Goal: Information Seeking & Learning: Find specific fact

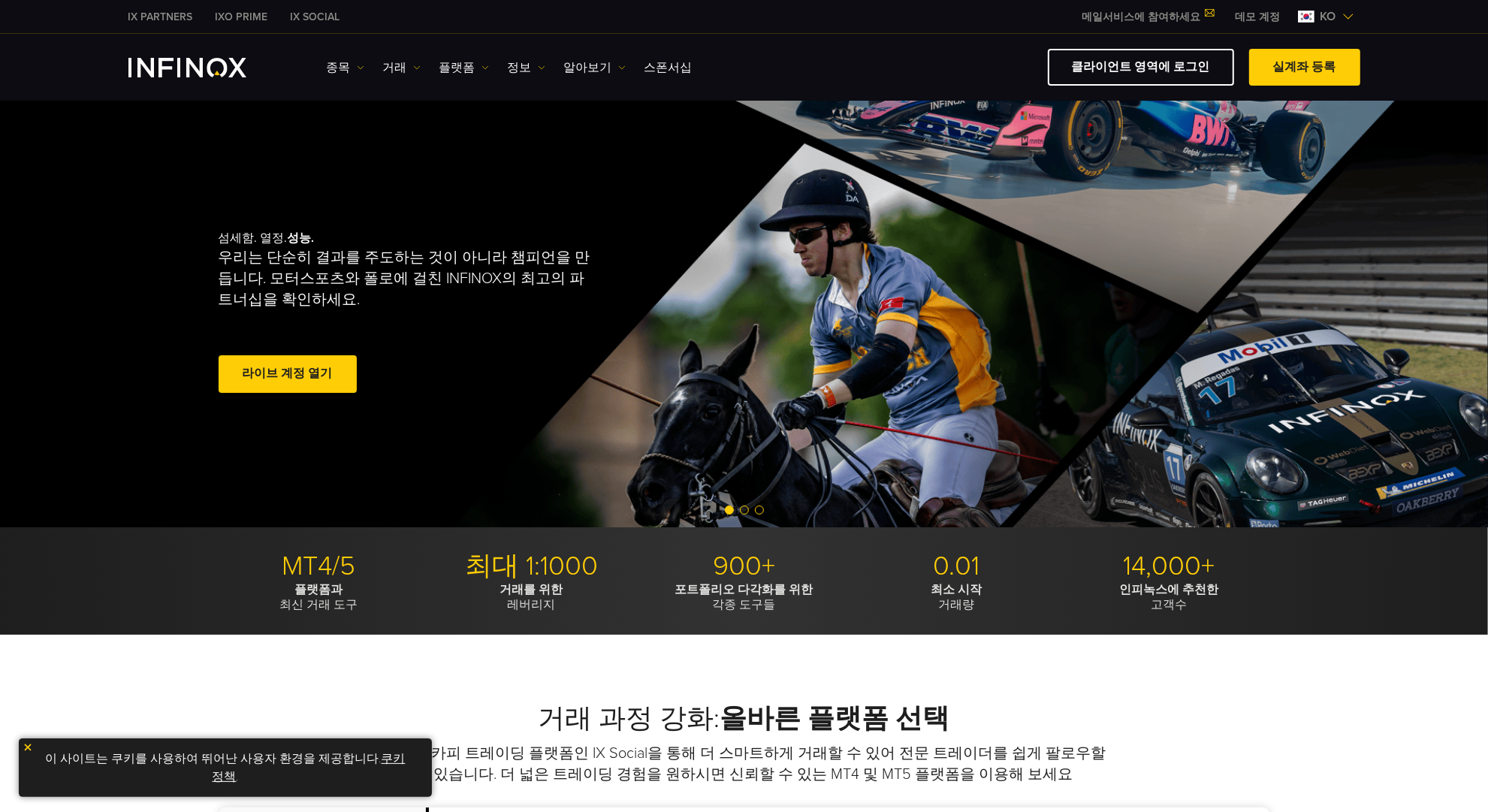
click at [370, 64] on ul "종목 종목 상품 정보 거래 계정 데모" at bounding box center [510, 68] width 366 height 18
click at [402, 71] on link "거래" at bounding box center [402, 68] width 38 height 18
click at [414, 145] on link "시장 시간" at bounding box center [423, 148] width 81 height 32
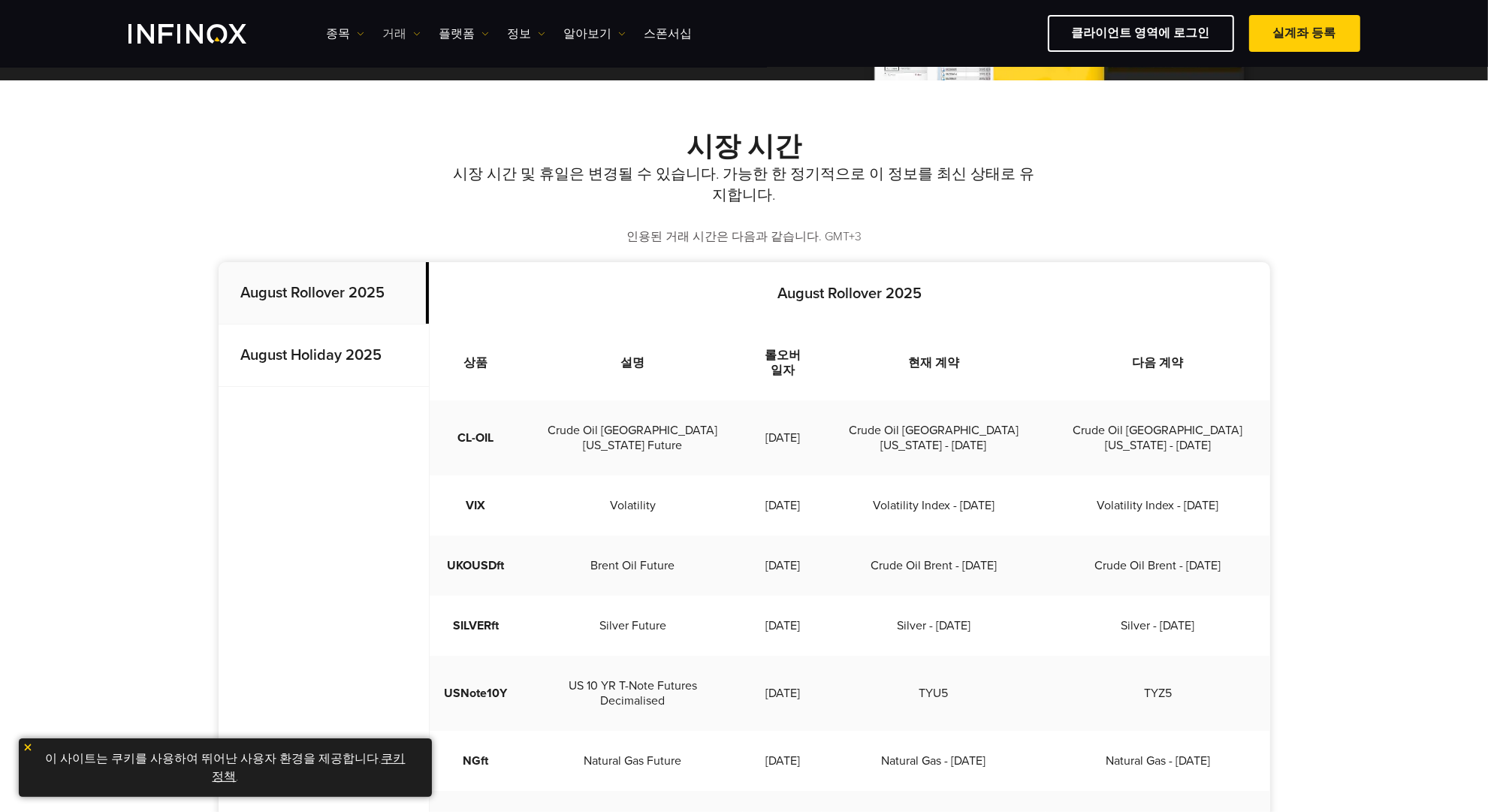
click at [403, 29] on link "거래" at bounding box center [402, 34] width 38 height 18
click at [335, 201] on div "시장 시간 시장 시간 및 휴일은 변경될 수 있습니다. 가능한 한 정기적으로 이 정보를 최신 상태로 유지합니다. 인용된 거래 시간은 다음과 같습…" at bounding box center [744, 188] width 1052 height 115
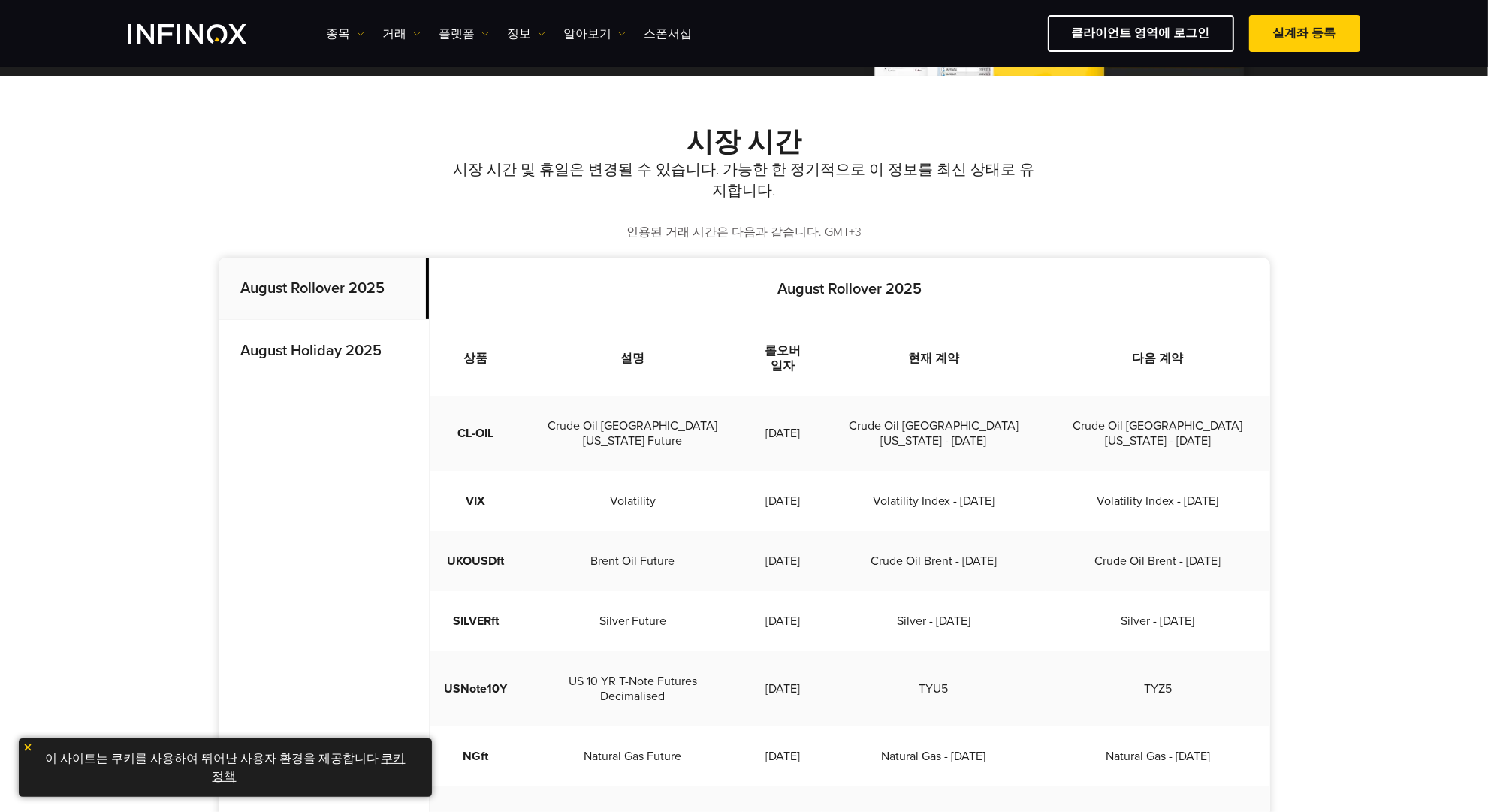
scroll to position [281, 0]
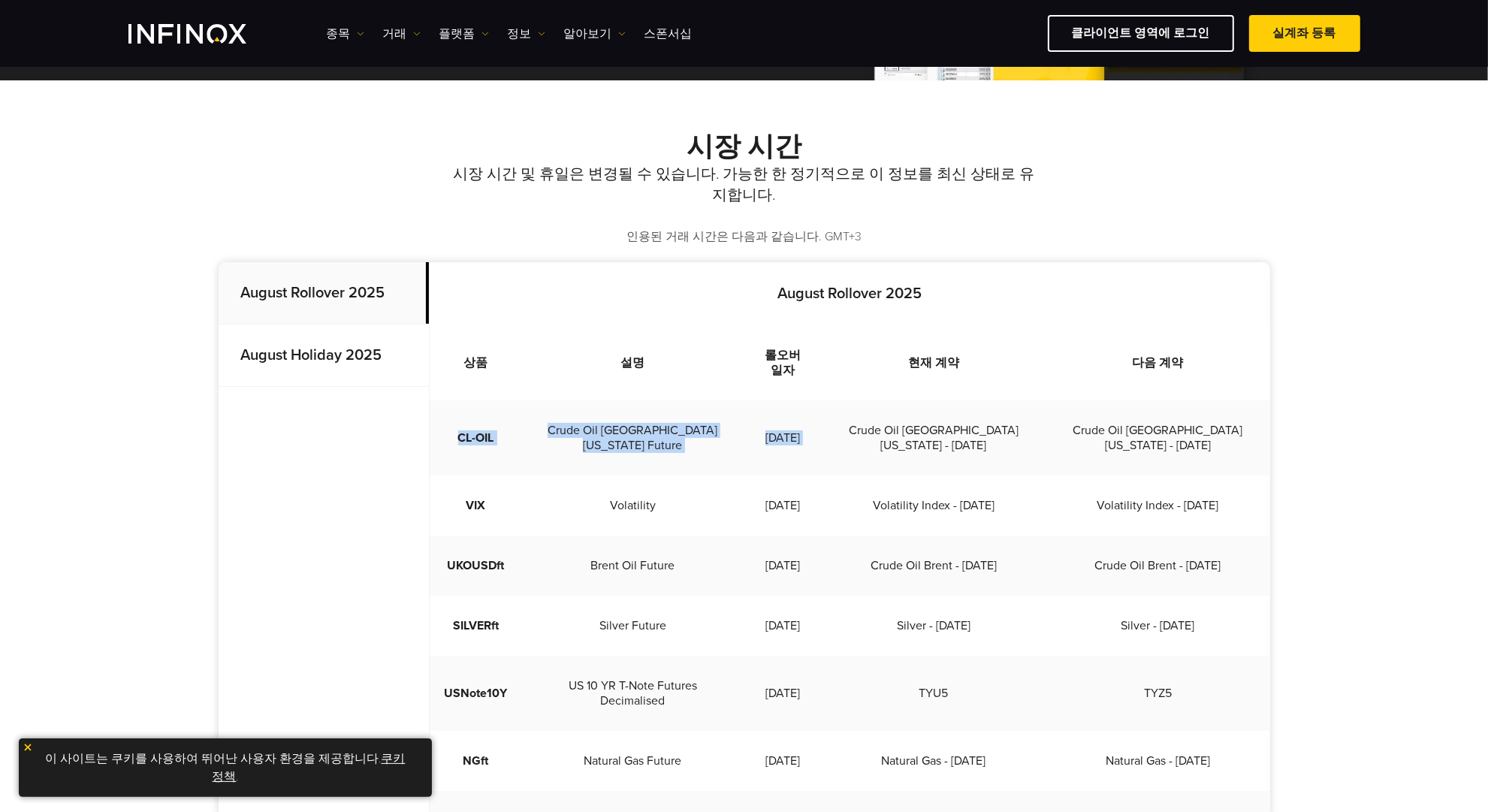
drag, startPoint x: 444, startPoint y: 411, endPoint x: 857, endPoint y: 423, distance: 413.2
click at [857, 423] on tr "CL-OIL Crude Oil West Texas Future 2025-08-15 Crude Oil West Texas - Sep 2025 C…" at bounding box center [850, 437] width 840 height 75
click at [857, 423] on td "Crude Oil West Texas - Sep 2025" at bounding box center [934, 437] width 224 height 75
drag, startPoint x: 447, startPoint y: 402, endPoint x: 842, endPoint y: 420, distance: 395.4
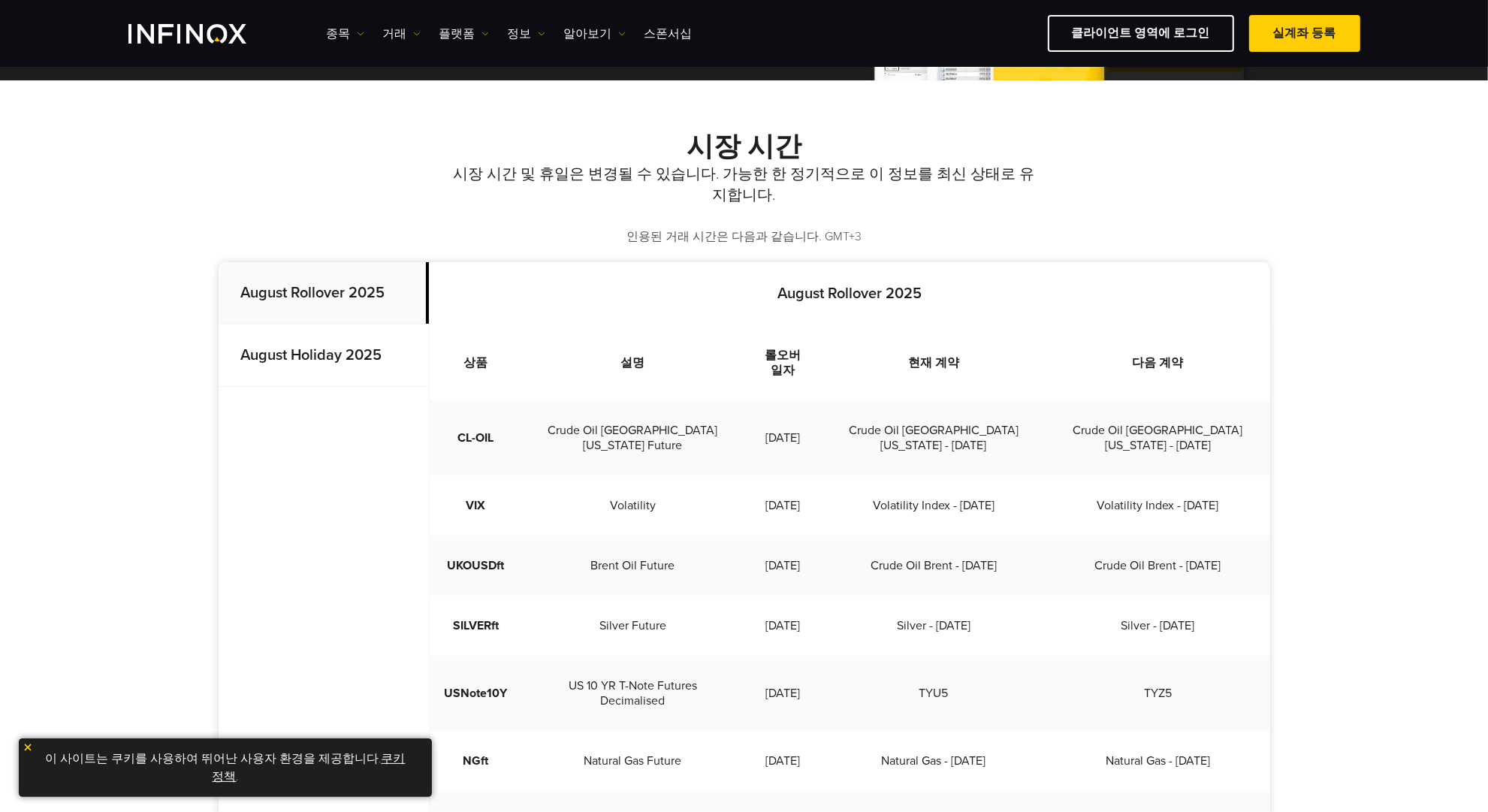
click at [842, 420] on tr "CL-OIL Crude Oil West Texas Future 2025-08-15 Crude Oil West Texas - Sep 2025 C…" at bounding box center [850, 437] width 840 height 75
click at [822, 421] on td "[DATE]" at bounding box center [782, 437] width 79 height 75
drag, startPoint x: 857, startPoint y: 413, endPoint x: 762, endPoint y: 401, distance: 95.8
click at [762, 401] on tr "CL-OIL Crude Oil West Texas Future 2025-08-15 Crude Oil West Texas - Sep 2025 C…" at bounding box center [850, 437] width 840 height 75
click at [770, 414] on td "2025-08-15" at bounding box center [782, 437] width 79 height 75
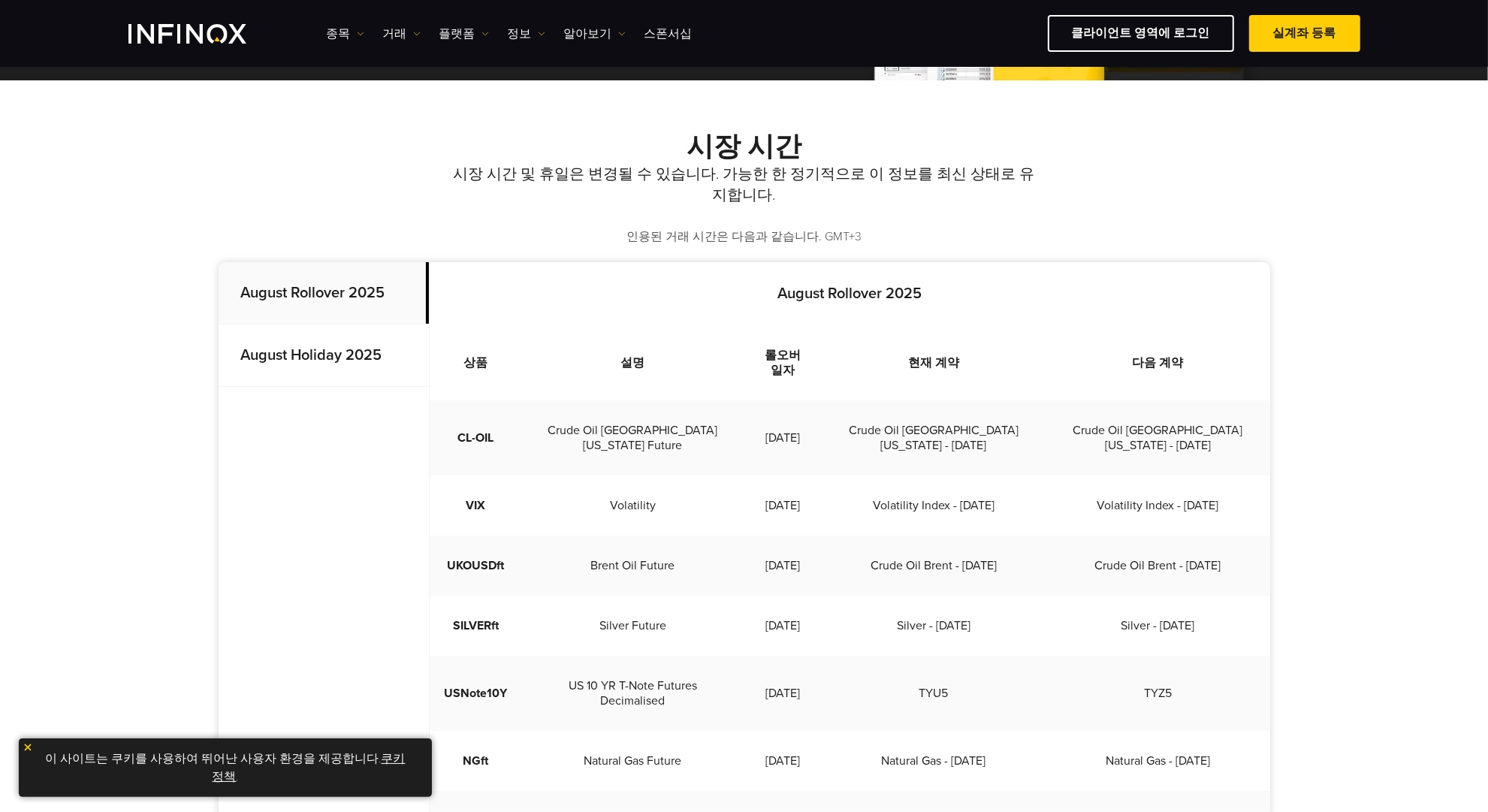
drag, startPoint x: 811, startPoint y: 402, endPoint x: 778, endPoint y: 396, distance: 33.5
click at [778, 400] on td "2025-08-15" at bounding box center [782, 437] width 79 height 75
drag, startPoint x: 462, startPoint y: 469, endPoint x: 837, endPoint y: 476, distance: 375.1
click at [835, 477] on tr "VIX Volatility 2025-08-19 Volatility Index - Aug 2025 Volatility Index - Sep 20…" at bounding box center [850, 506] width 840 height 60
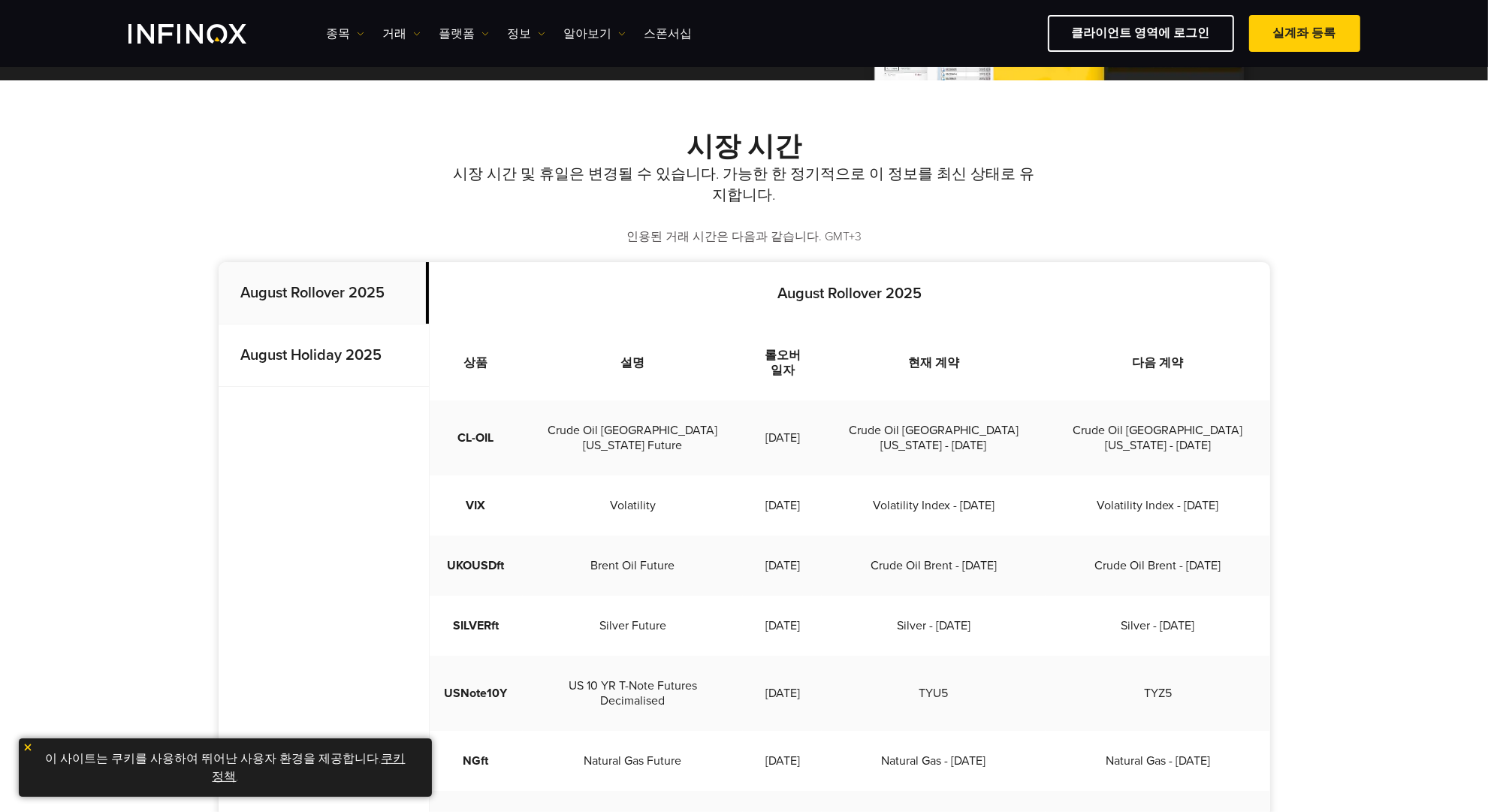
click at [822, 476] on td "2025-08-19" at bounding box center [782, 506] width 79 height 60
drag, startPoint x: 840, startPoint y: 480, endPoint x: 756, endPoint y: 476, distance: 84.1
click at [756, 476] on td "2025-08-19" at bounding box center [782, 506] width 79 height 60
drag, startPoint x: 763, startPoint y: 481, endPoint x: 835, endPoint y: 487, distance: 72.2
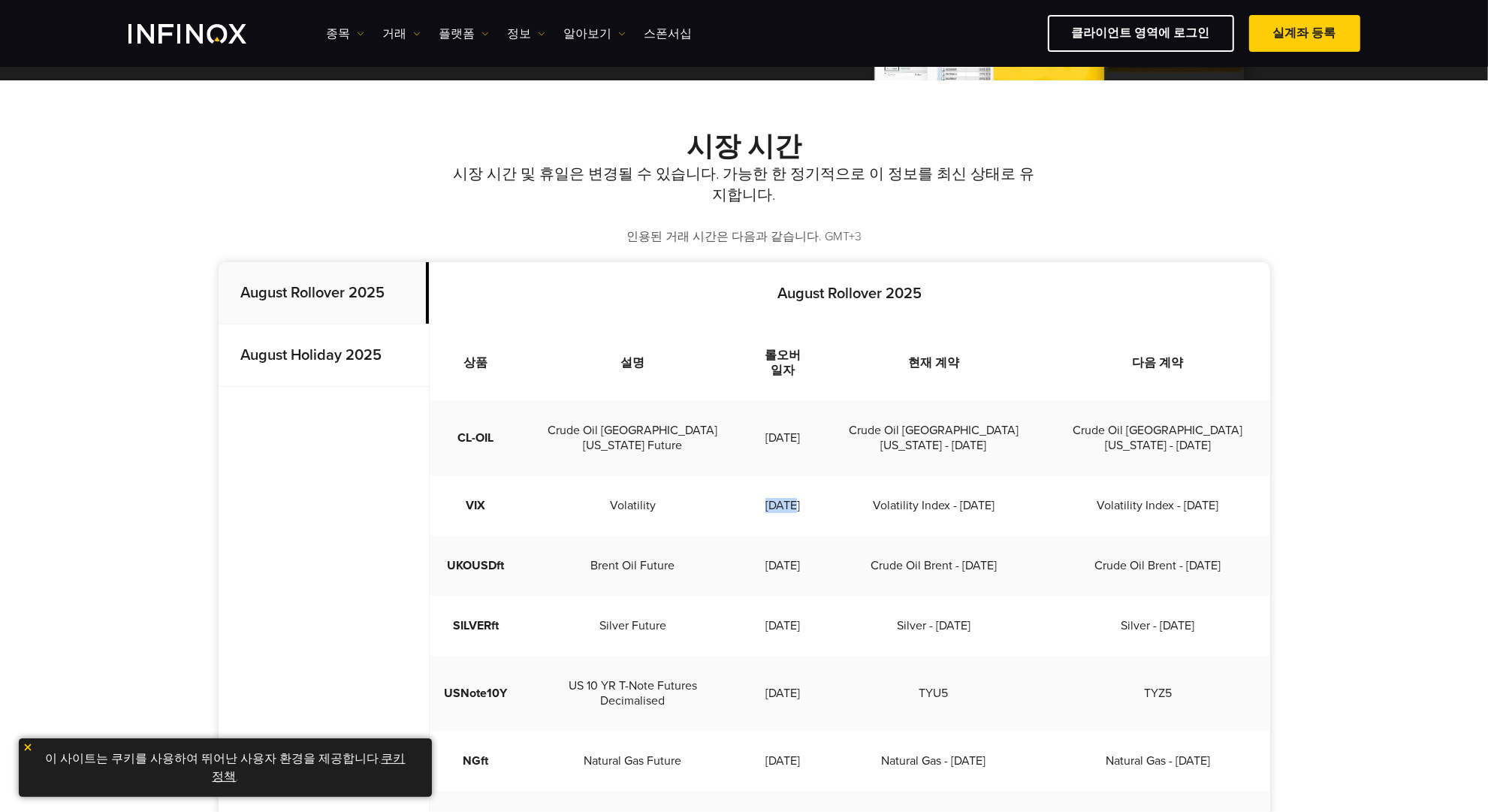
click at [821, 485] on td "2025-08-19" at bounding box center [782, 506] width 79 height 60
click at [822, 487] on td "2025-08-19" at bounding box center [782, 506] width 79 height 60
drag, startPoint x: 697, startPoint y: 466, endPoint x: 724, endPoint y: 472, distance: 27.7
click at [724, 476] on td "Volatility" at bounding box center [633, 506] width 221 height 60
drag, startPoint x: 612, startPoint y: 475, endPoint x: 823, endPoint y: 477, distance: 211.0
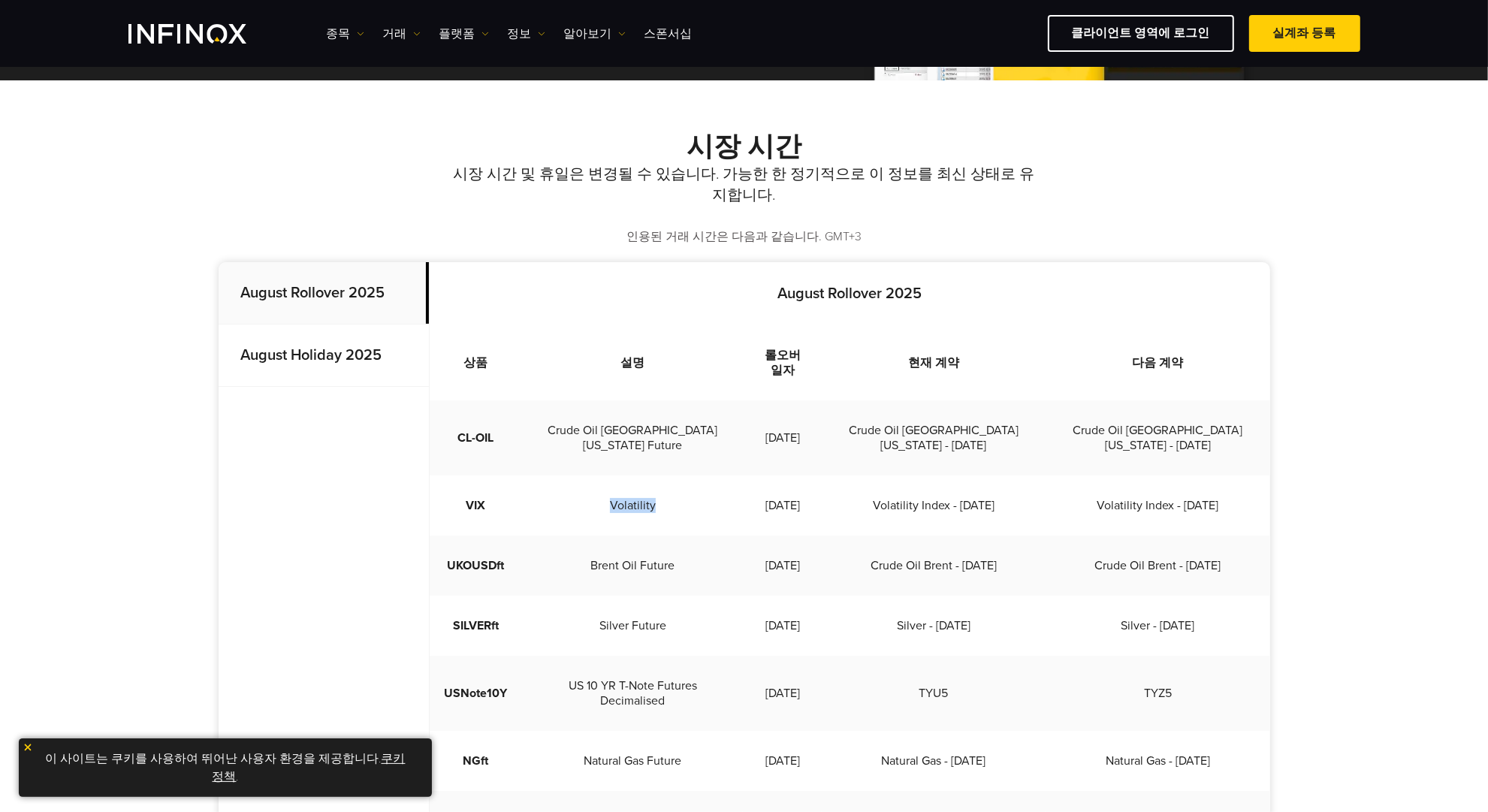
click at [798, 477] on tr "VIX Volatility 2025-08-19 Volatility Index - Aug 2025 Volatility Index - Sep 20…" at bounding box center [850, 506] width 840 height 60
click at [822, 477] on td "2025-08-19" at bounding box center [782, 506] width 79 height 60
click at [822, 490] on td "2025-08-19" at bounding box center [782, 506] width 79 height 60
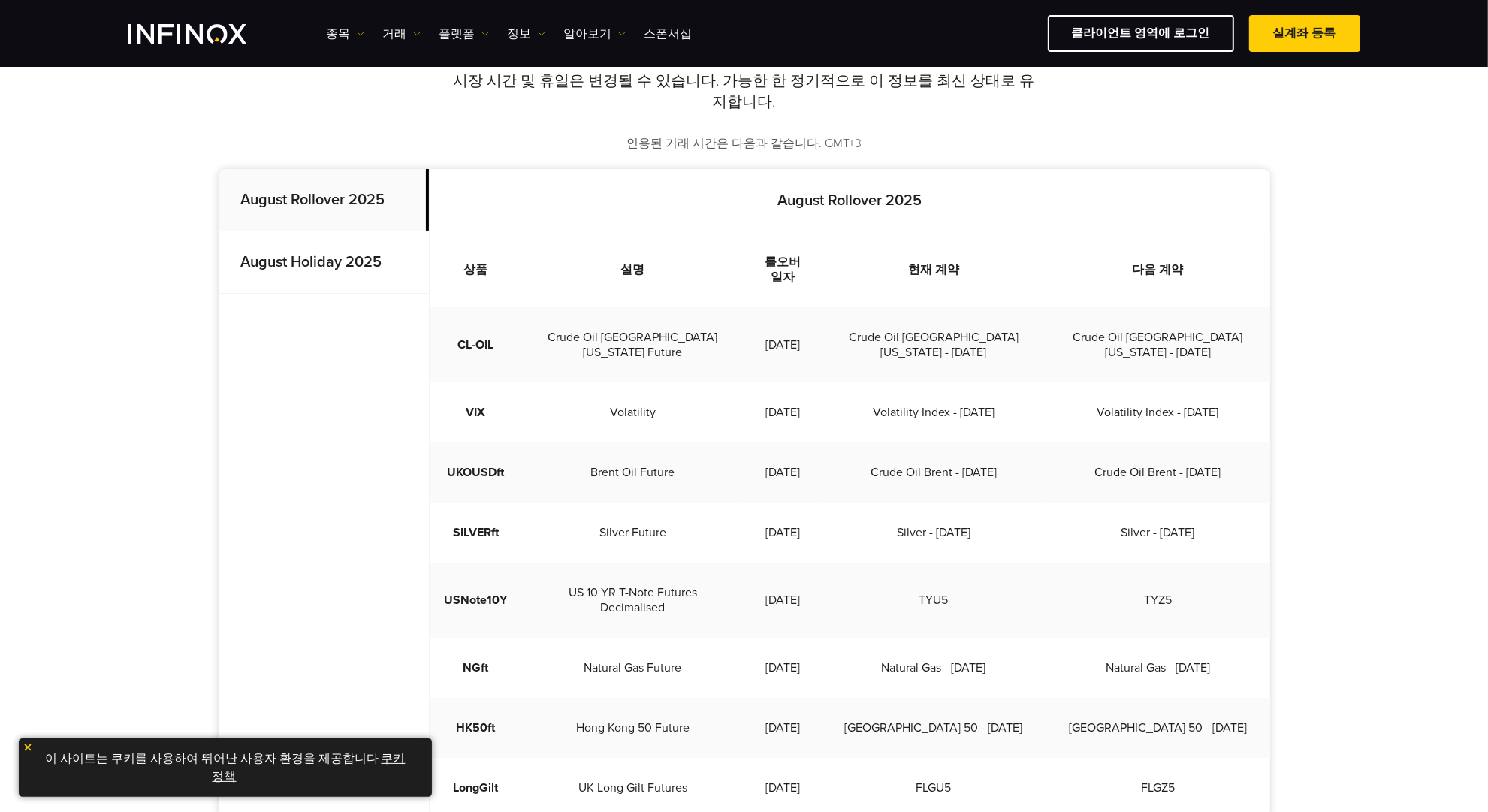
scroll to position [376, 0]
drag, startPoint x: 448, startPoint y: 435, endPoint x: 752, endPoint y: 435, distance: 304.0
click at [746, 442] on tr "UKOUSDft Brent Oil Future 2025-08-22 Crude Oil Brent - Oct 2025 Crude Oil Brent…" at bounding box center [850, 472] width 840 height 60
click at [744, 442] on td "Brent Oil Future" at bounding box center [633, 472] width 221 height 60
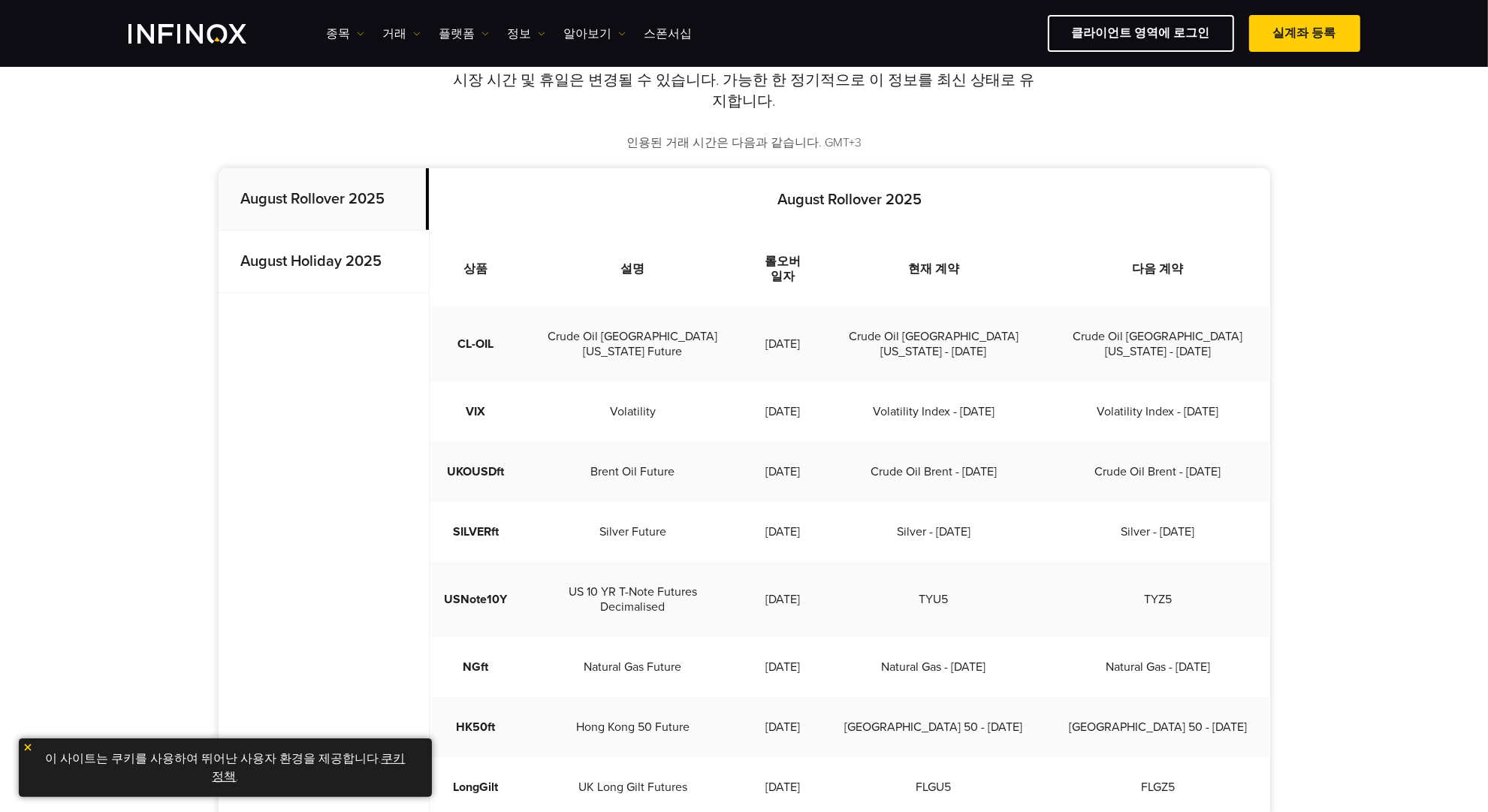
drag, startPoint x: 830, startPoint y: 445, endPoint x: 444, endPoint y: 448, distance: 386.0
click at [444, 448] on tr "UKOUSDft Brent Oil Future 2025-08-22 Crude Oil Brent - Oct 2025 Crude Oil Brent…" at bounding box center [850, 472] width 840 height 60
click at [444, 448] on td "UKOUSDft" at bounding box center [477, 472] width 94 height 60
drag, startPoint x: 462, startPoint y: 503, endPoint x: 561, endPoint y: 503, distance: 99.0
click at [561, 503] on tr "SILVERft Silver Future 2025-08-26 Silver - Sep 2025 Silver - Dec 2025" at bounding box center [850, 531] width 840 height 60
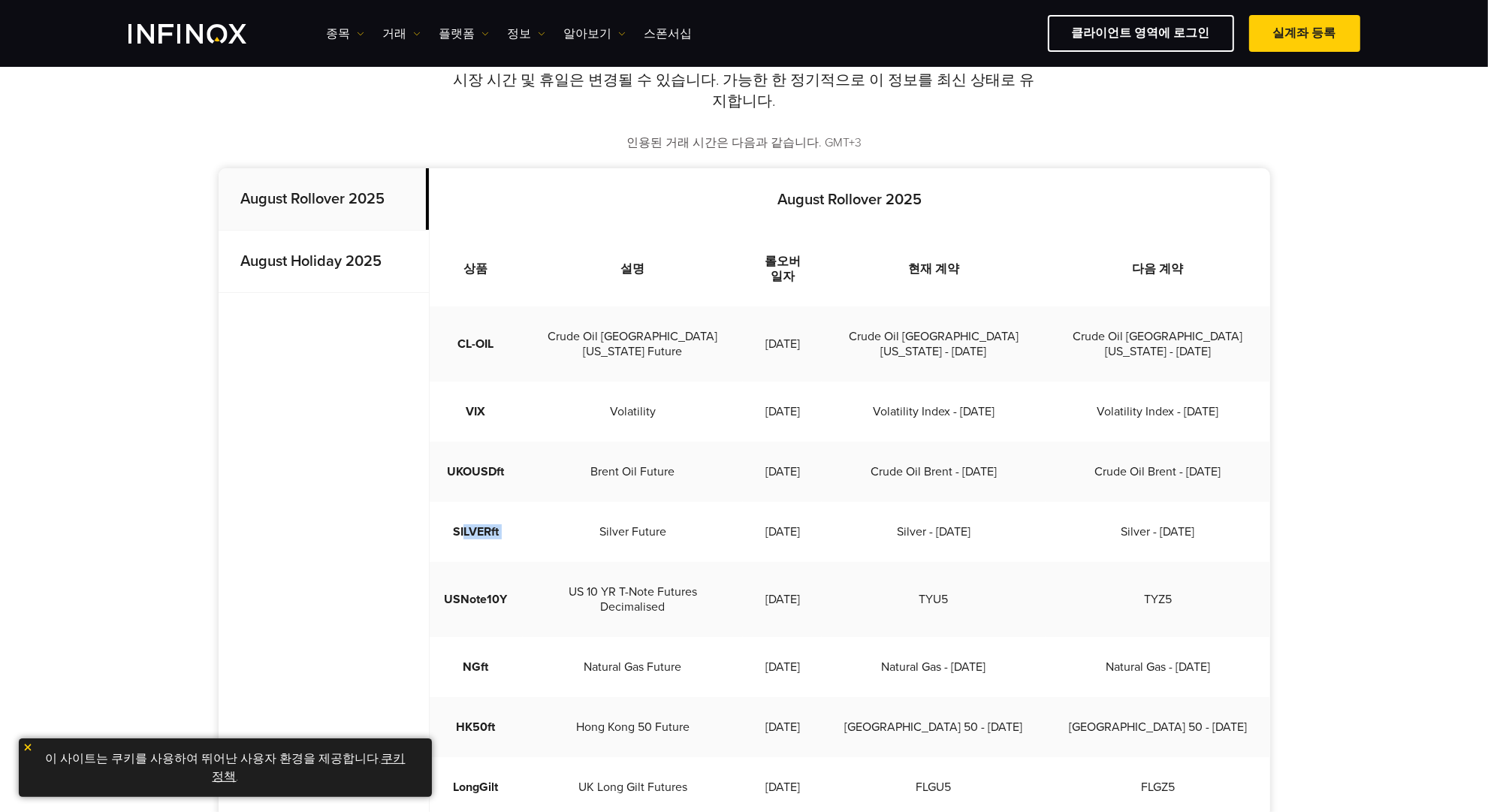
click at [561, 503] on td "Silver Future" at bounding box center [633, 531] width 221 height 60
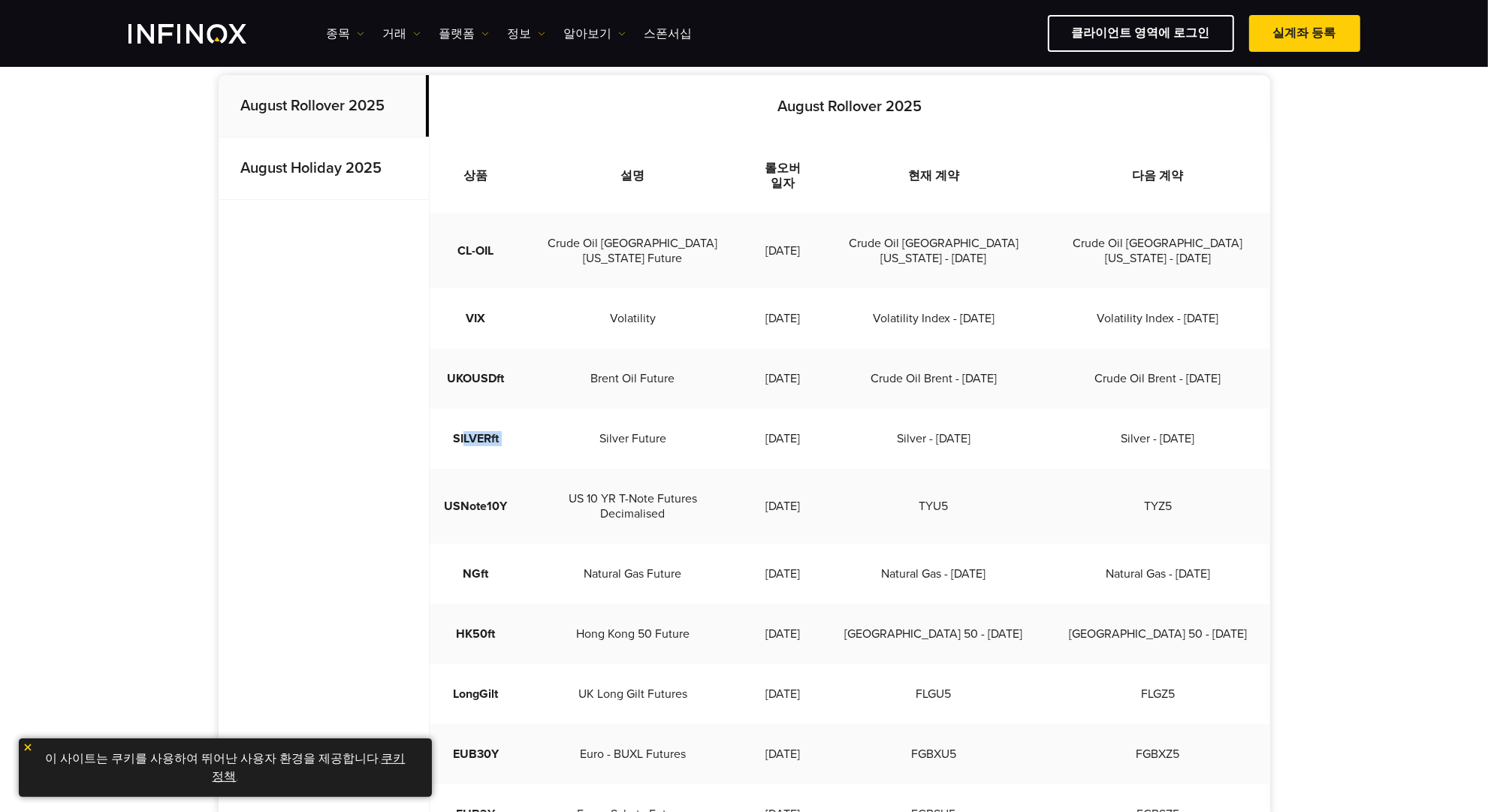
scroll to position [469, 0]
drag, startPoint x: 472, startPoint y: 475, endPoint x: 783, endPoint y: 467, distance: 311.1
click at [783, 468] on tr "USNote10Y US 10 YR T-Note Futures Decimalised 2025-08-26 TYU5 TYZ5" at bounding box center [850, 505] width 840 height 75
click at [784, 468] on td "2025-08-26" at bounding box center [782, 505] width 79 height 75
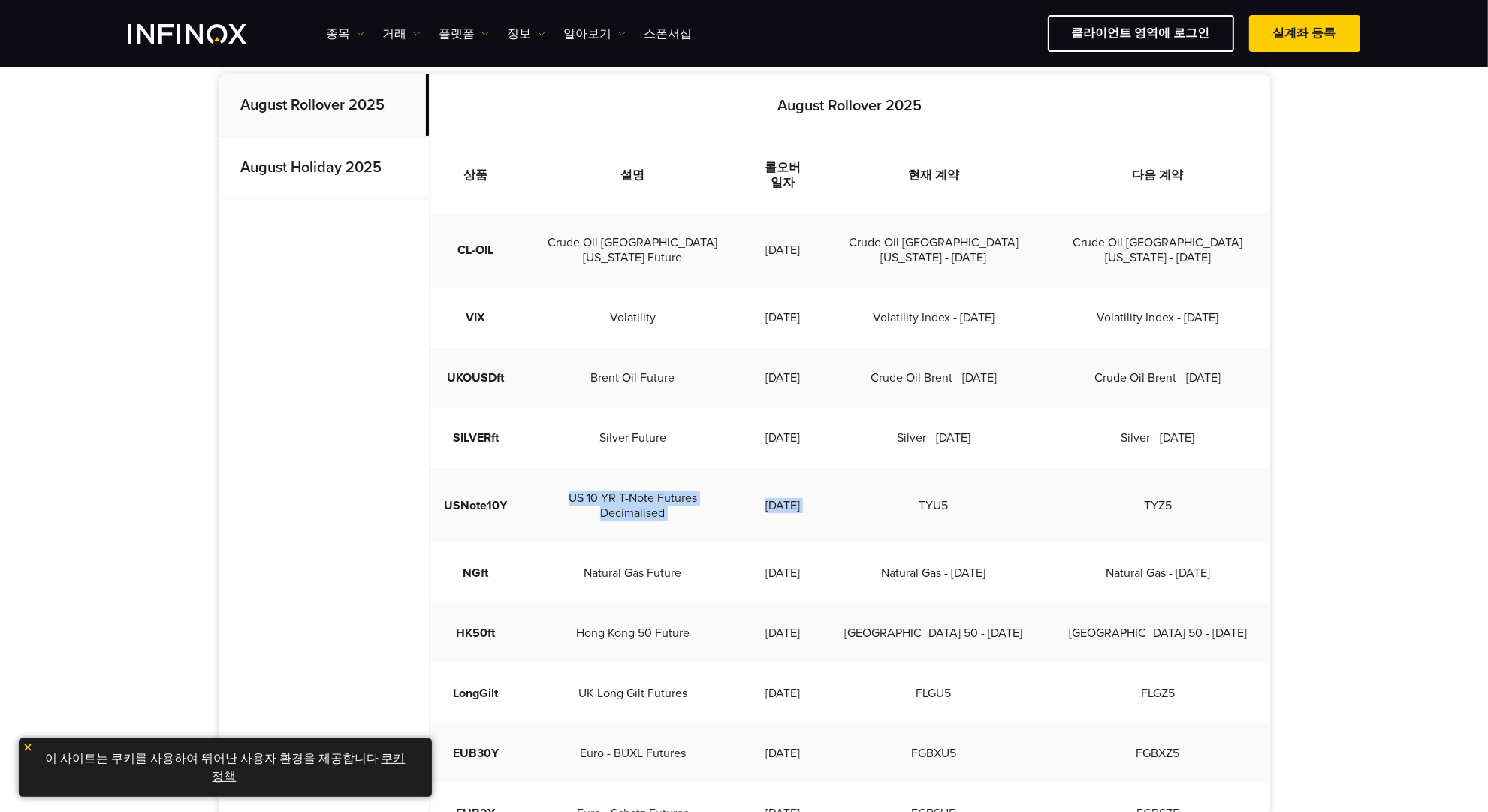
drag, startPoint x: 887, startPoint y: 472, endPoint x: 506, endPoint y: 486, distance: 381.3
click at [506, 486] on tr "USNote10Y US 10 YR T-Note Futures Decimalised 2025-08-26 TYU5 TYZ5" at bounding box center [850, 505] width 840 height 75
click at [506, 486] on td "USNote10Y" at bounding box center [477, 505] width 94 height 75
drag, startPoint x: 444, startPoint y: 457, endPoint x: 849, endPoint y: 456, distance: 405.0
click at [848, 468] on tr "USNote10Y US 10 YR T-Note Futures Decimalised 2025-08-26 TYU5 TYZ5" at bounding box center [850, 505] width 840 height 75
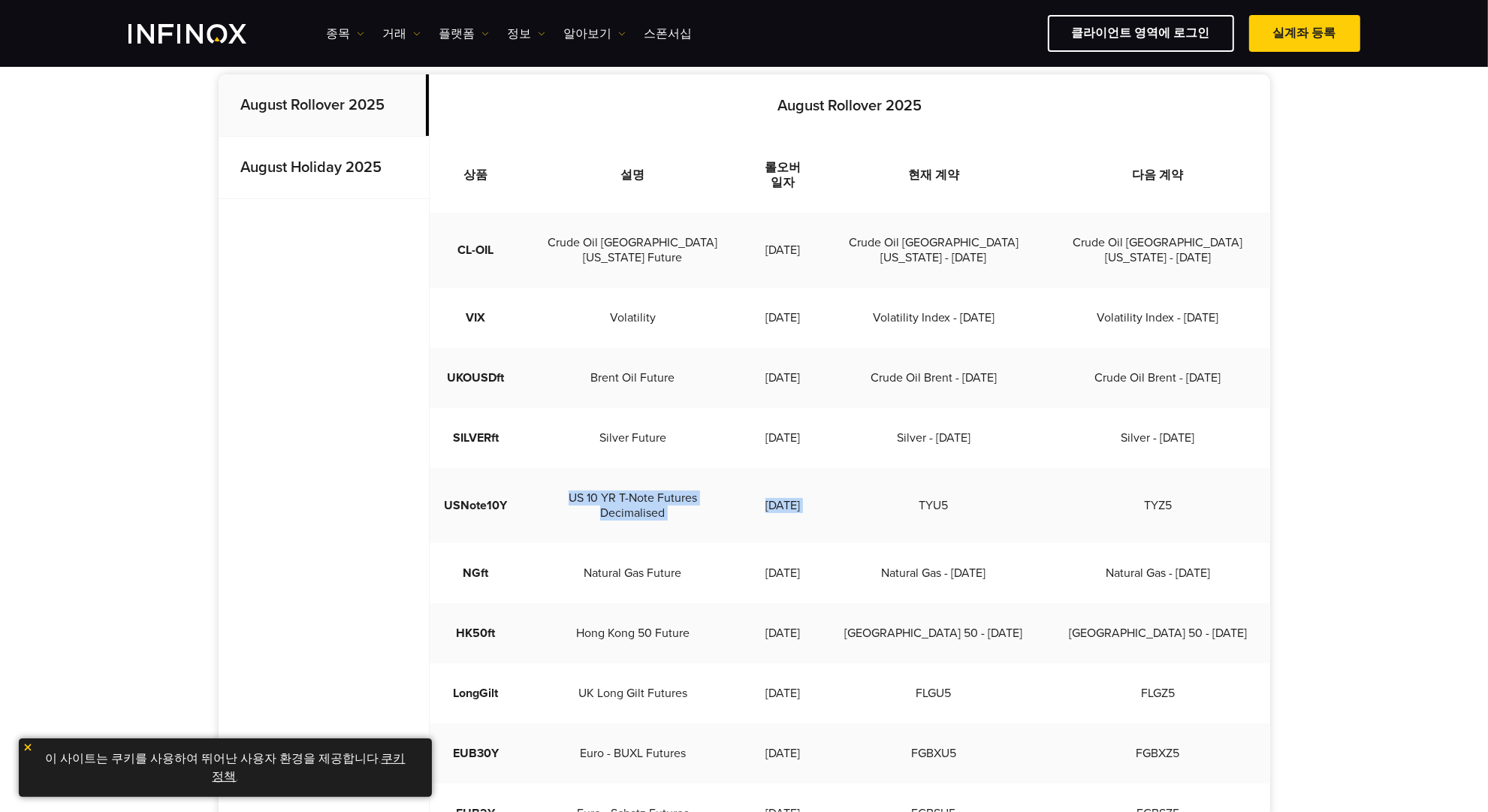
click at [822, 468] on td "2025-08-26" at bounding box center [782, 505] width 79 height 75
drag, startPoint x: 911, startPoint y: 458, endPoint x: 447, endPoint y: 479, distance: 464.5
click at [447, 479] on tr "USNote10Y US 10 YR T-Note Futures Decimalised 2025-08-26 TYU5 TYZ5" at bounding box center [850, 505] width 840 height 75
click at [447, 479] on td "USNote10Y" at bounding box center [477, 505] width 94 height 75
drag, startPoint x: 459, startPoint y: 526, endPoint x: 816, endPoint y: 517, distance: 357.1
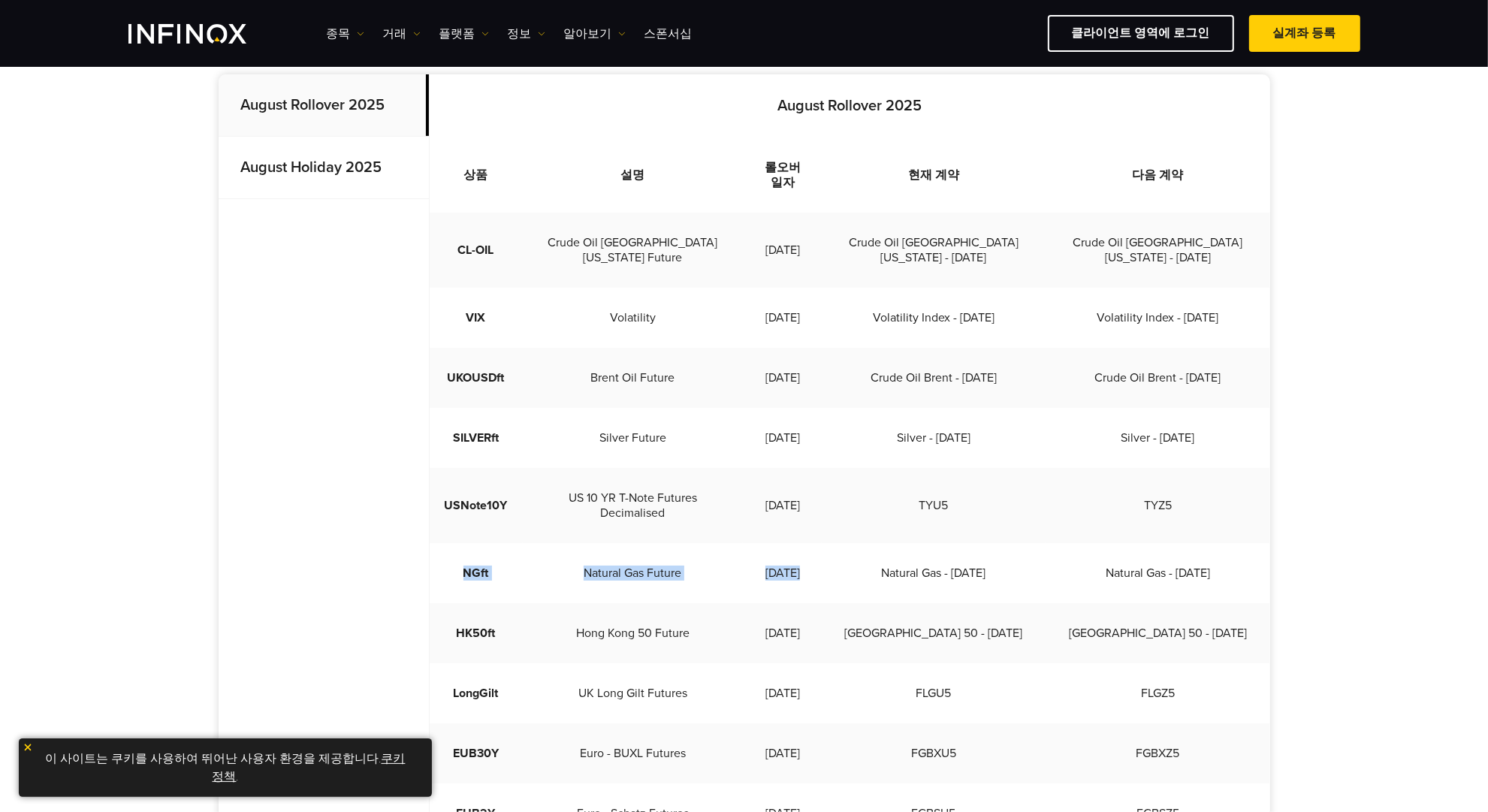
click at [815, 543] on tr "NGft Natural Gas Future 2025-08-26 Natural Gas - Sep 2025 Natural Gas - Oct 2025" at bounding box center [850, 573] width 840 height 60
click at [816, 543] on td "2025-08-26" at bounding box center [782, 573] width 79 height 60
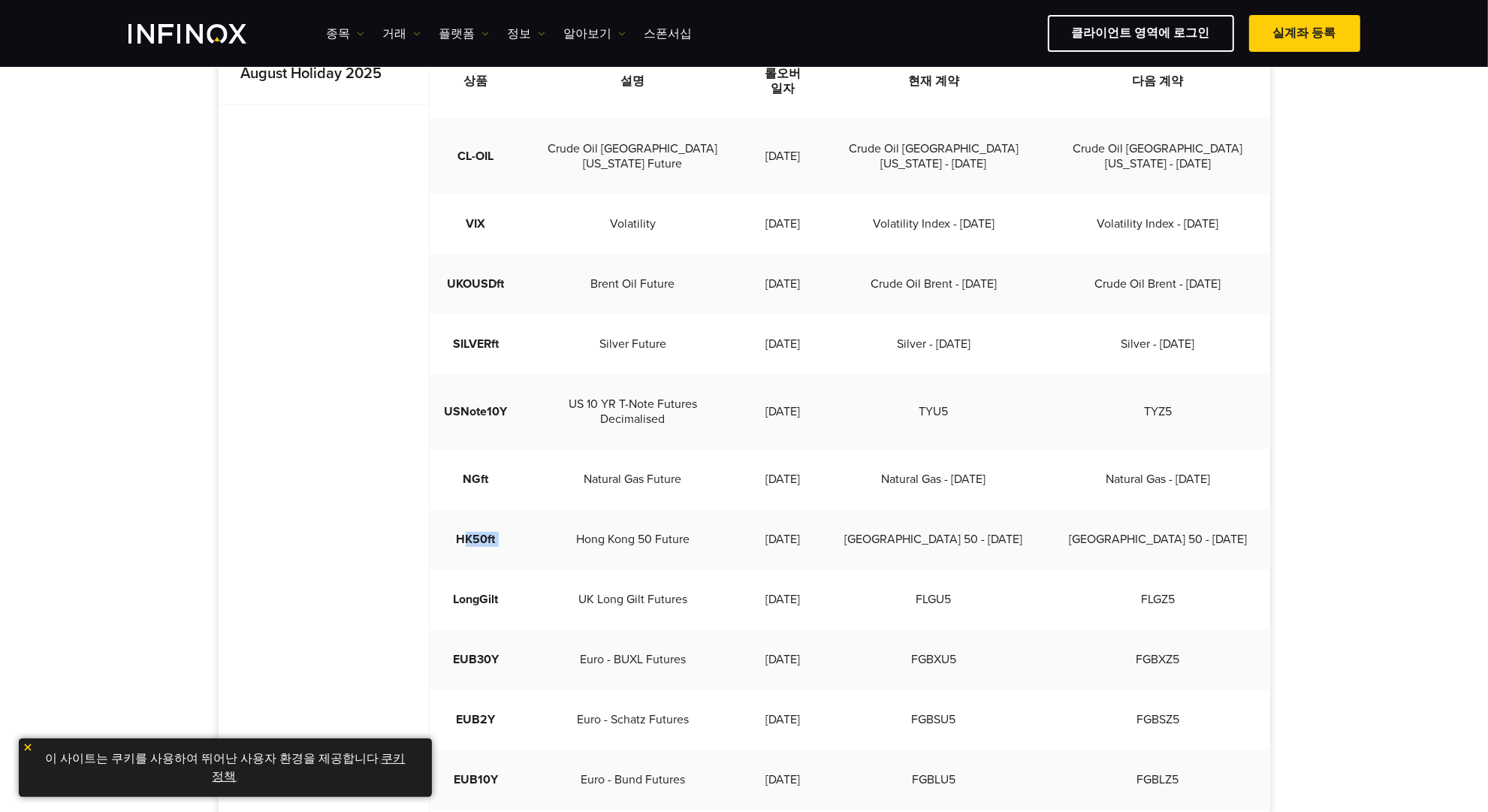
drag, startPoint x: 463, startPoint y: 493, endPoint x: 565, endPoint y: 493, distance: 102.0
click at [565, 510] on tr "HK50ft Hong Kong 50 Future 2025-08-27 Hong Kong 50 - Aug 2025 Hong Kong 50 - Se…" at bounding box center [850, 539] width 840 height 60
click at [565, 510] on td "Hong Kong 50 Future" at bounding box center [633, 539] width 221 height 60
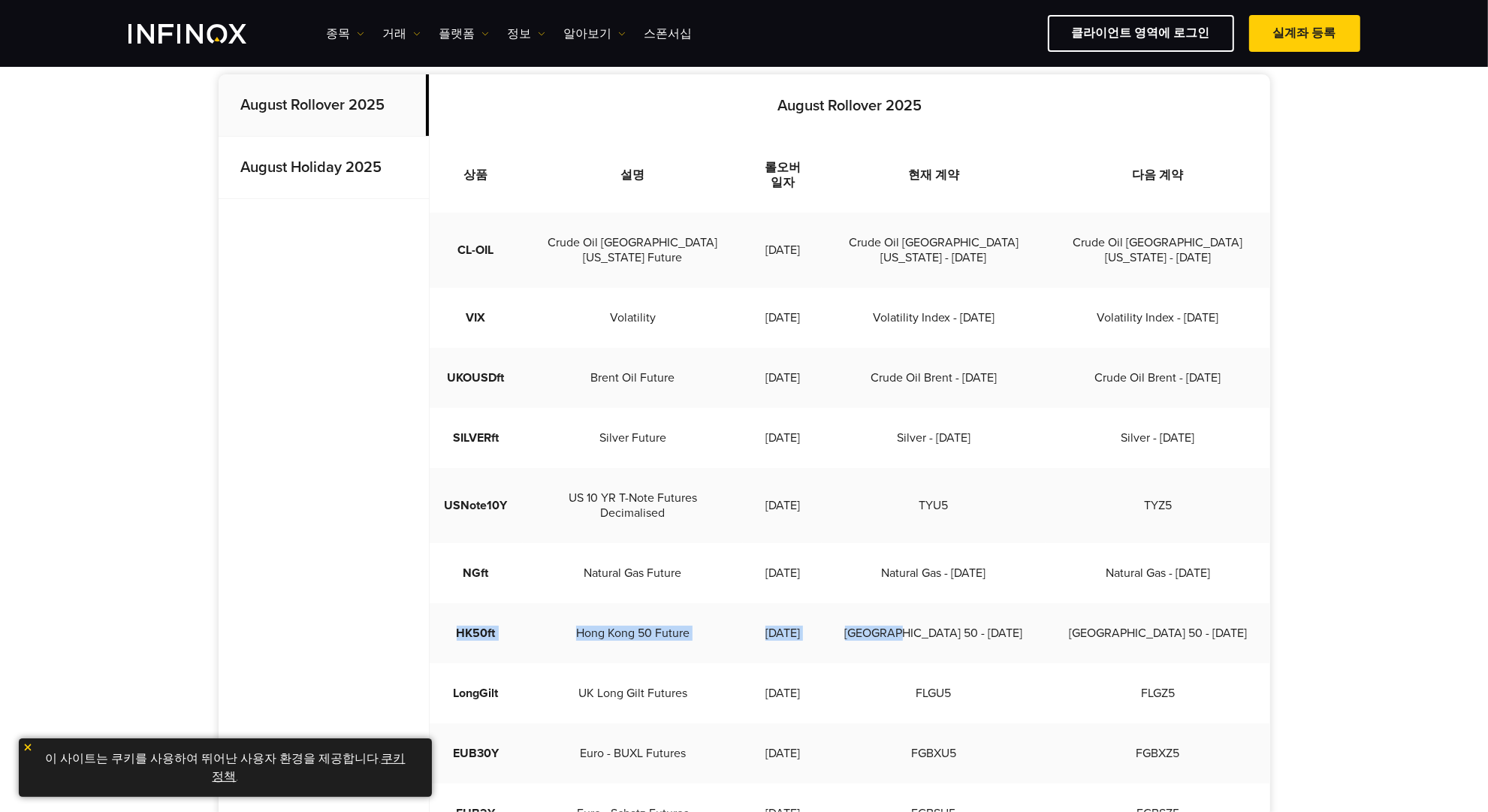
drag, startPoint x: 461, startPoint y: 576, endPoint x: 944, endPoint y: 574, distance: 483.0
click at [944, 603] on tr "HK50ft Hong Kong 50 Future 2025-08-27 Hong Kong 50 - Aug 2025 Hong Kong 50 - Se…" at bounding box center [850, 633] width 840 height 60
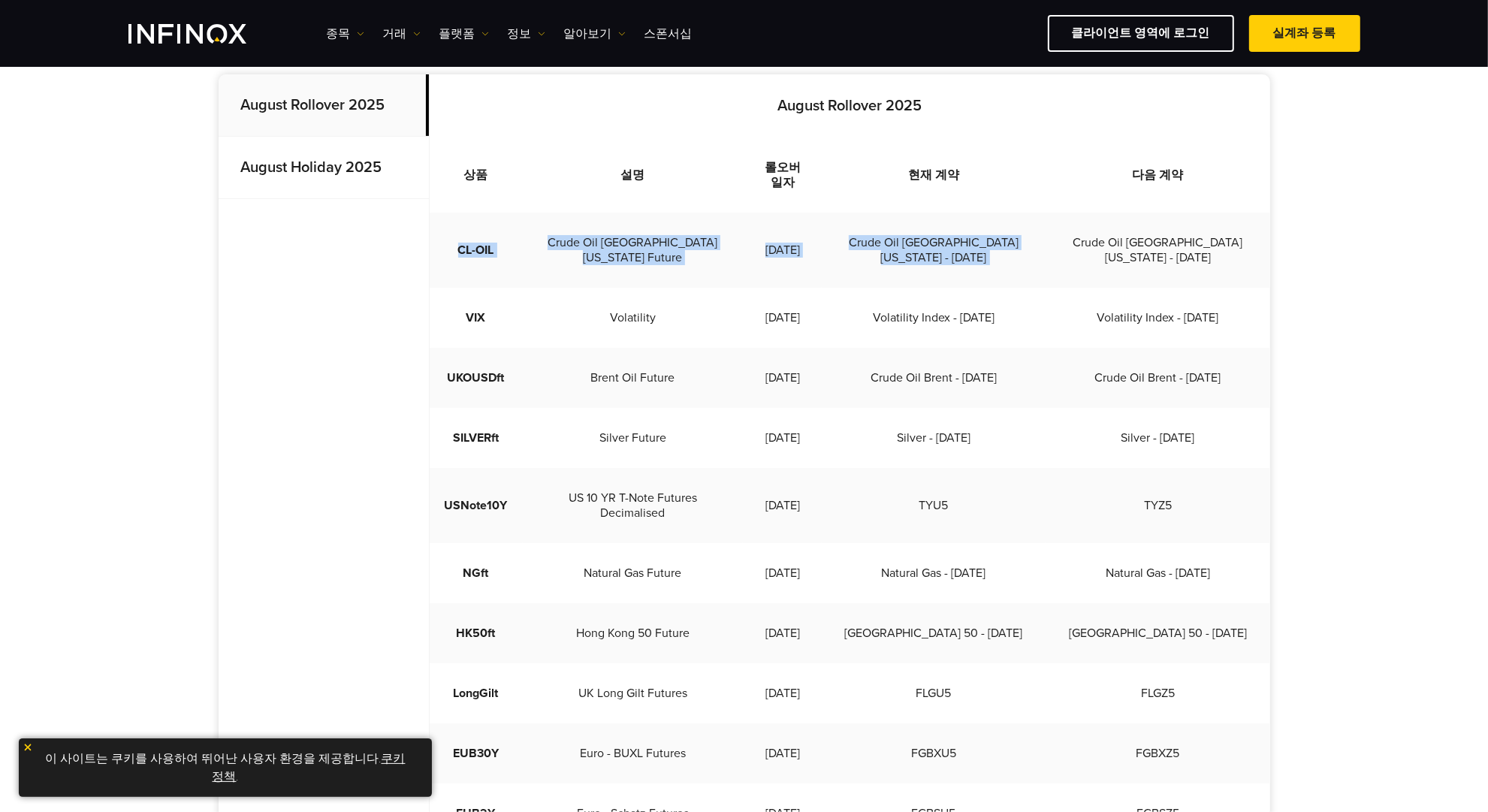
drag, startPoint x: 444, startPoint y: 219, endPoint x: 1079, endPoint y: 218, distance: 635.0
click at [1079, 218] on tr "CL-OIL Crude Oil West Texas Future 2025-08-15 Crude Oil West Texas - Sep 2025 C…" at bounding box center [850, 250] width 840 height 75
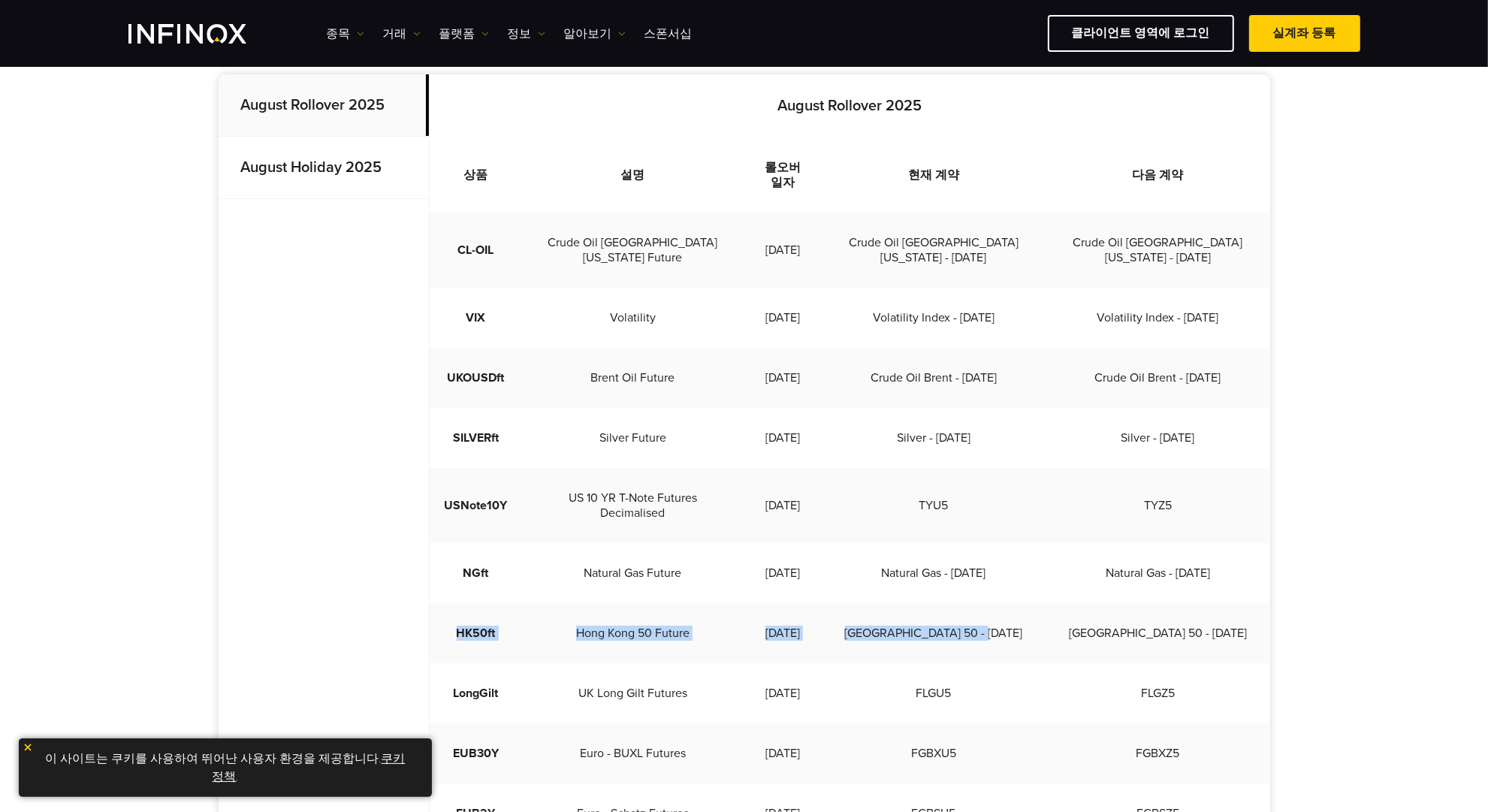
drag, startPoint x: 444, startPoint y: 587, endPoint x: 1029, endPoint y: 572, distance: 585.2
click at [1029, 603] on tr "HK50ft Hong Kong 50 Future 2025-08-27 Hong Kong 50 - Aug 2025 Hong Kong 50 - Se…" at bounding box center [850, 633] width 840 height 60
click at [1029, 603] on td "Hong Kong 50 - Aug 2025" at bounding box center [934, 633] width 224 height 60
click at [810, 236] on td "2025-08-15" at bounding box center [782, 250] width 79 height 75
drag, startPoint x: 825, startPoint y: 514, endPoint x: 927, endPoint y: 541, distance: 105.5
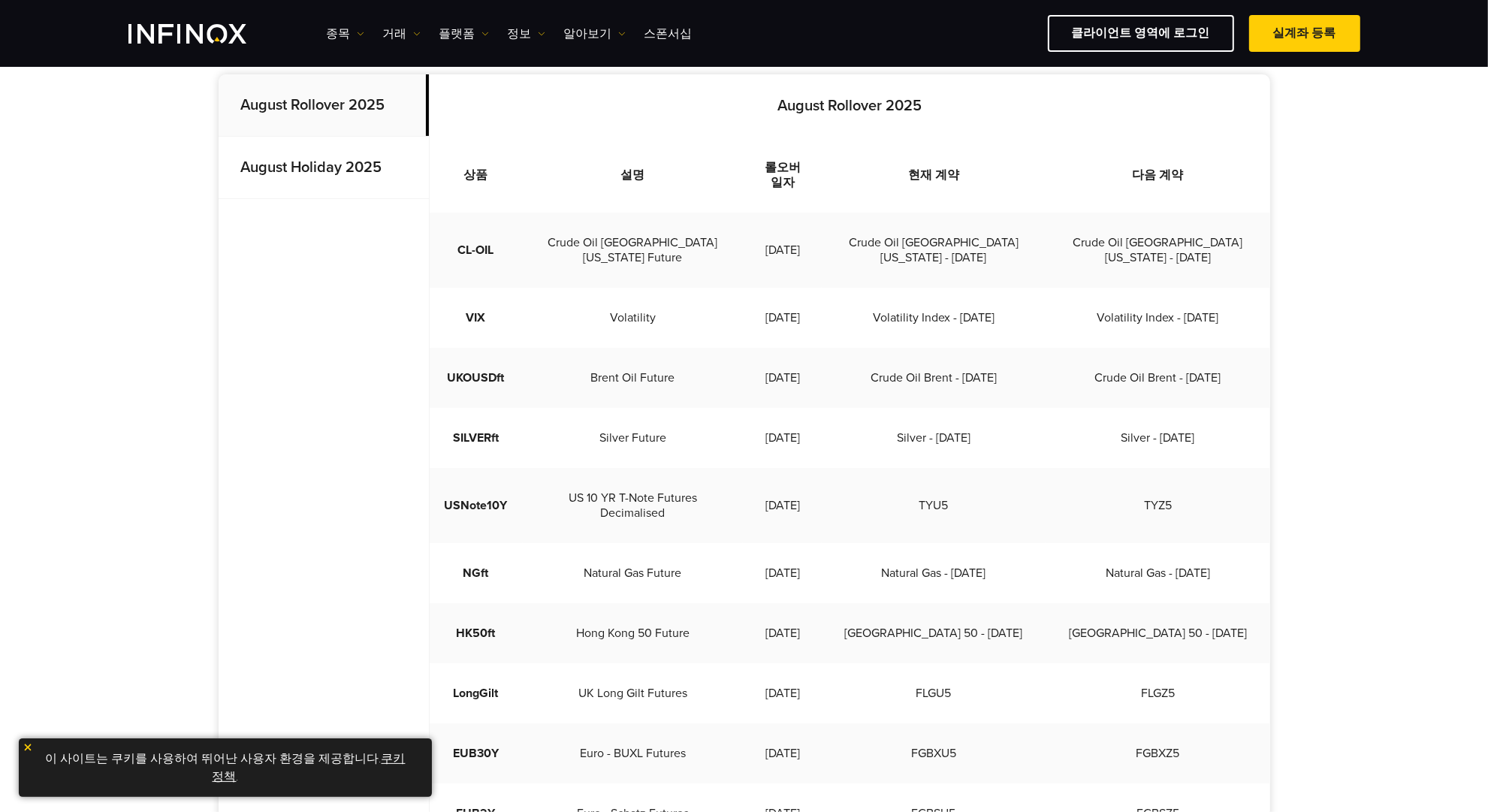
click at [822, 543] on td "2025-08-26" at bounding box center [782, 573] width 79 height 60
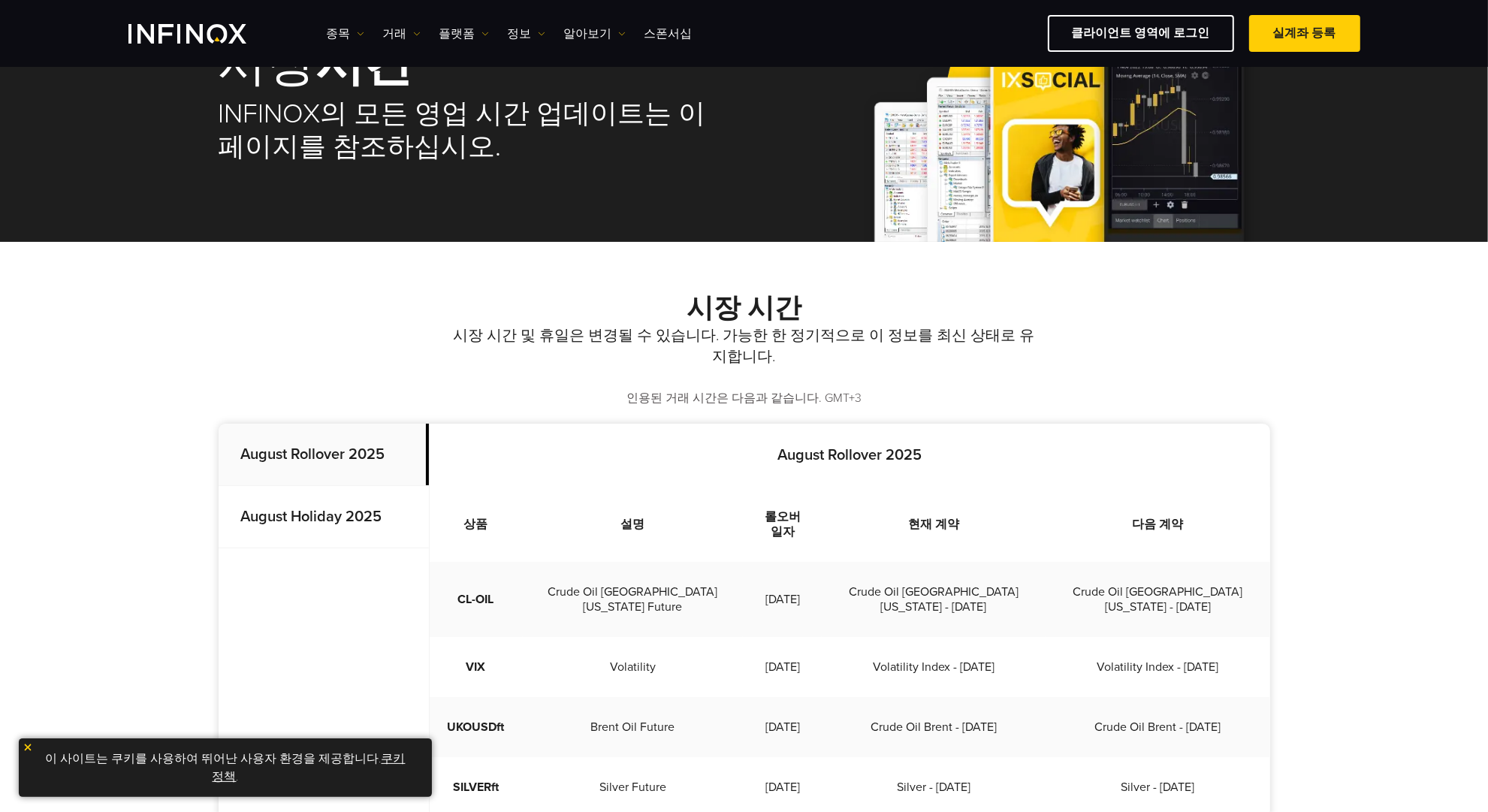
scroll to position [94, 0]
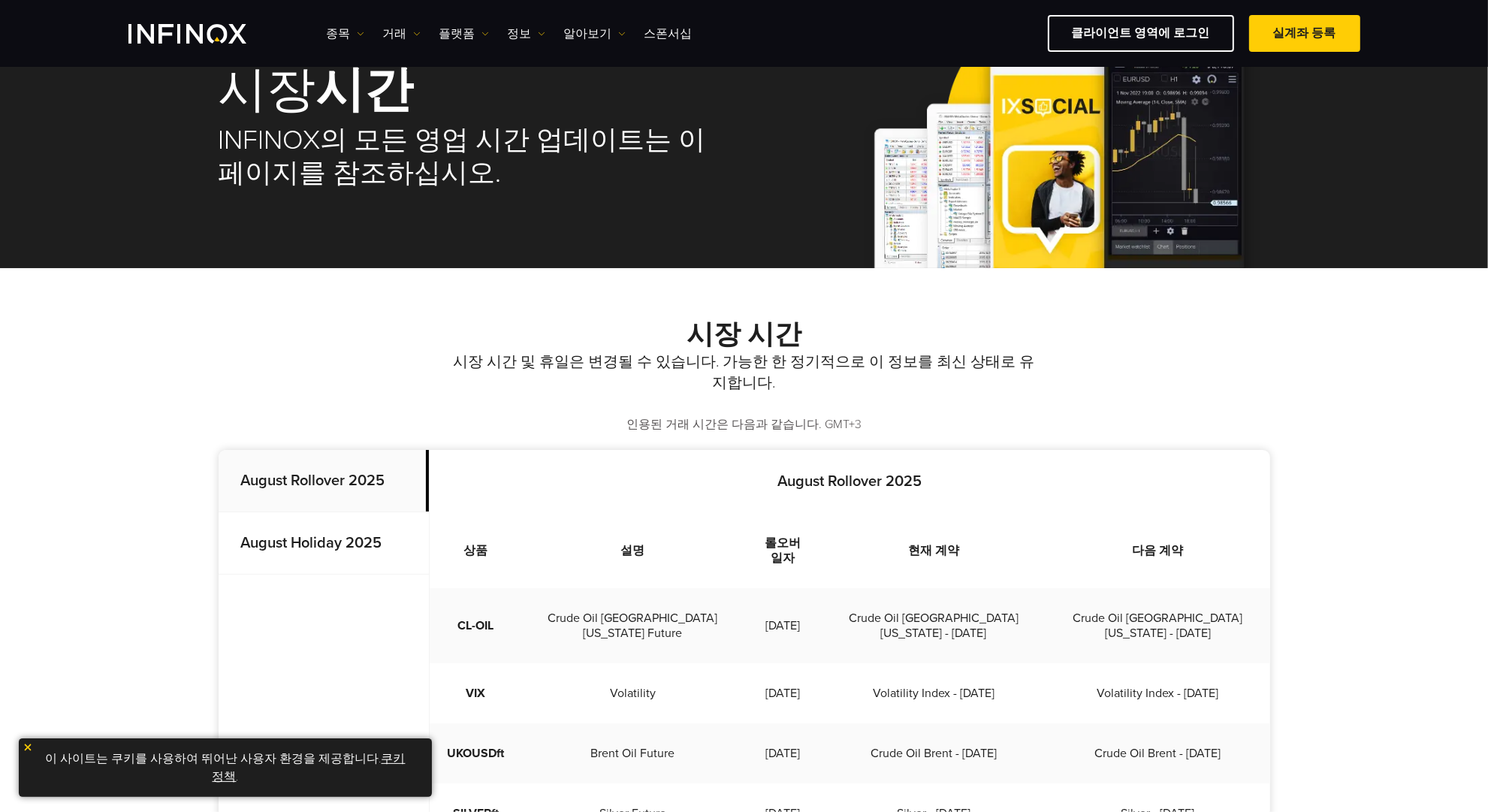
click at [313, 537] on strong "August Holiday 2025" at bounding box center [311, 543] width 141 height 18
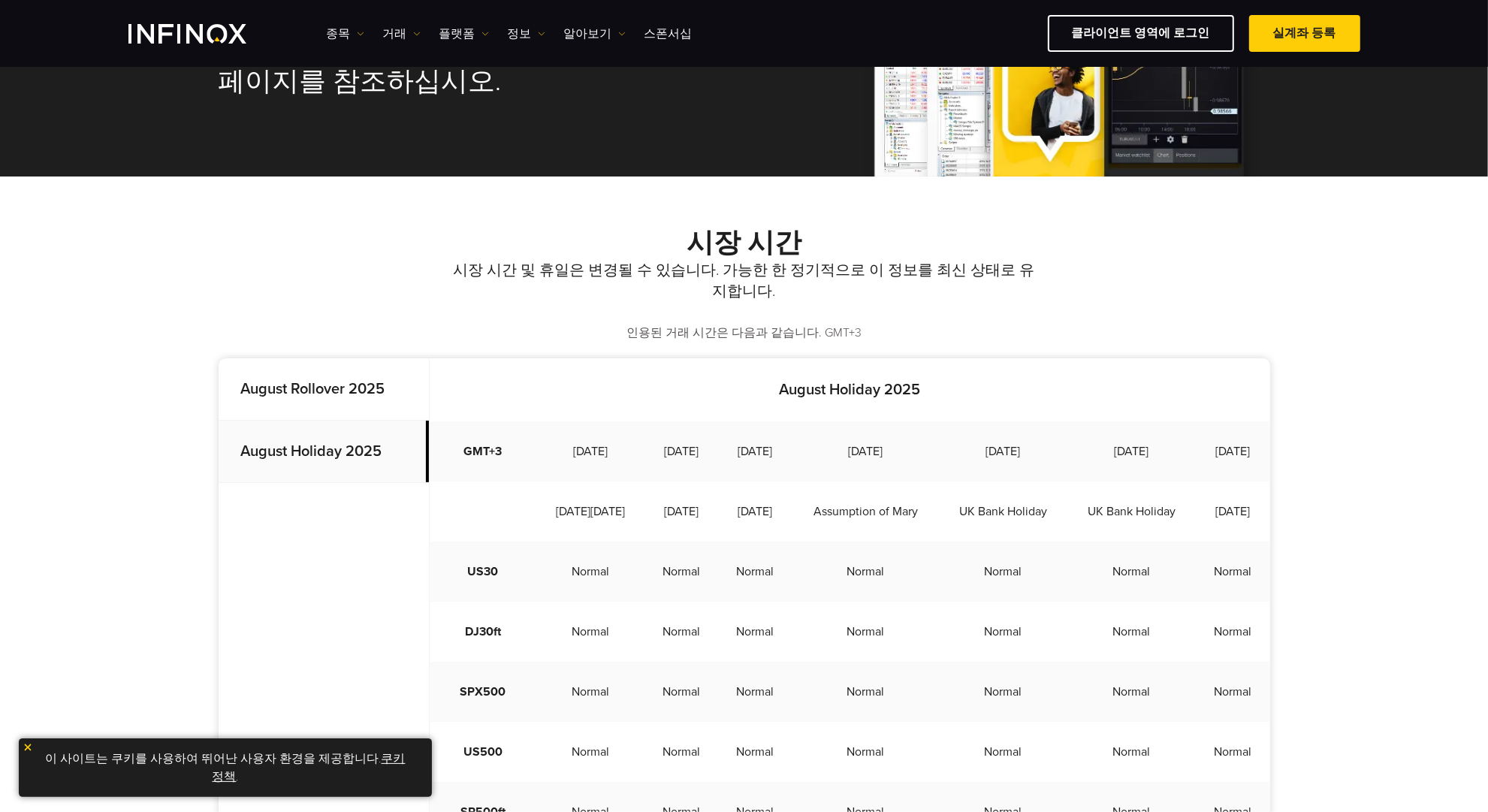
scroll to position [0, 0]
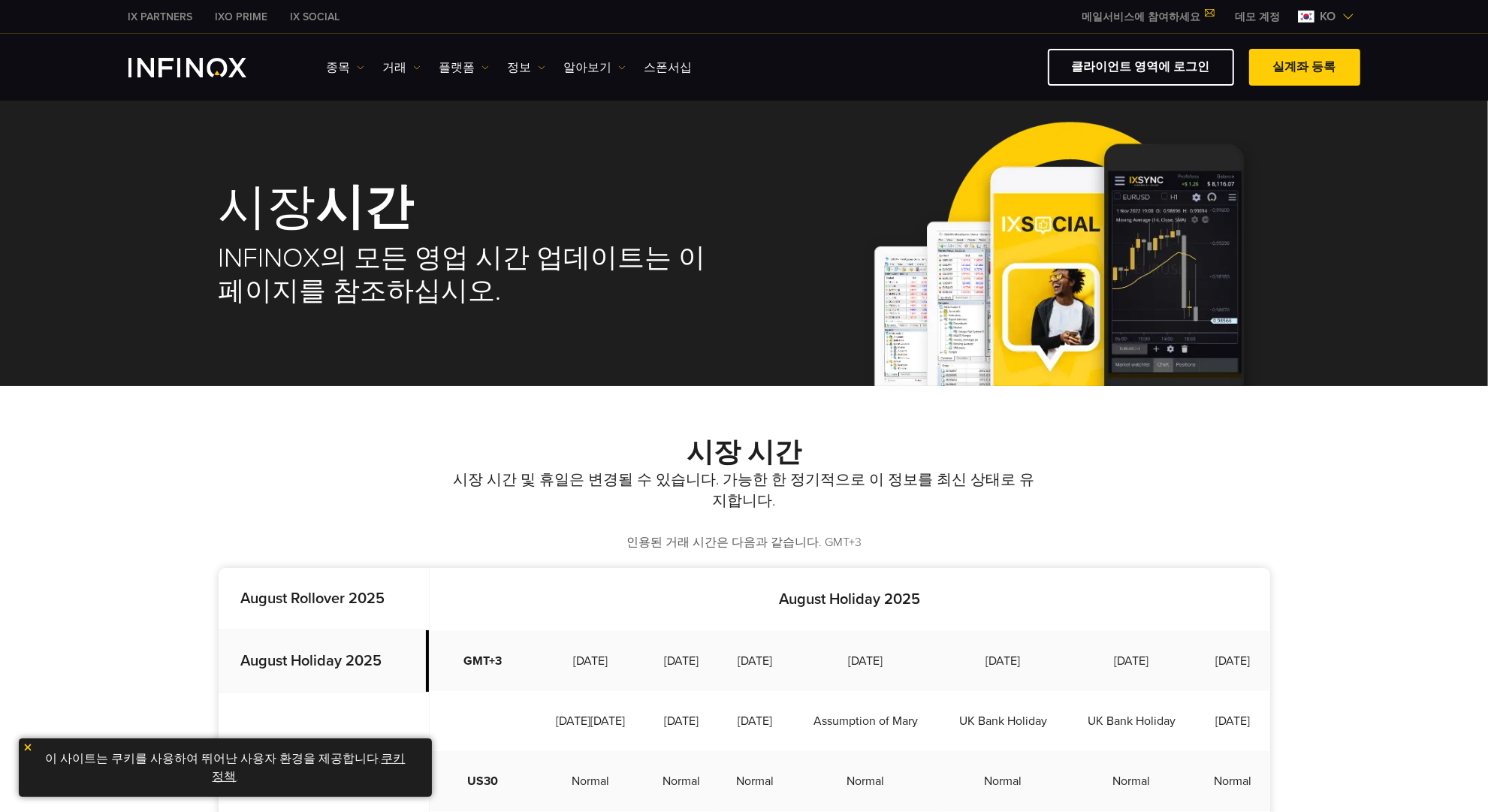
click at [327, 589] on strong "August Rollover 2025" at bounding box center [313, 598] width 144 height 18
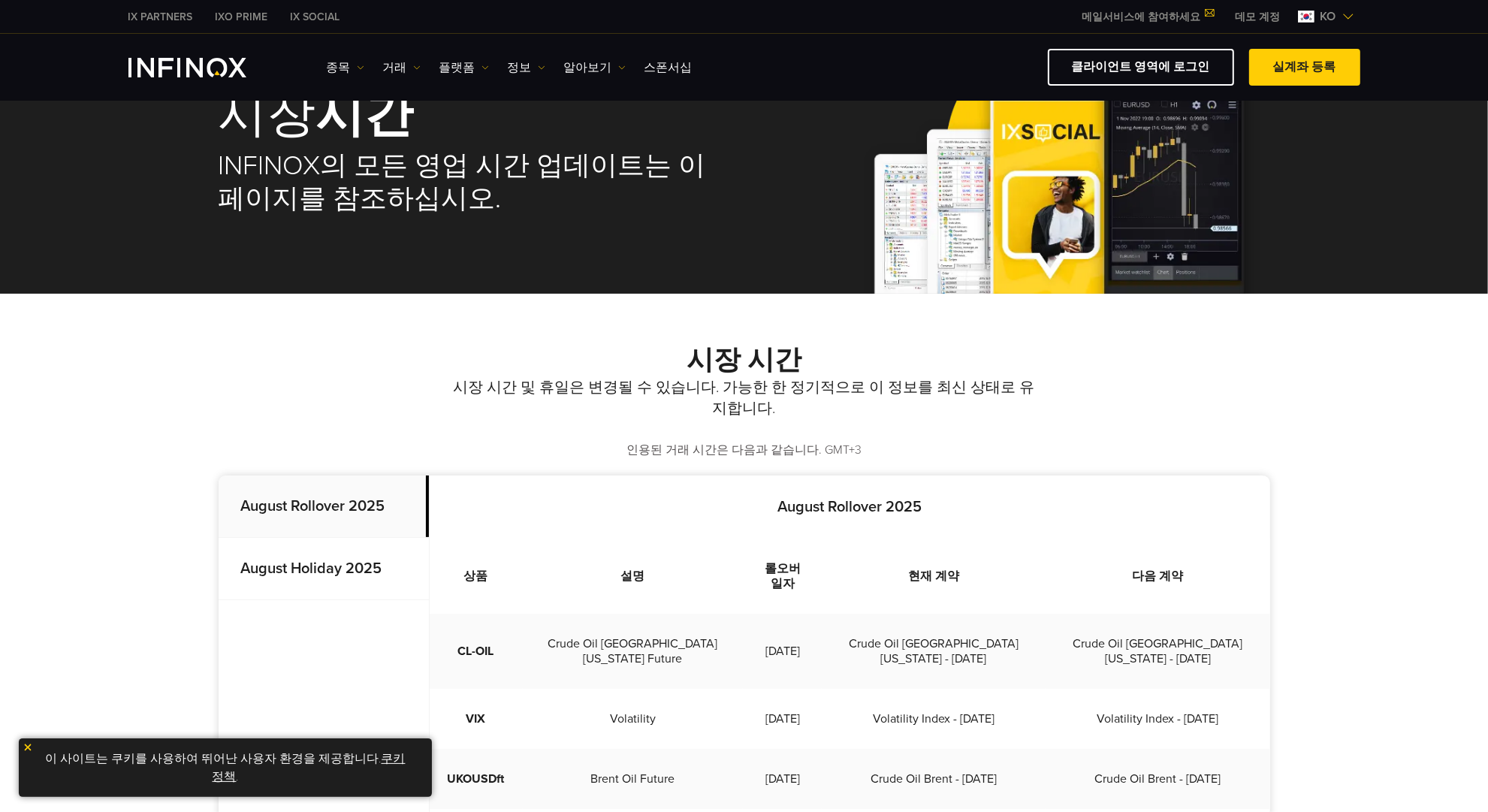
scroll to position [94, 0]
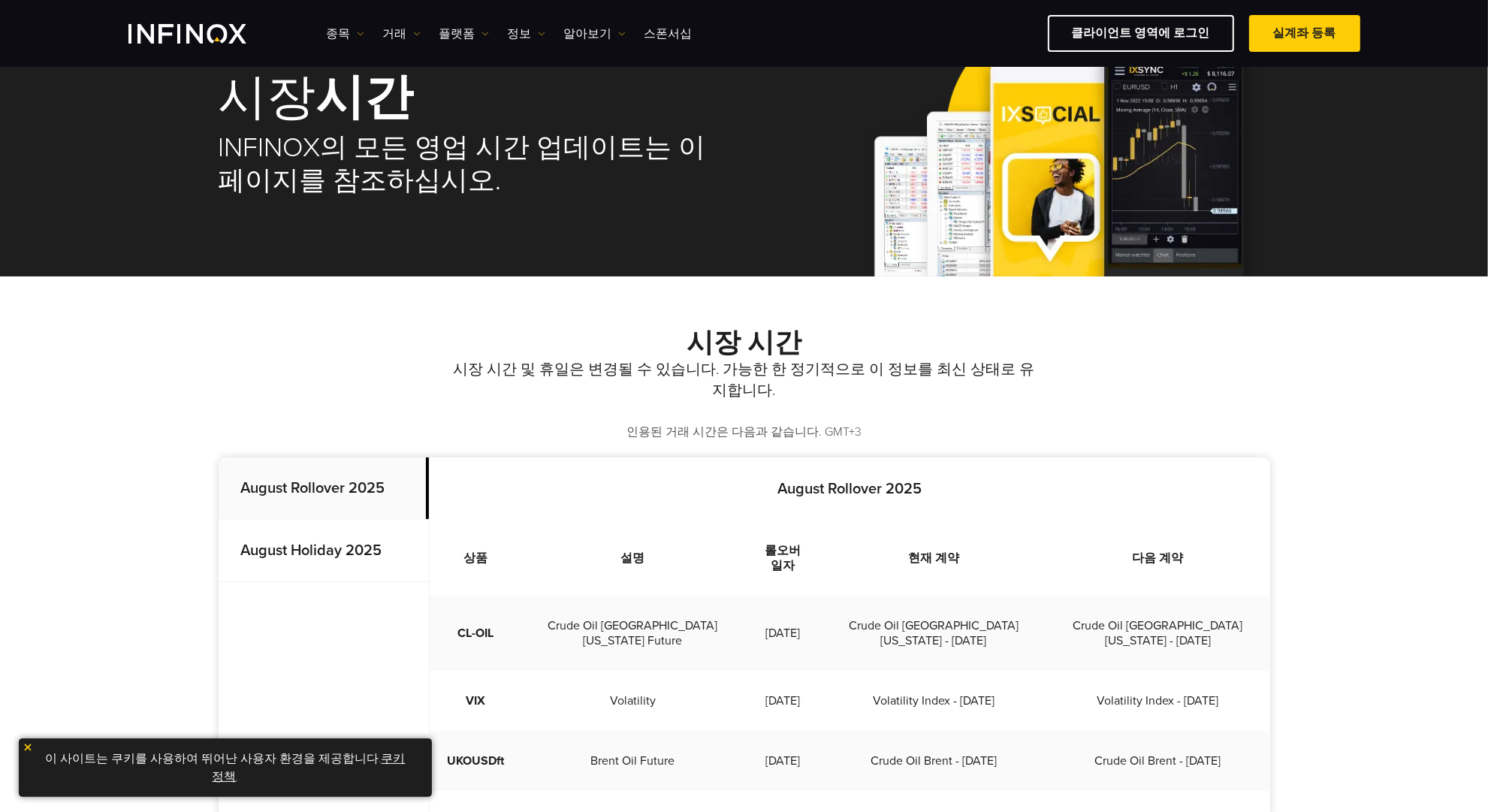
click at [326, 542] on strong "August Holiday 2025" at bounding box center [311, 551] width 141 height 18
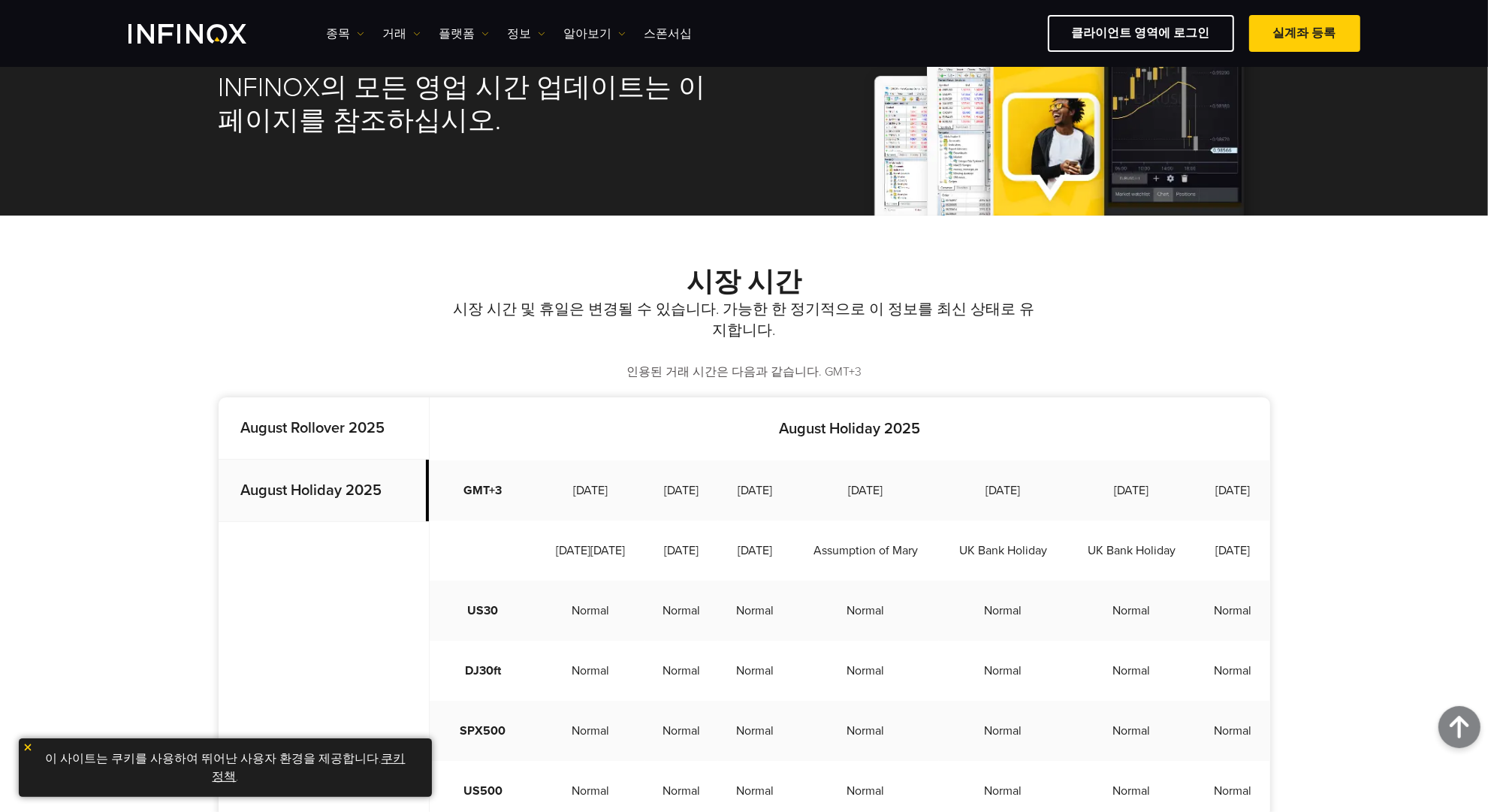
scroll to position [0, 0]
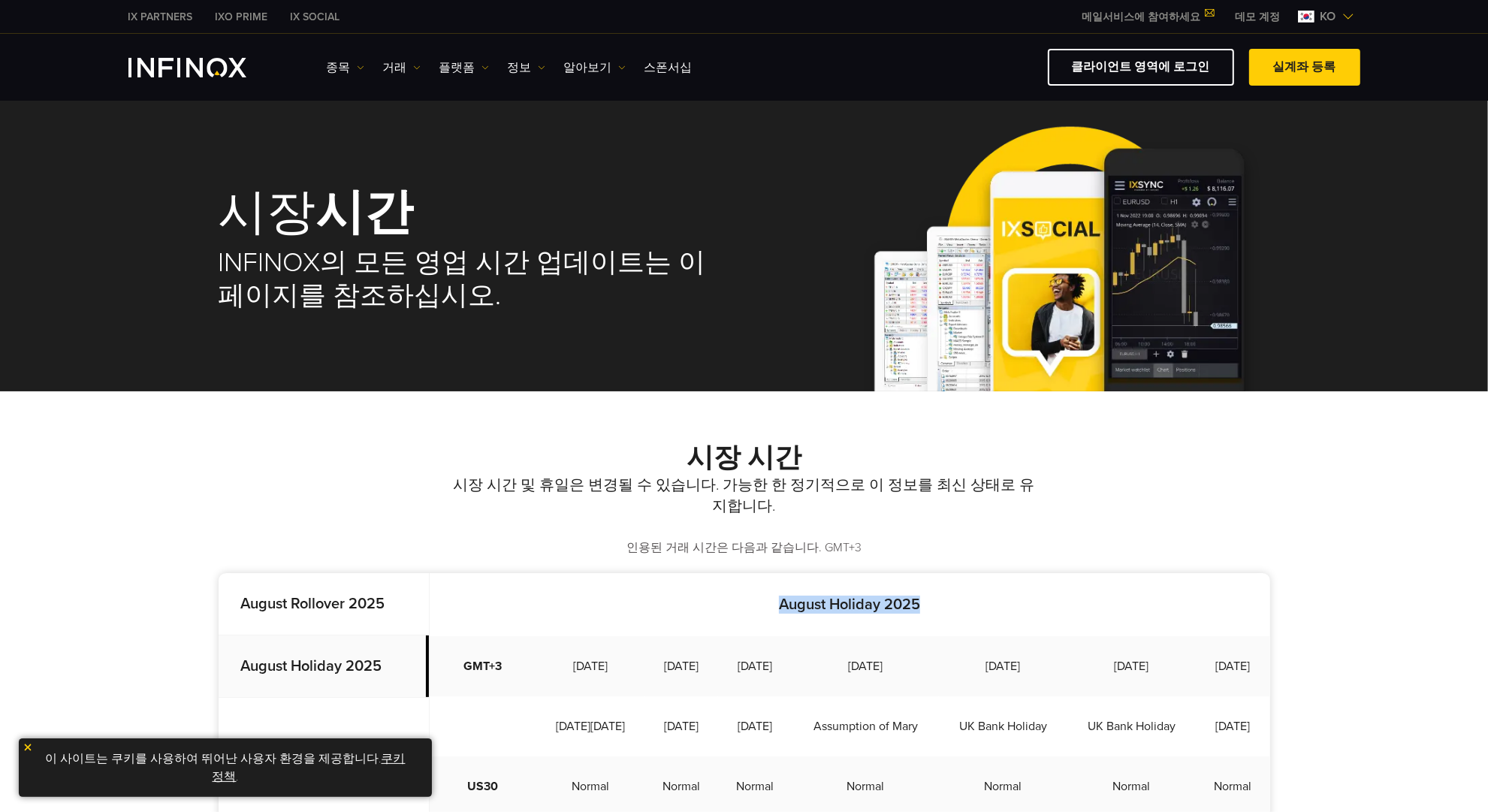
drag, startPoint x: 761, startPoint y: 596, endPoint x: 1013, endPoint y: 611, distance: 252.4
click at [1013, 611] on p "August Holiday 2025" at bounding box center [850, 605] width 840 height 18
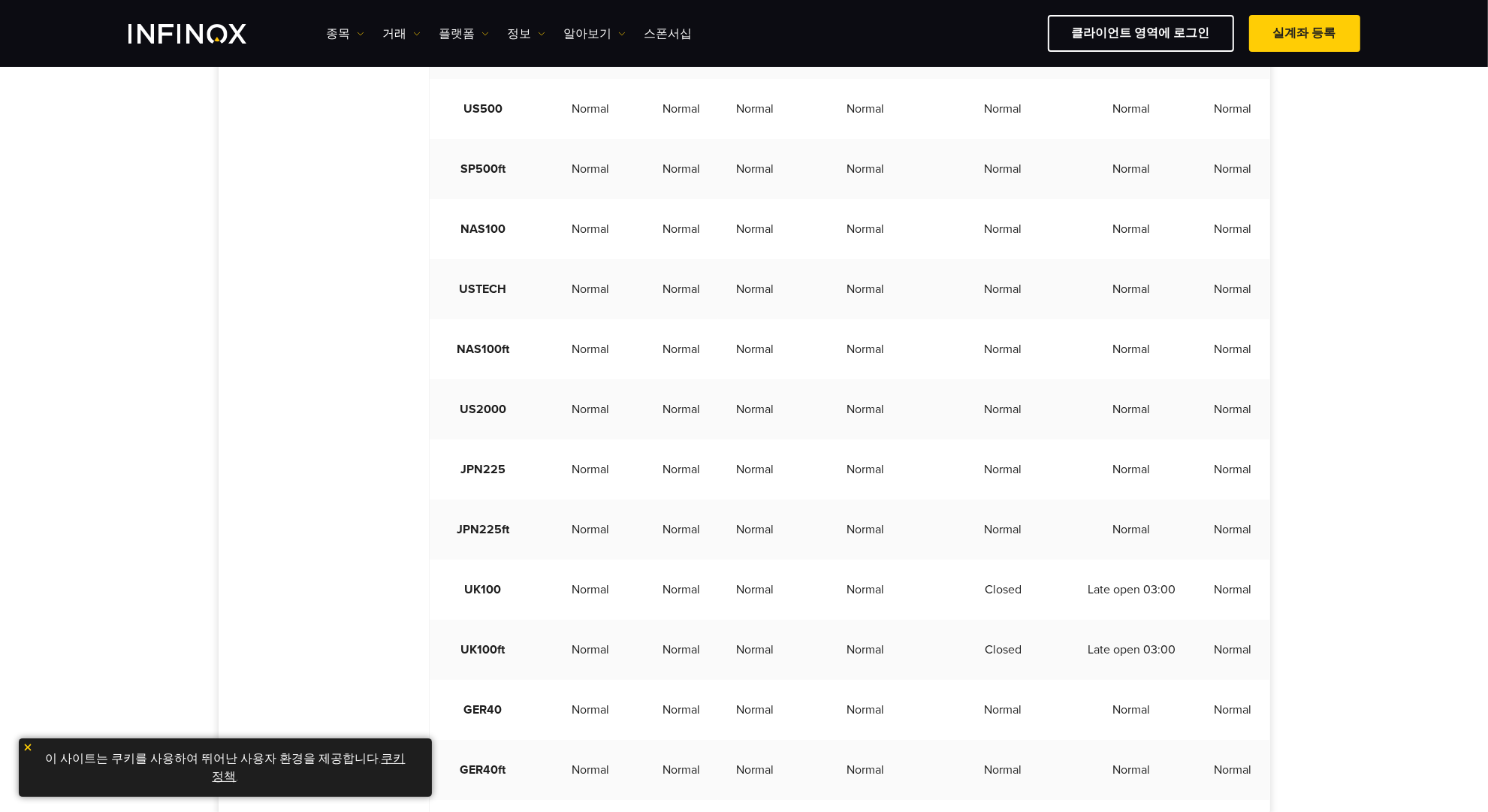
scroll to position [1033, 0]
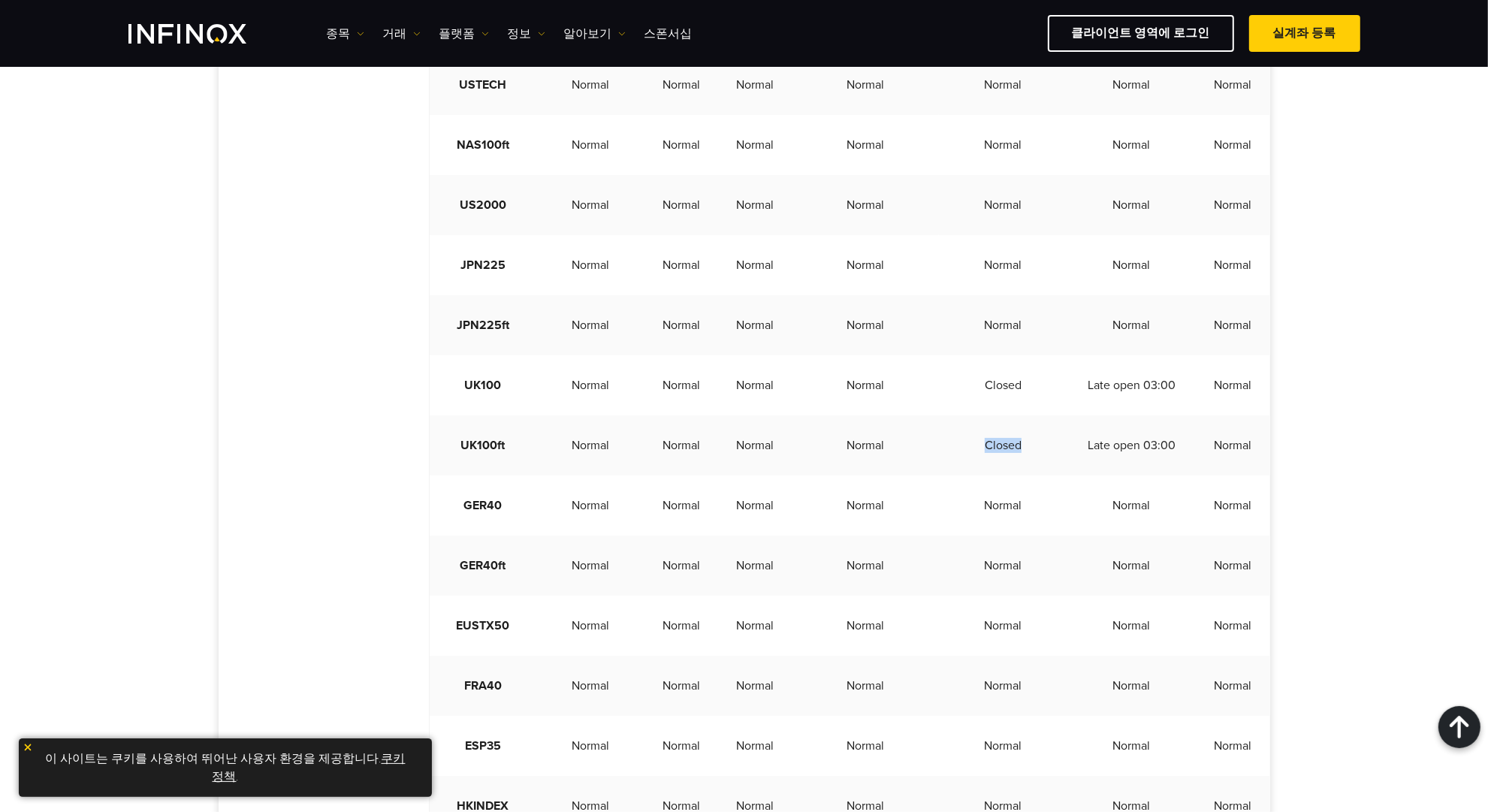
drag, startPoint x: 1048, startPoint y: 503, endPoint x: 981, endPoint y: 485, distance: 69.4
click at [981, 476] on td "Closed" at bounding box center [1002, 445] width 128 height 60
drag, startPoint x: 898, startPoint y: 489, endPoint x: 999, endPoint y: 499, distance: 101.5
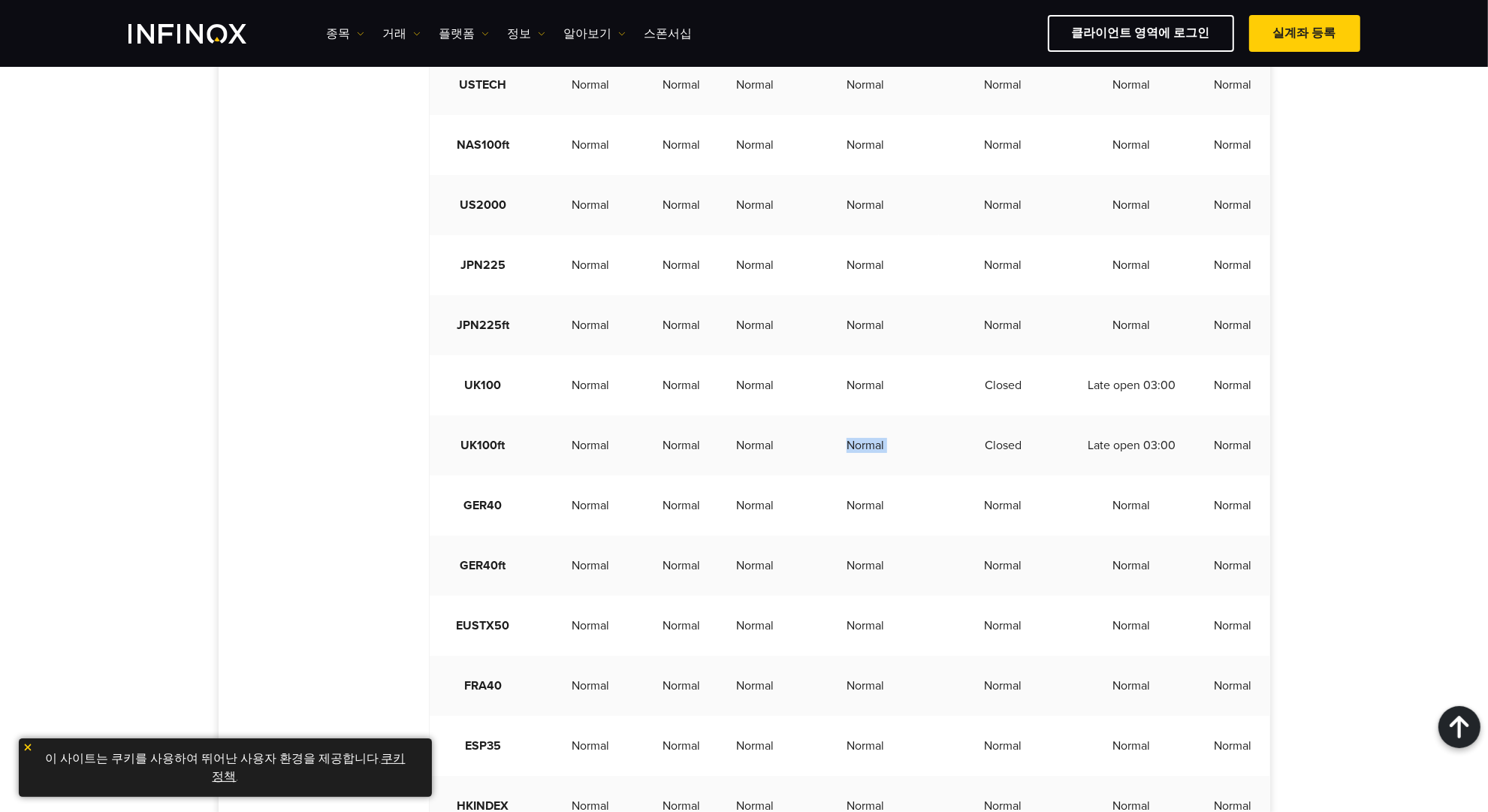
click at [998, 476] on tr "UK100ft Normal Normal Normal Normal Closed Late open 03:00 Normal" at bounding box center [850, 445] width 840 height 60
click at [1001, 476] on td "Closed" at bounding box center [1002, 445] width 128 height 60
drag, startPoint x: 982, startPoint y: 483, endPoint x: 1094, endPoint y: 496, distance: 112.8
click at [1094, 476] on tr "UK100ft Normal Normal Normal Normal Closed Late open 03:00 Normal" at bounding box center [850, 445] width 840 height 60
click at [1094, 476] on td "Late open 03:00" at bounding box center [1132, 445] width 128 height 60
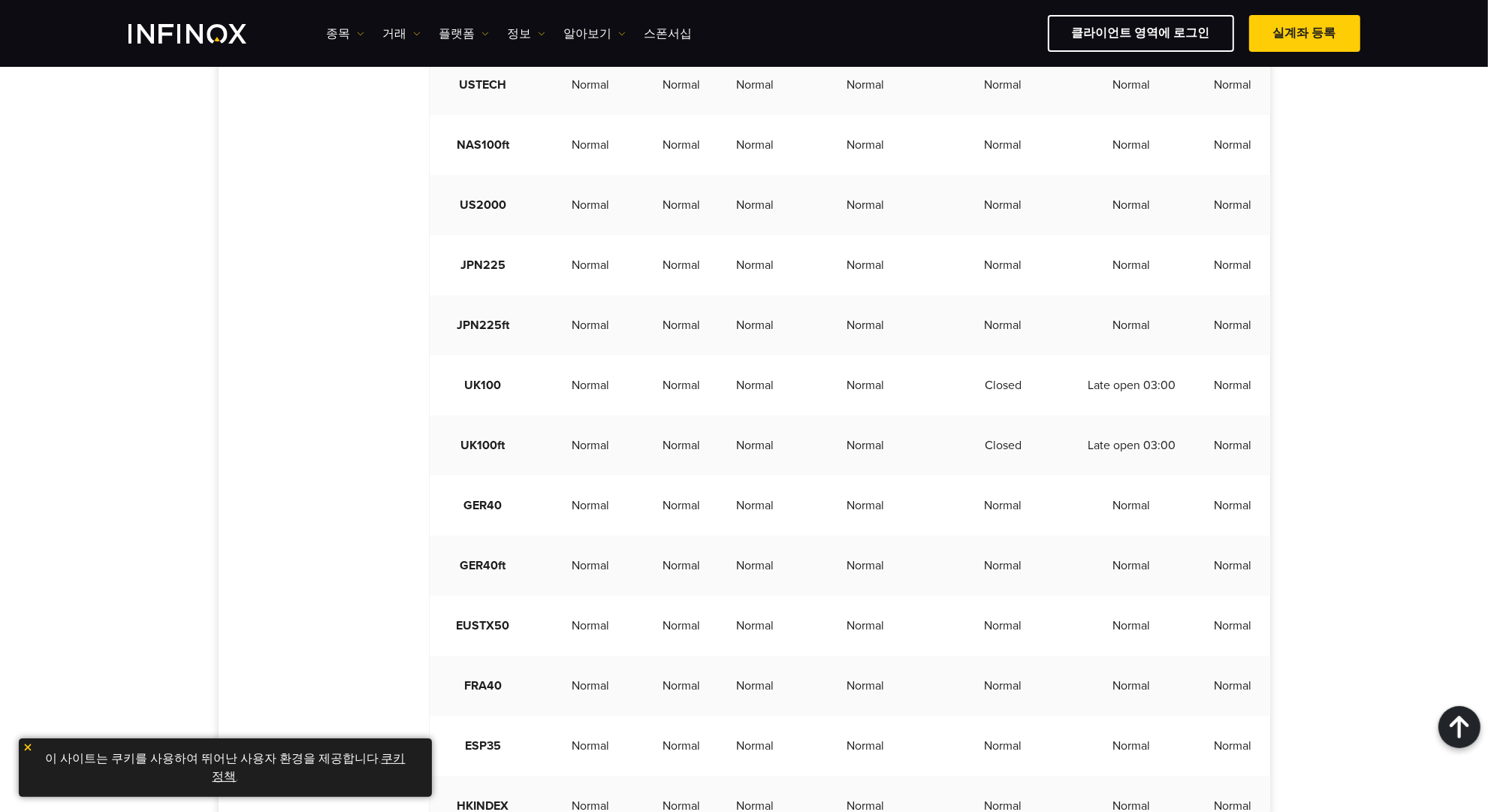
click at [1114, 476] on td "Late open 03:00" at bounding box center [1132, 445] width 128 height 60
drag, startPoint x: 1093, startPoint y: 488, endPoint x: 1148, endPoint y: 516, distance: 61.7
click at [1148, 476] on td "Late open 03:00" at bounding box center [1132, 445] width 128 height 60
drag, startPoint x: 1140, startPoint y: 509, endPoint x: 1094, endPoint y: 499, distance: 47.1
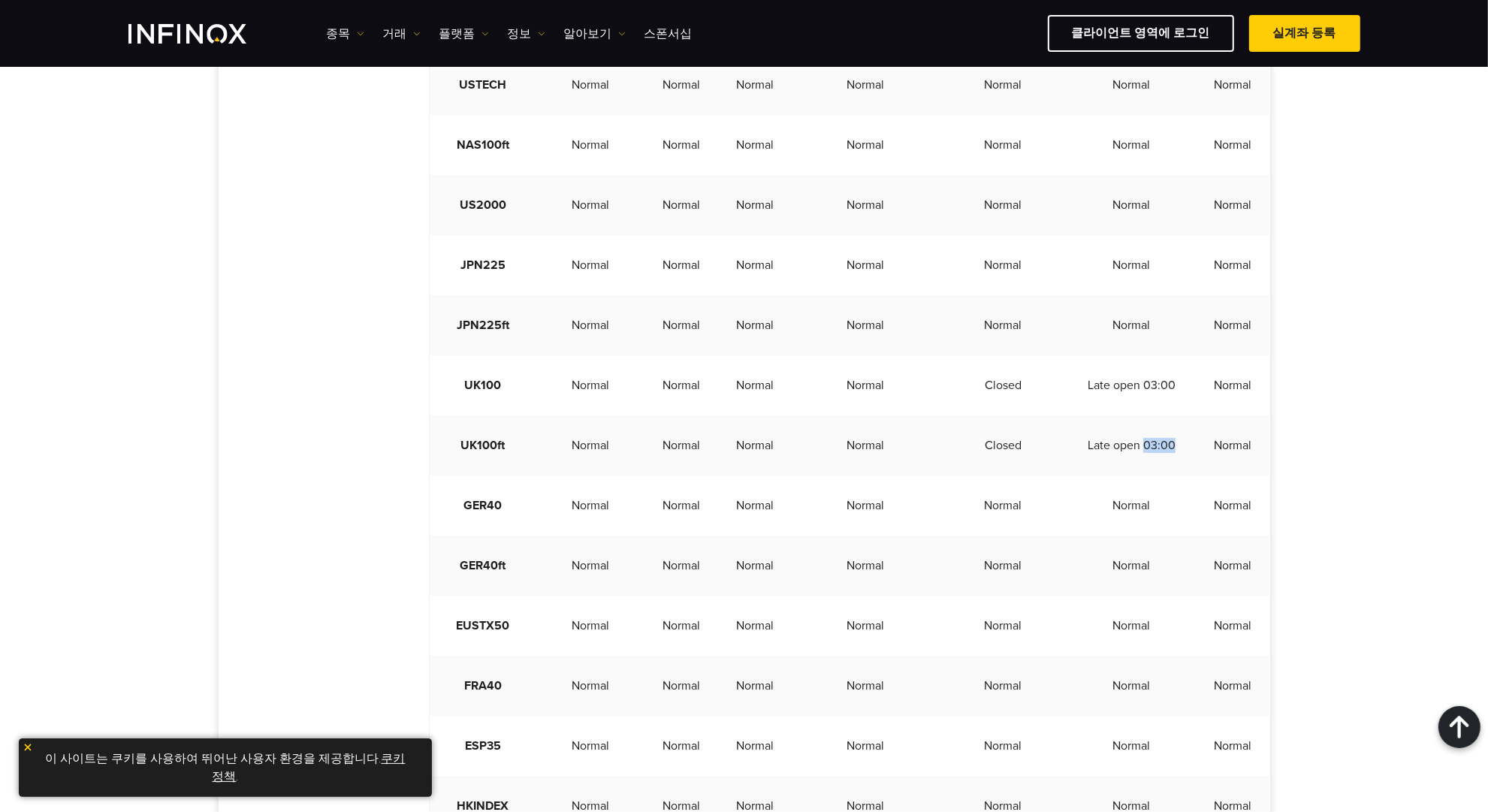
click at [1094, 476] on td "Late open 03:00" at bounding box center [1132, 445] width 128 height 60
click at [1090, 476] on td "Late open 03:00" at bounding box center [1132, 445] width 128 height 60
drag, startPoint x: 1088, startPoint y: 488, endPoint x: 1153, endPoint y: 514, distance: 70.0
click at [1153, 476] on td "Late open 03:00" at bounding box center [1132, 445] width 128 height 60
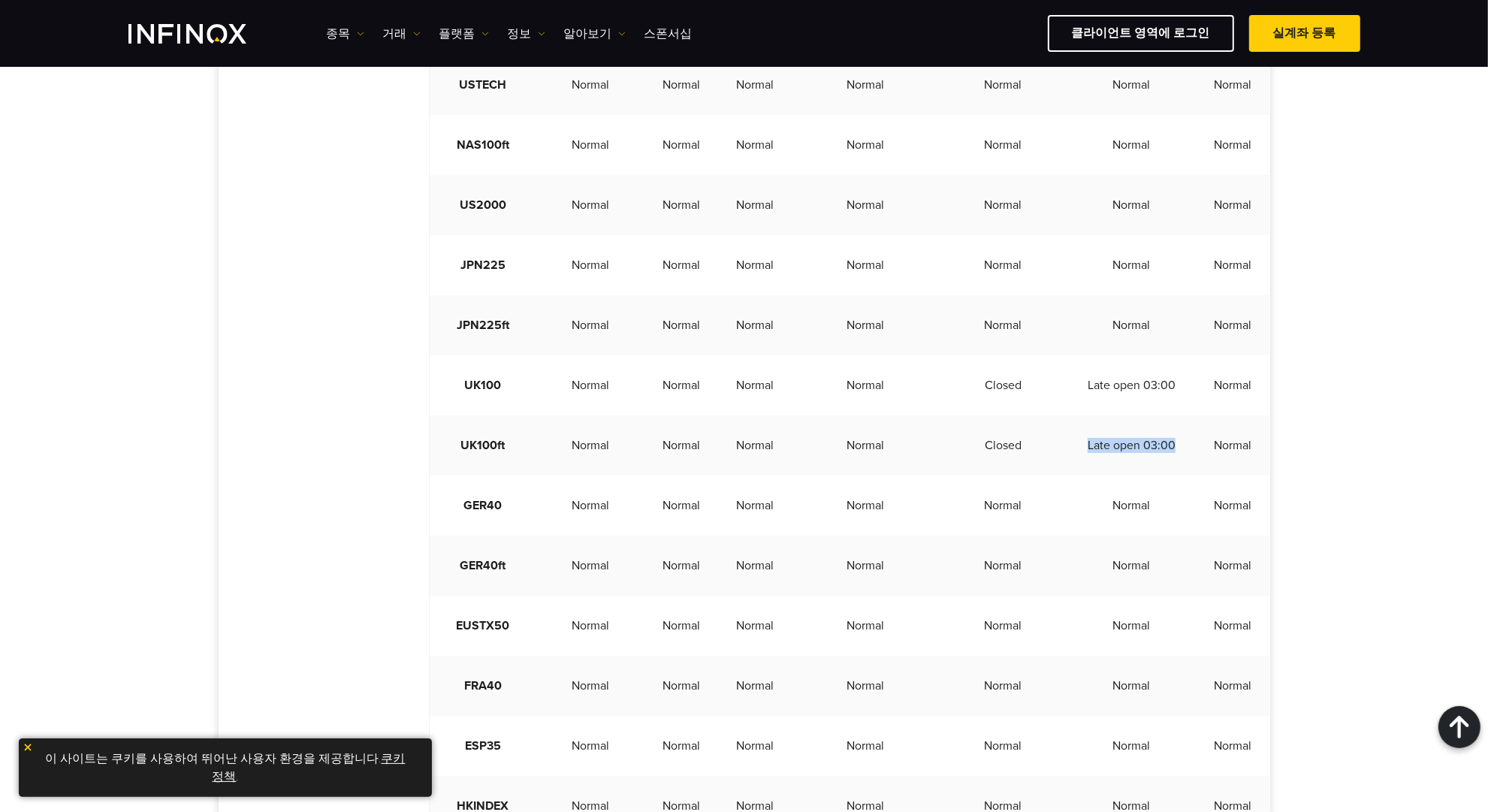
drag, startPoint x: 1140, startPoint y: 514, endPoint x: 1090, endPoint y: 489, distance: 55.9
click at [1090, 476] on td "Late open 03:00" at bounding box center [1132, 445] width 128 height 60
drag, startPoint x: 1135, startPoint y: 508, endPoint x: 1074, endPoint y: 488, distance: 64.2
click at [1074, 476] on td "Late open 03:00" at bounding box center [1132, 445] width 128 height 60
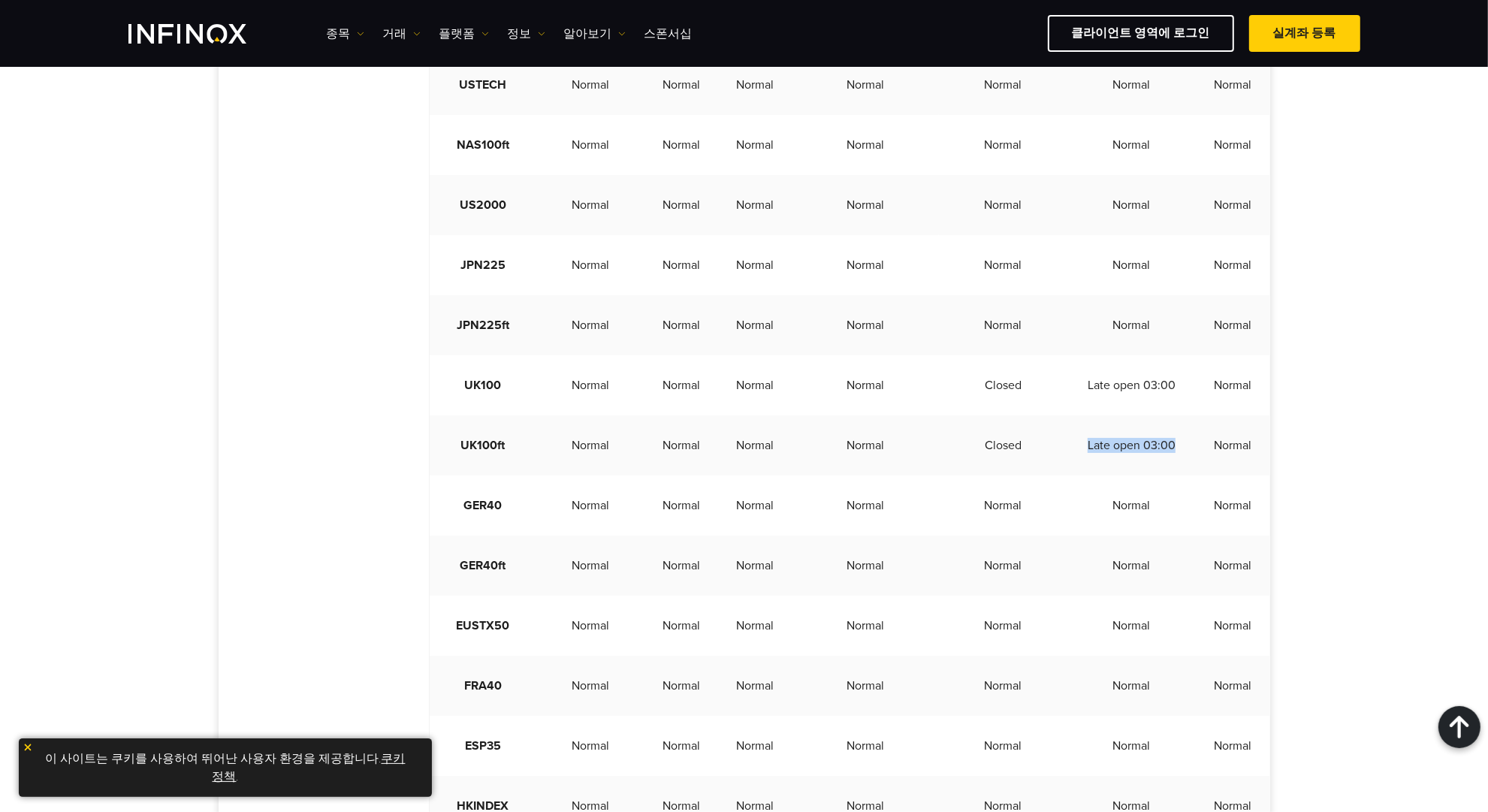
click at [1131, 476] on td "Late open 03:00" at bounding box center [1132, 445] width 128 height 60
drag, startPoint x: 1135, startPoint y: 507, endPoint x: 1086, endPoint y: 492, distance: 51.2
click at [1086, 476] on td "Late open 03:00" at bounding box center [1132, 445] width 128 height 60
click at [1085, 476] on td "Late open 03:00" at bounding box center [1132, 445] width 128 height 60
drag, startPoint x: 1111, startPoint y: 510, endPoint x: 1179, endPoint y: 540, distance: 74.3
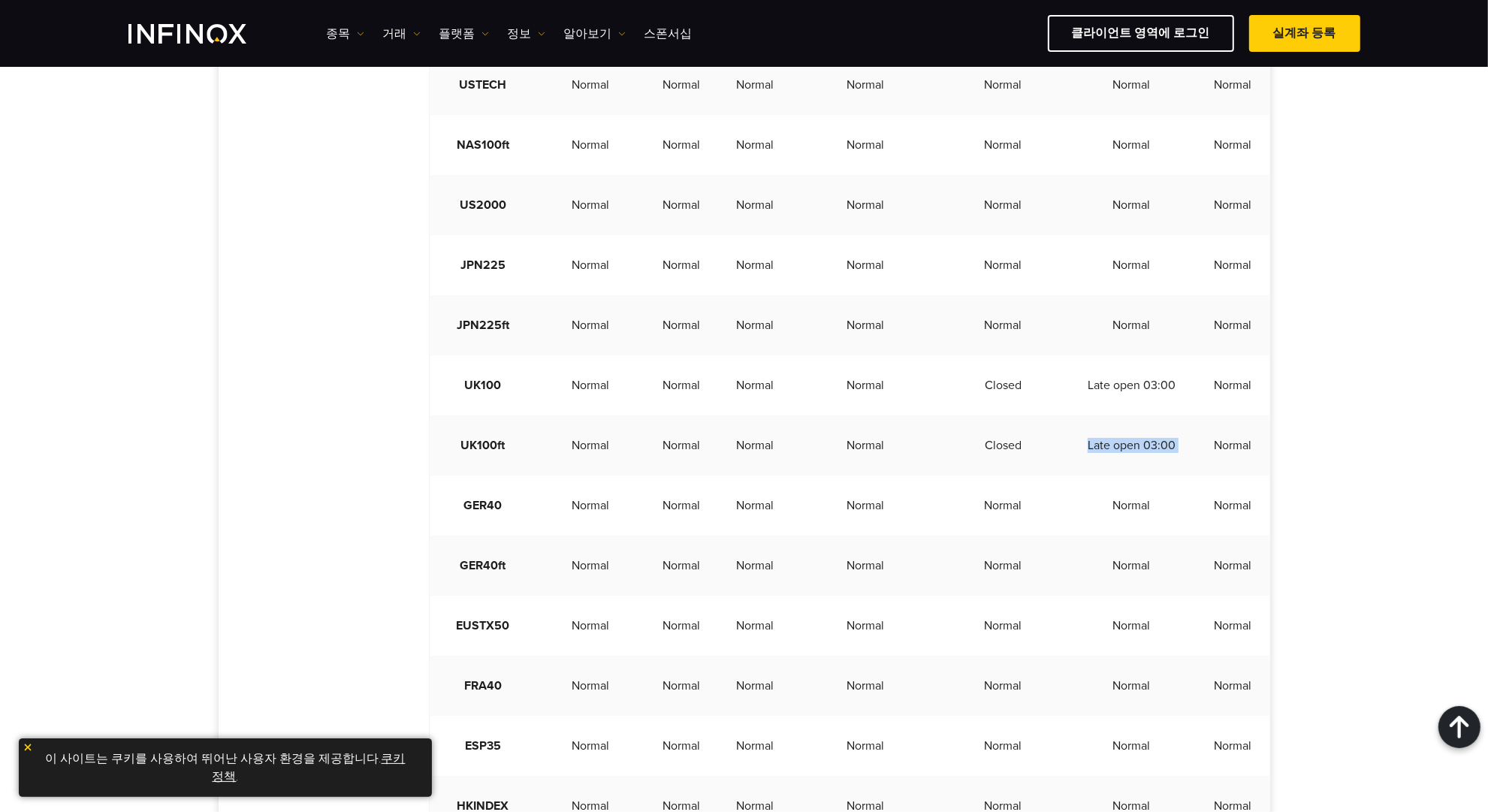
click at [1177, 476] on tr "UK100ft Normal Normal Normal Normal Closed Late open 03:00 Normal" at bounding box center [850, 445] width 840 height 60
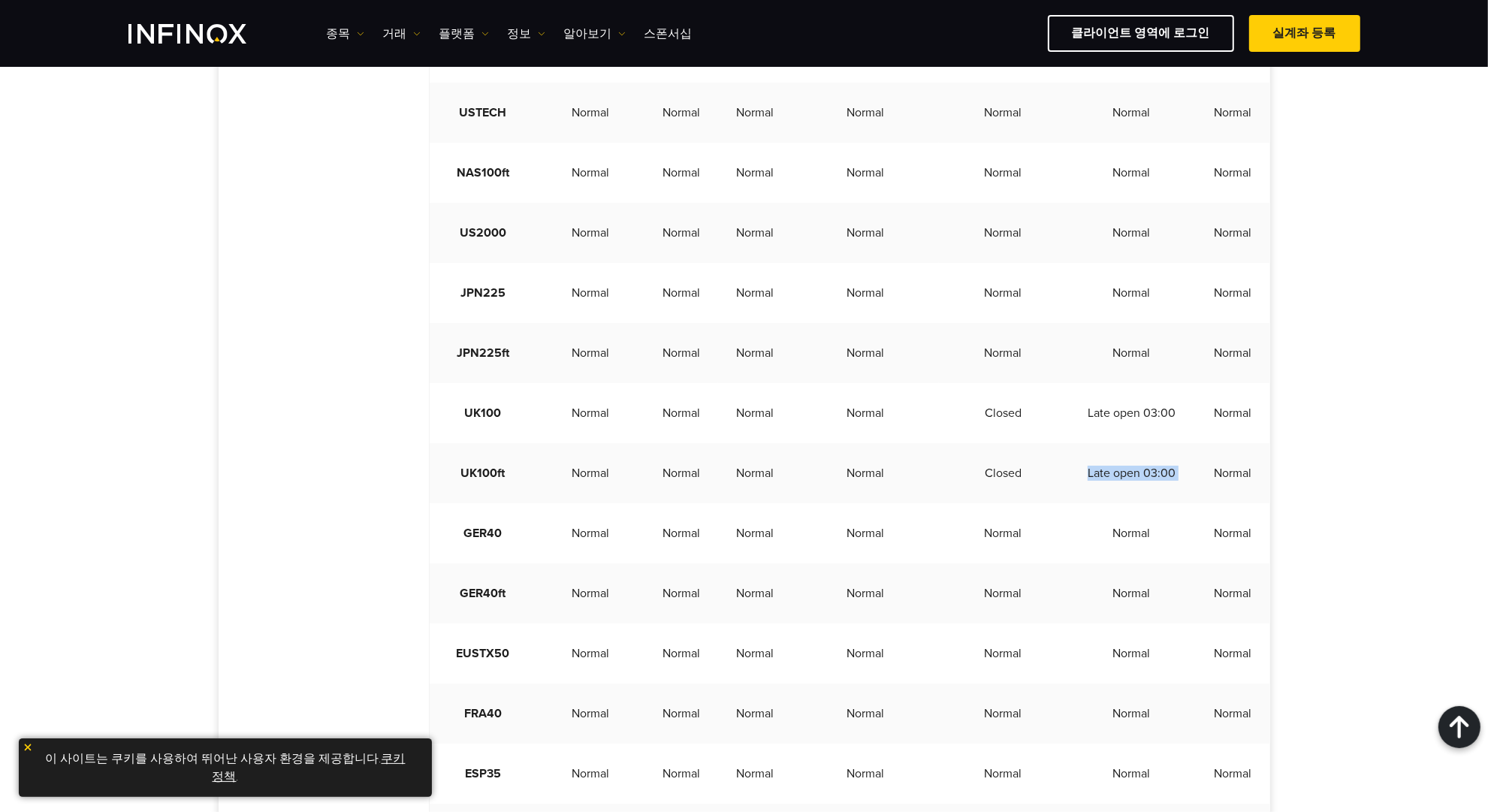
scroll to position [939, 0]
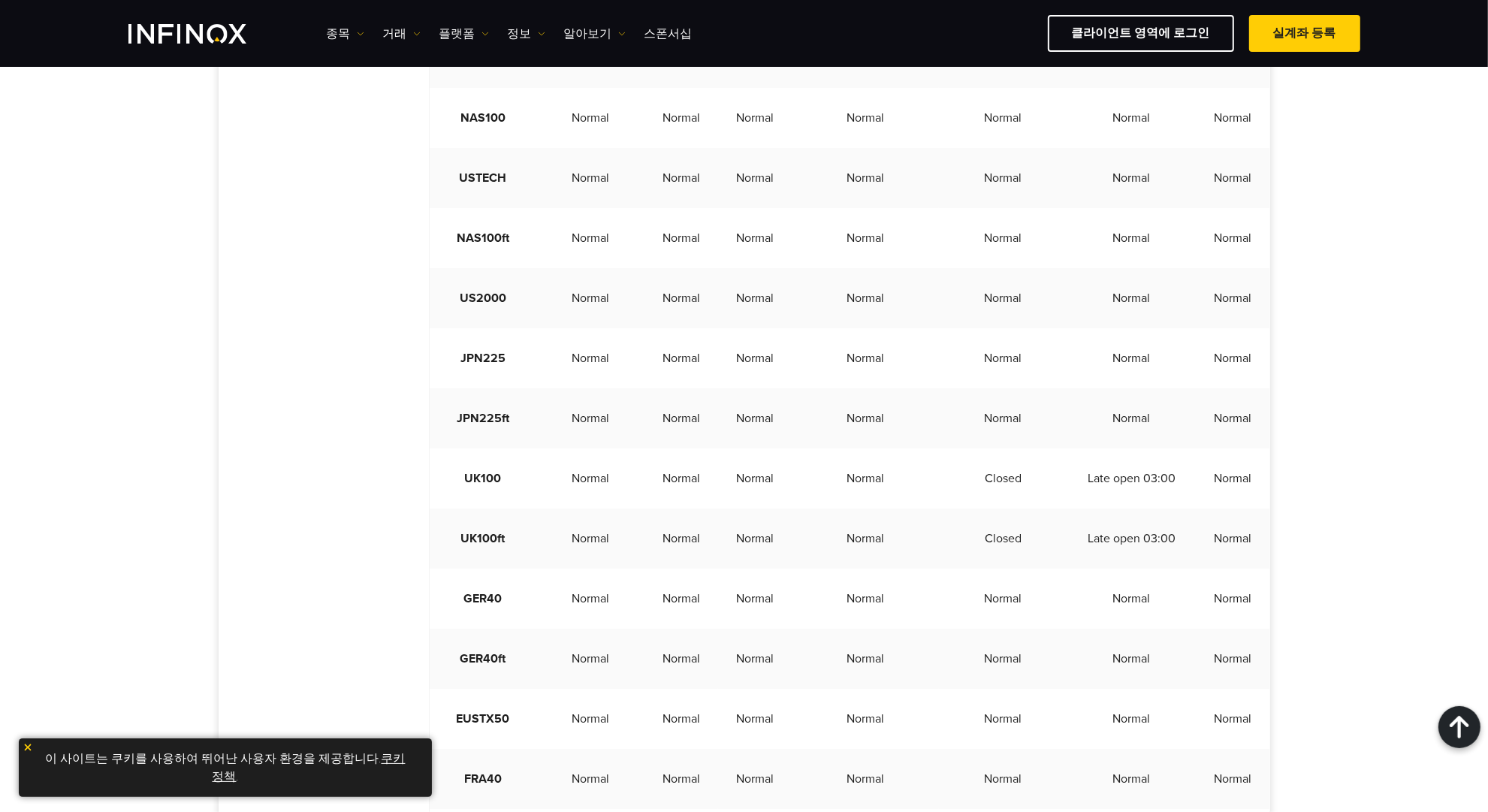
click at [1196, 509] on td "Normal" at bounding box center [1232, 478] width 73 height 60
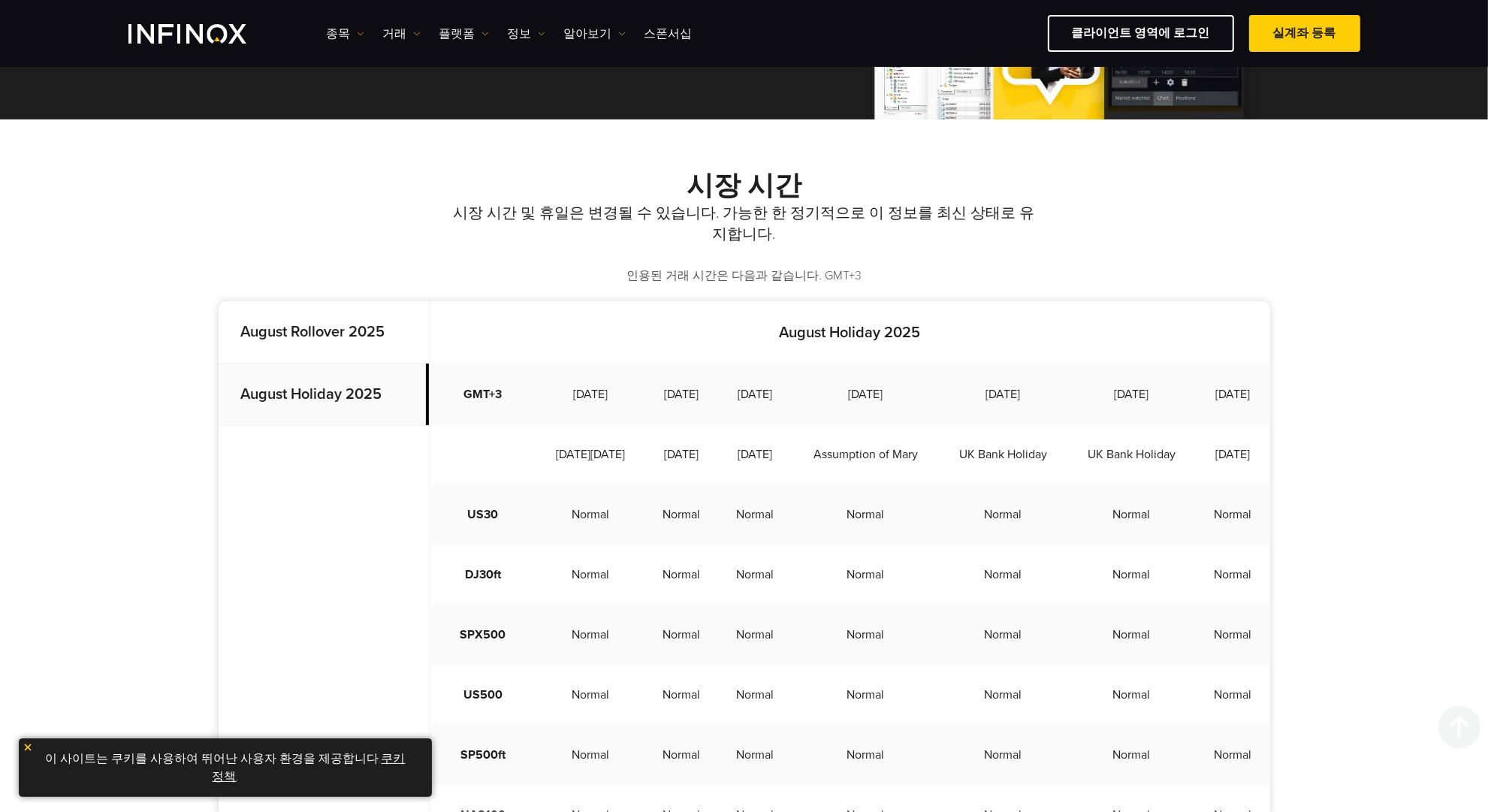
scroll to position [0, 0]
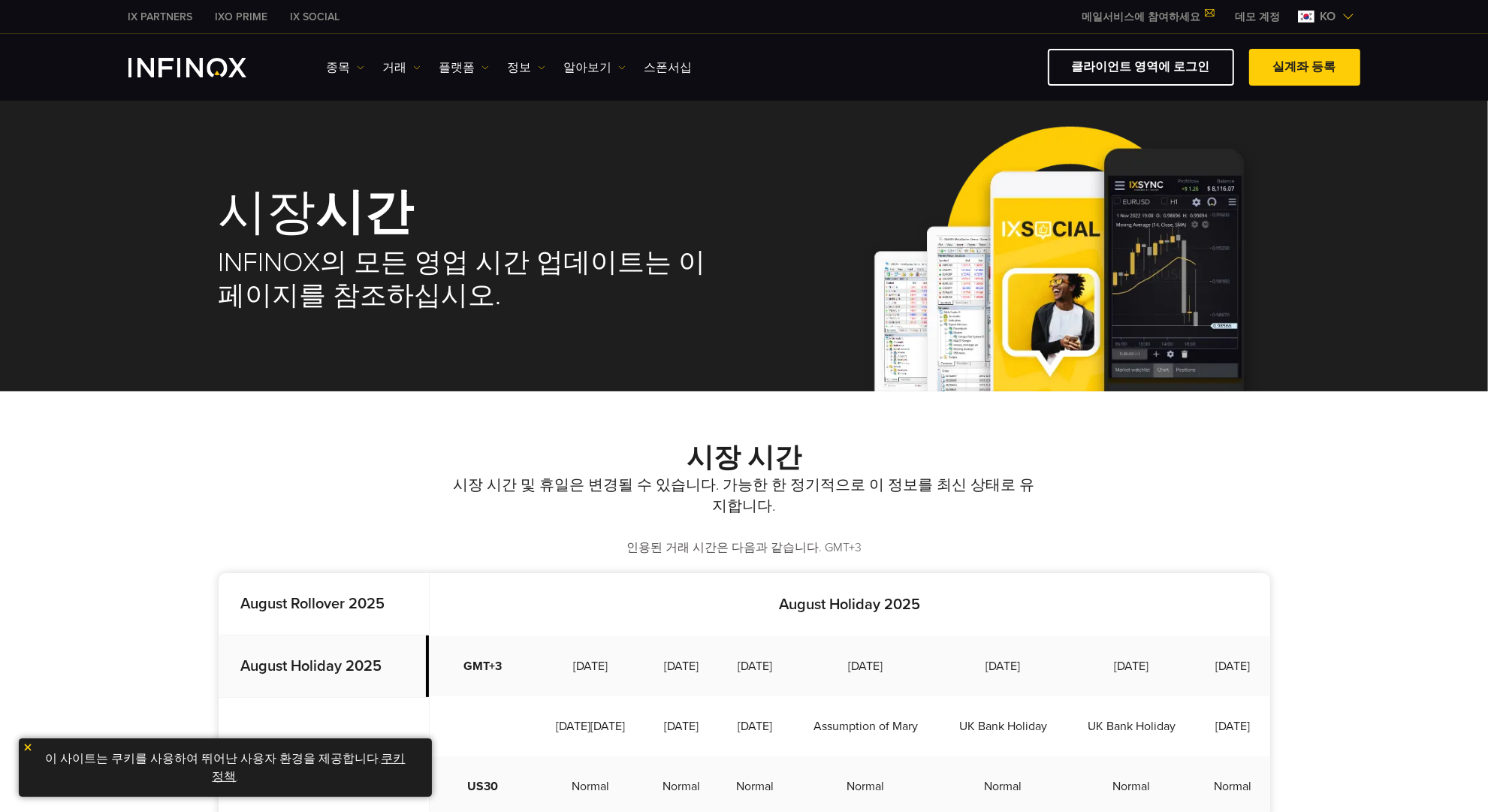
click at [311, 442] on h2 "시장 시간" at bounding box center [744, 458] width 1052 height 33
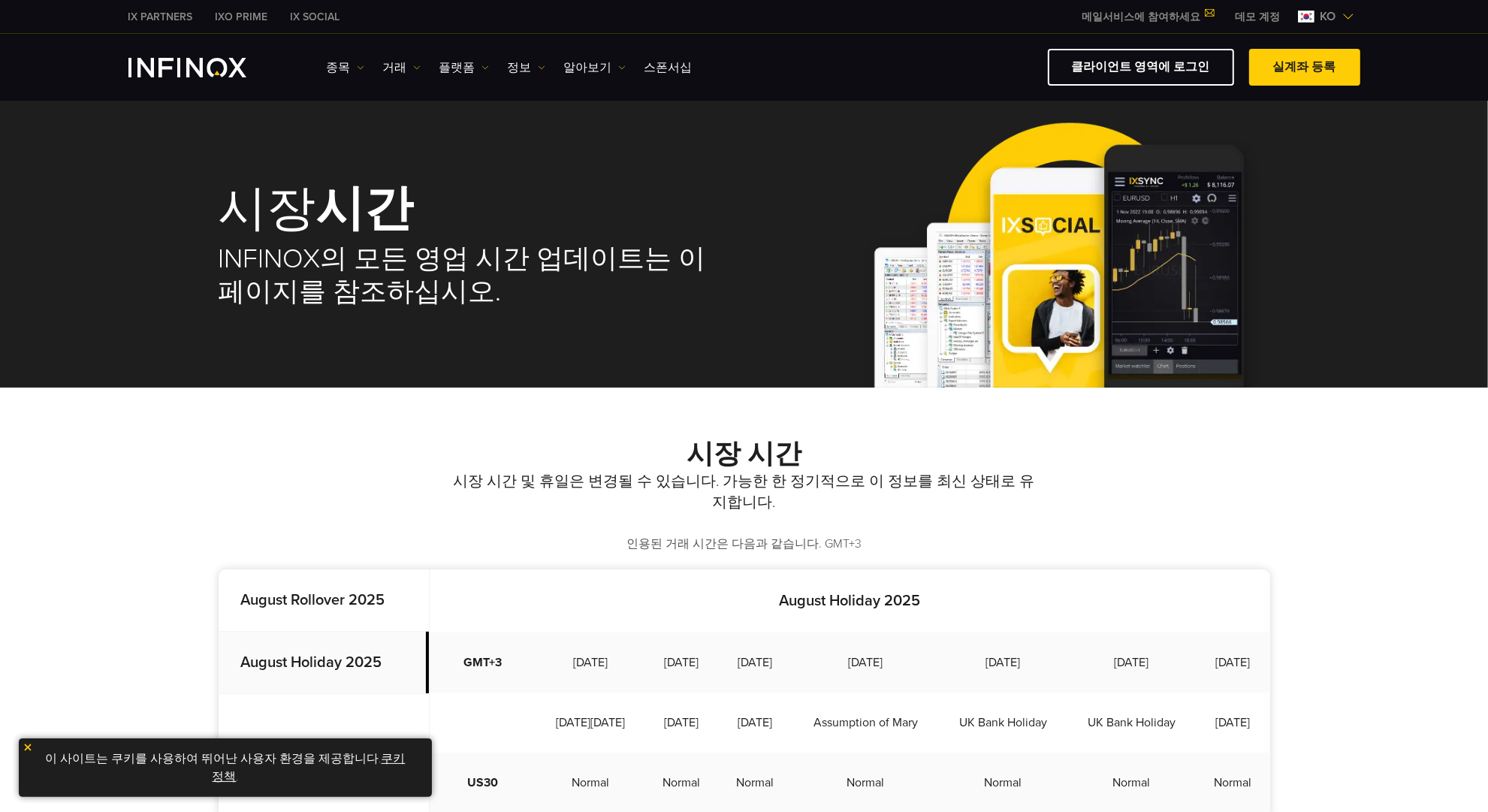
click at [164, 58] on img "INFINOX Logo" at bounding box center [187, 68] width 118 height 19
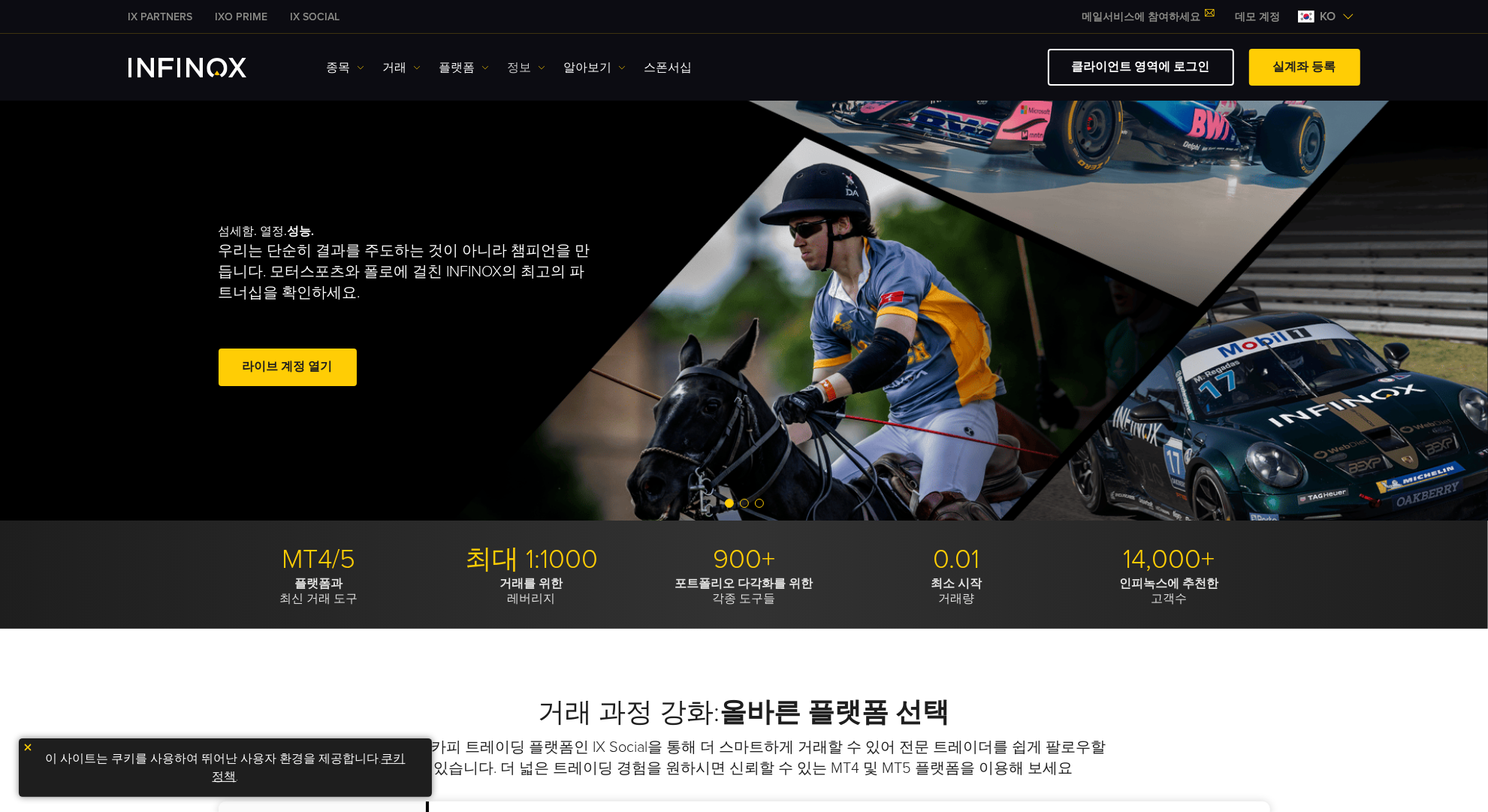
click at [513, 68] on link "정보" at bounding box center [527, 68] width 38 height 18
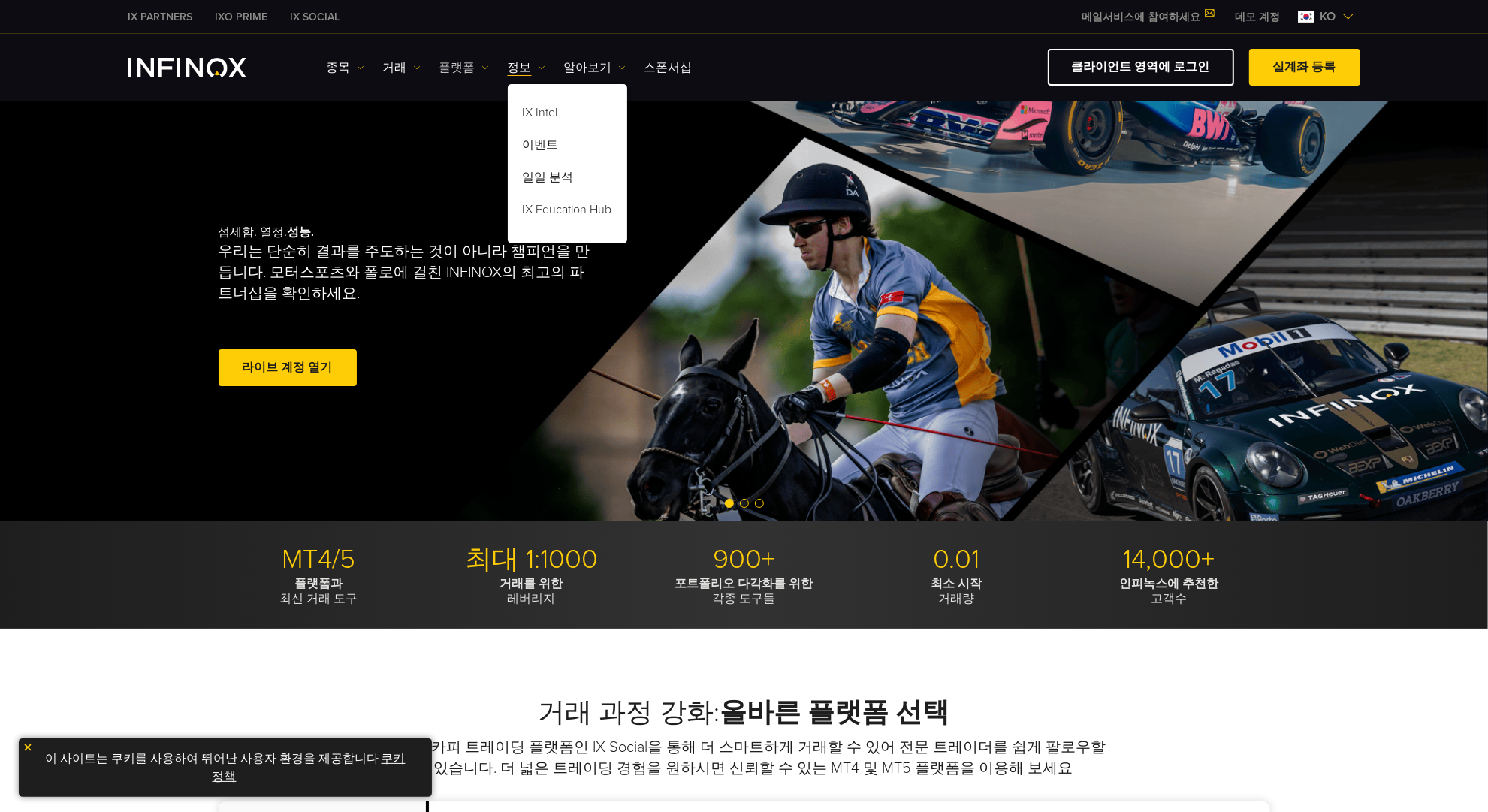
click at [463, 71] on link "플랫폼" at bounding box center [464, 68] width 49 height 18
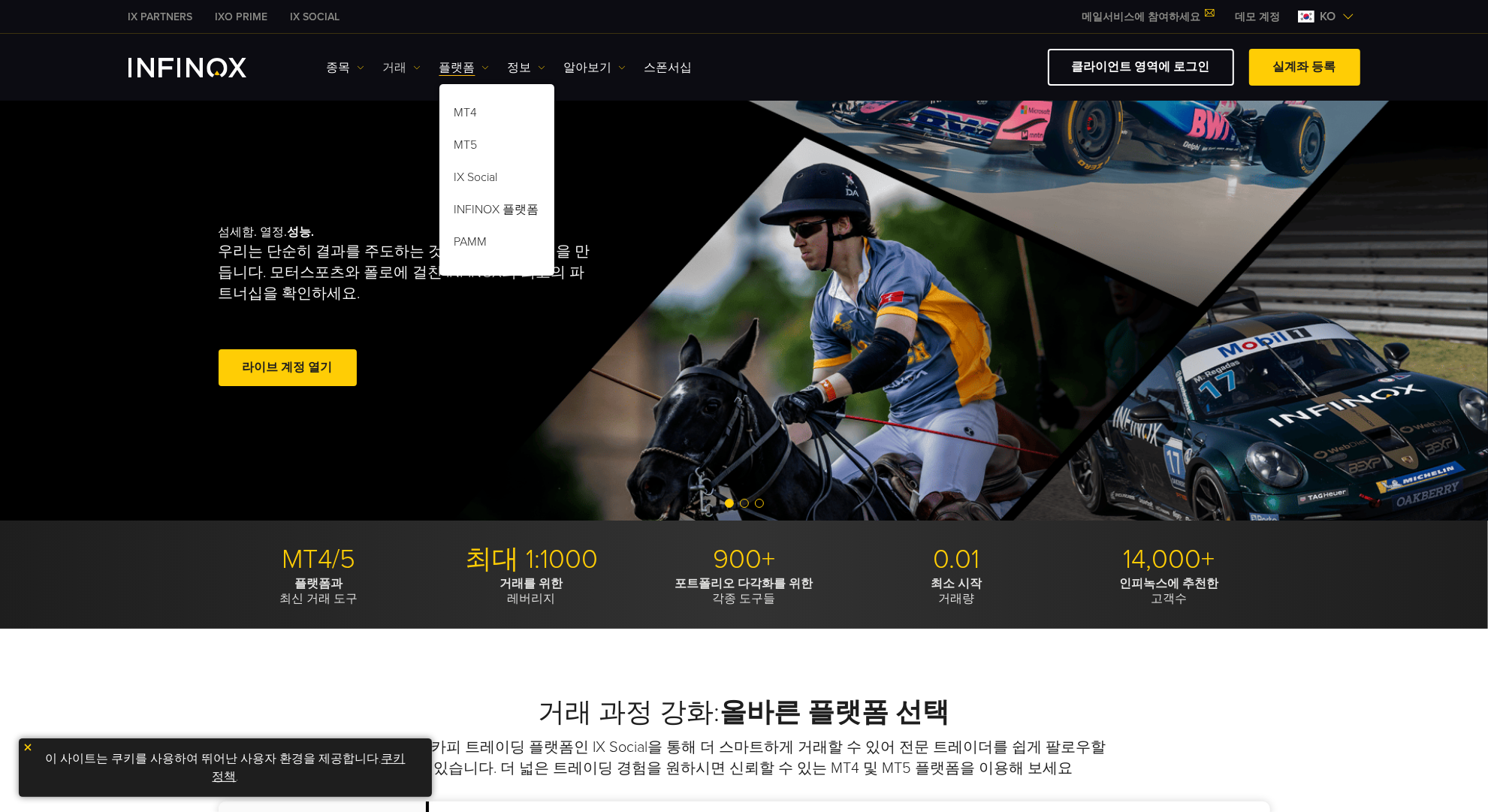
click at [402, 72] on link "거래" at bounding box center [402, 68] width 38 height 18
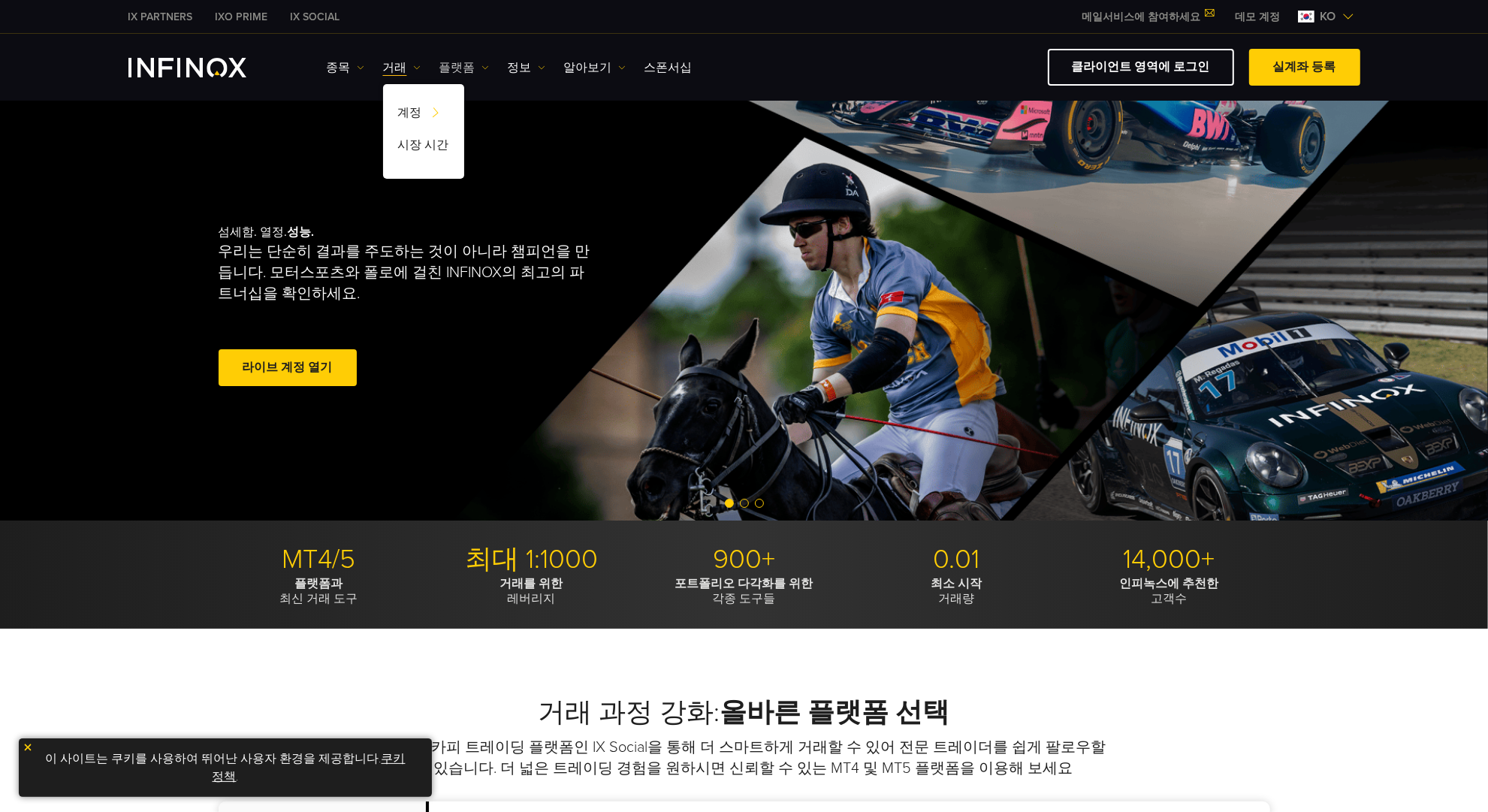
click at [447, 70] on link "플랫폼" at bounding box center [464, 68] width 49 height 18
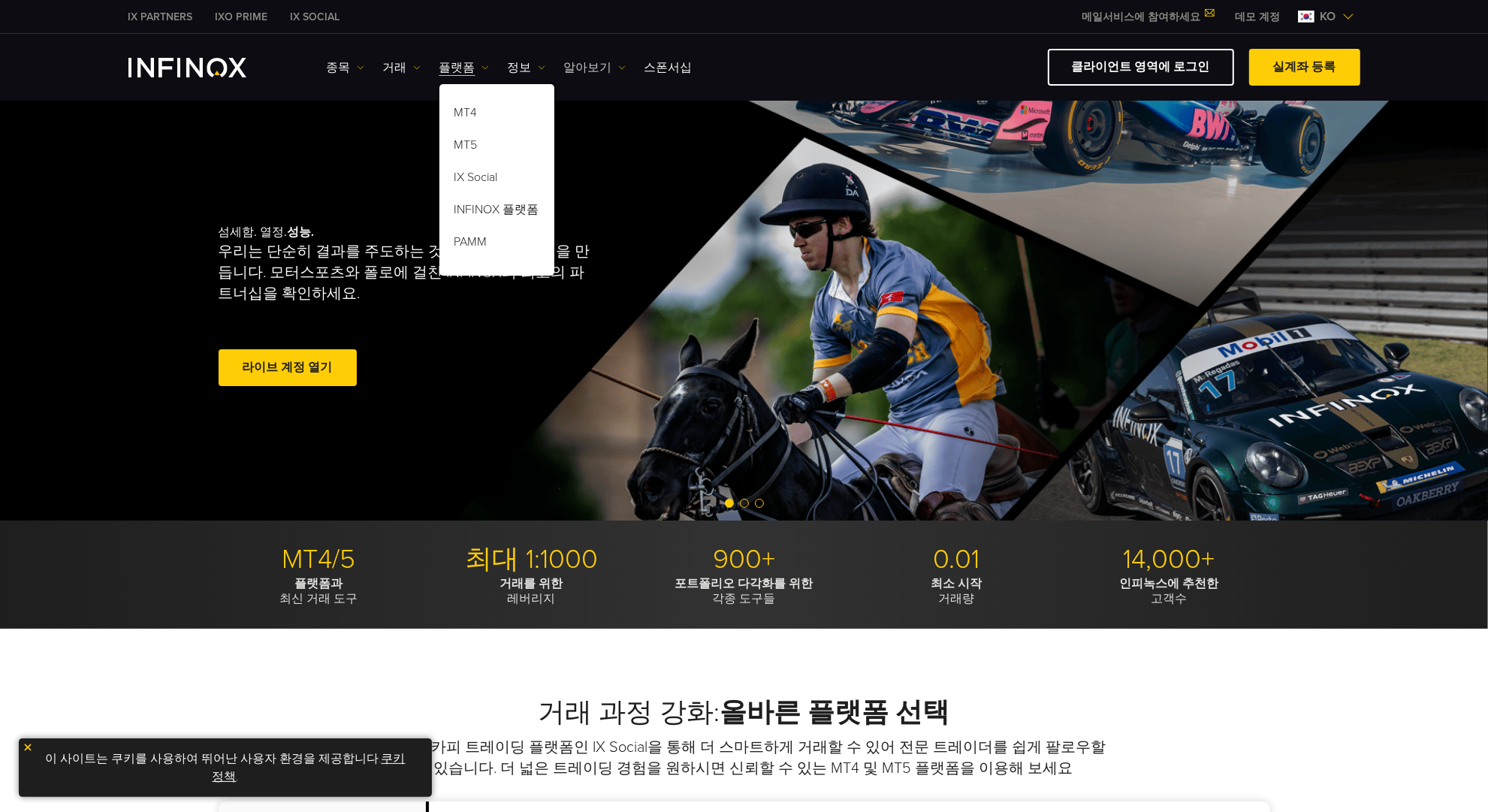
click at [565, 66] on link "알아보기" at bounding box center [595, 68] width 61 height 18
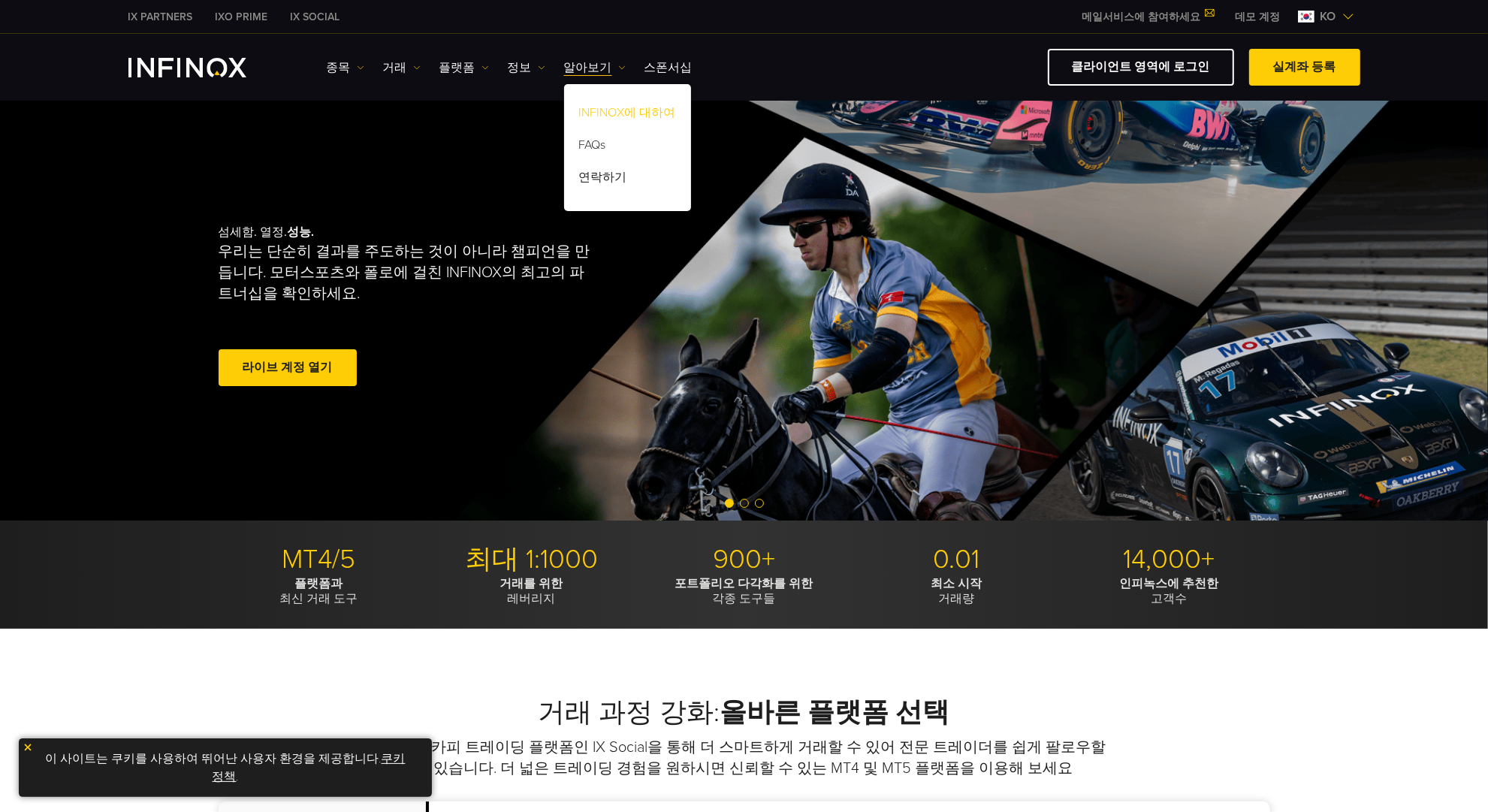
click at [612, 109] on link "INFINOX에 대하여" at bounding box center [627, 115] width 127 height 32
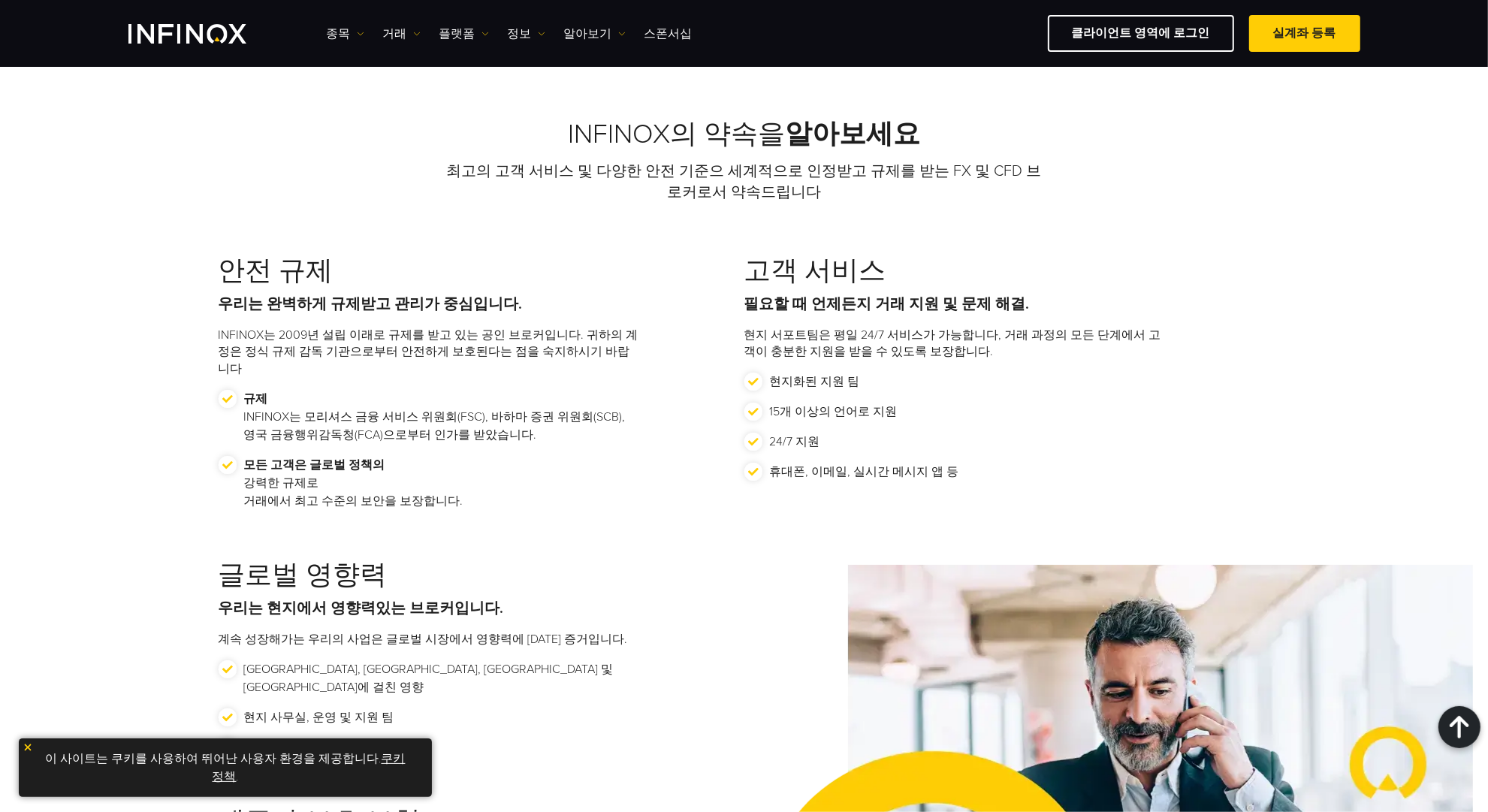
scroll to position [1502, 0]
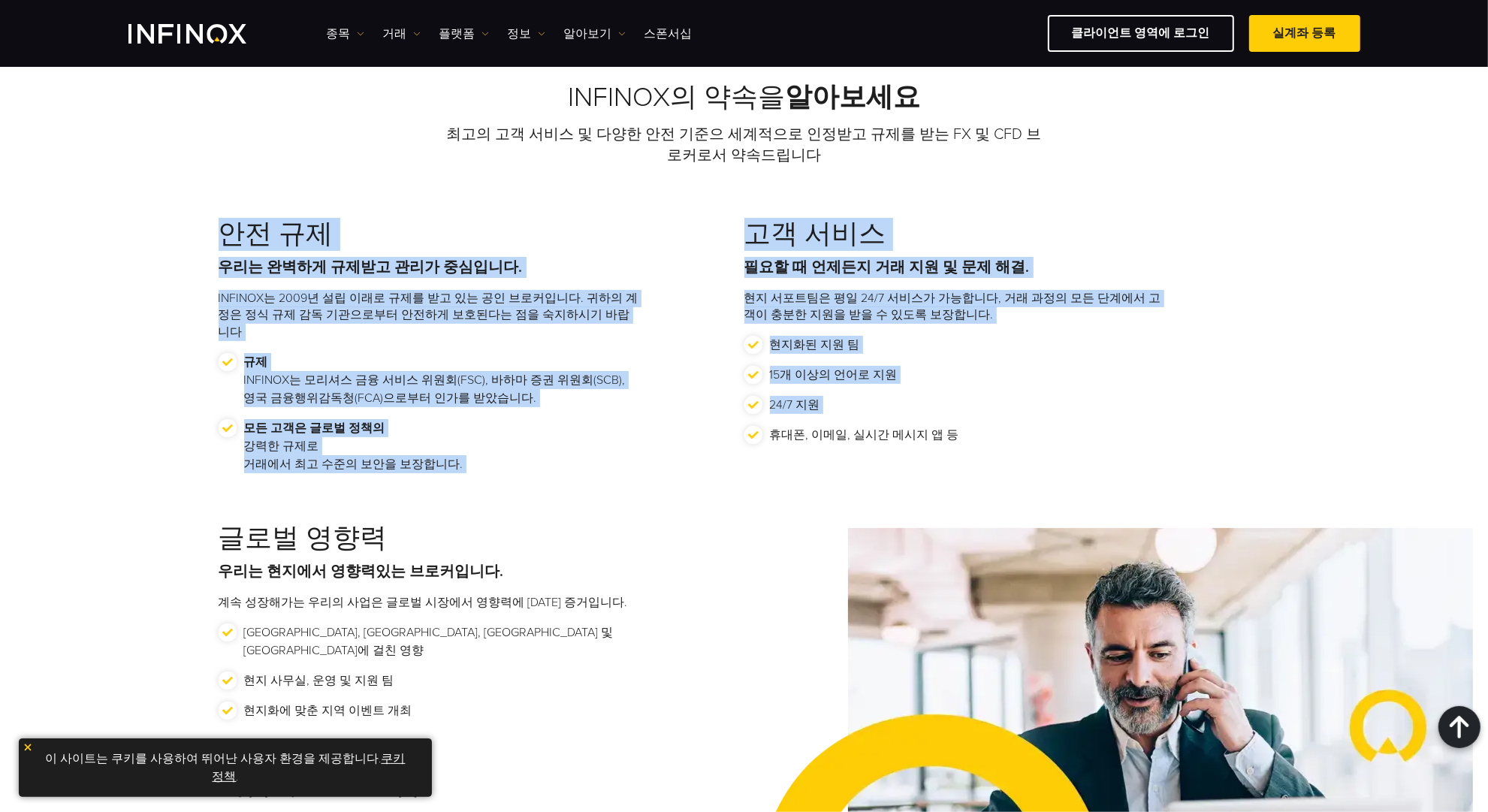
drag, startPoint x: 232, startPoint y: 240, endPoint x: 1046, endPoint y: 435, distance: 837.0
click at [1044, 435] on div "안전 규제 우리는 완벽하게 규제받고 관리가 중심입니다. INFINOX는 2009년 설립 이래로 규제를 받고 있는 공인 브로커입니다. 귀하의 계…" at bounding box center [744, 493] width 1052 height 551
click at [1046, 435] on li "휴대폰, 이메일, 실시간 메시지 앱 등" at bounding box center [955, 440] width 421 height 30
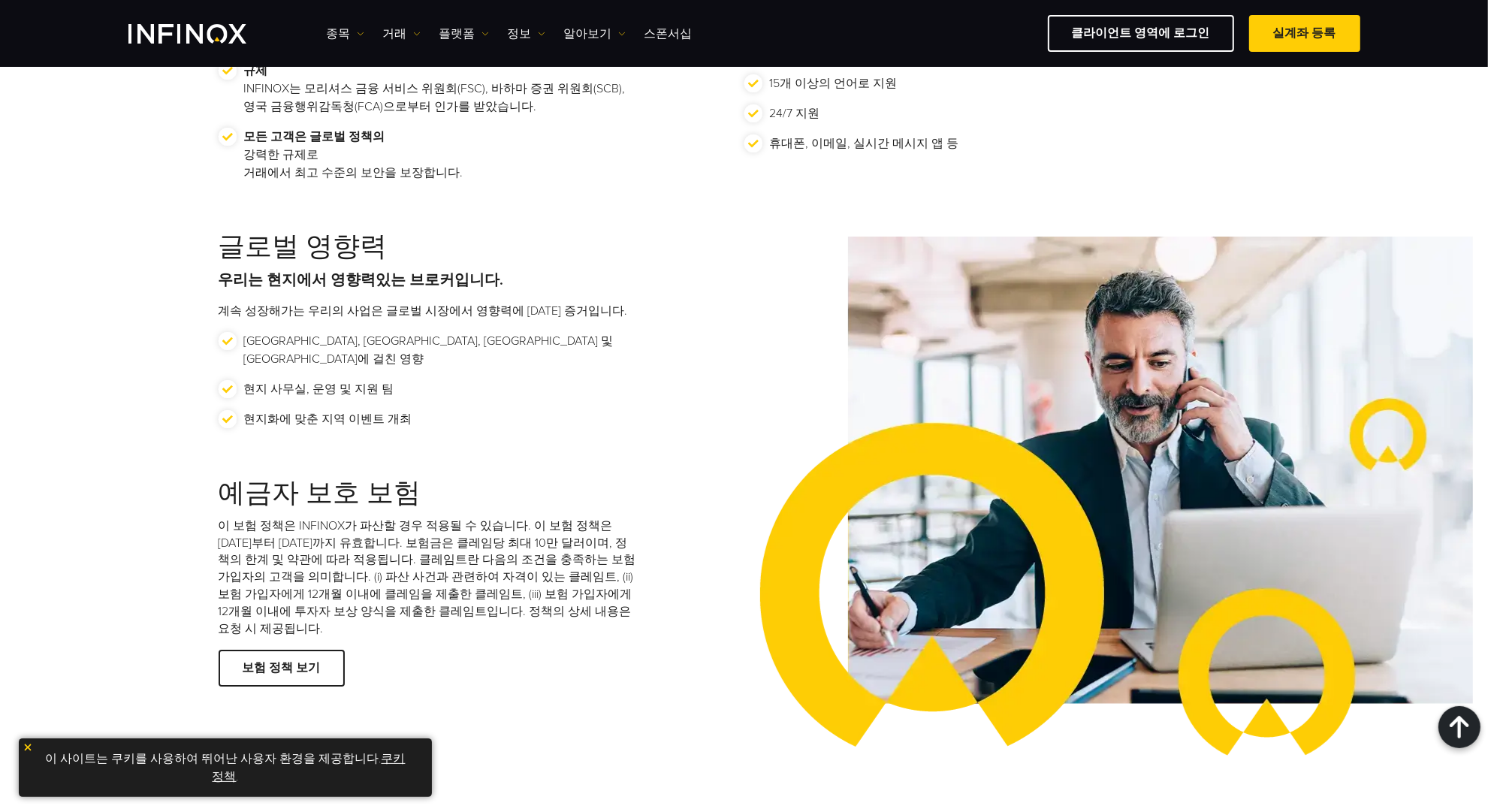
scroll to position [1878, 0]
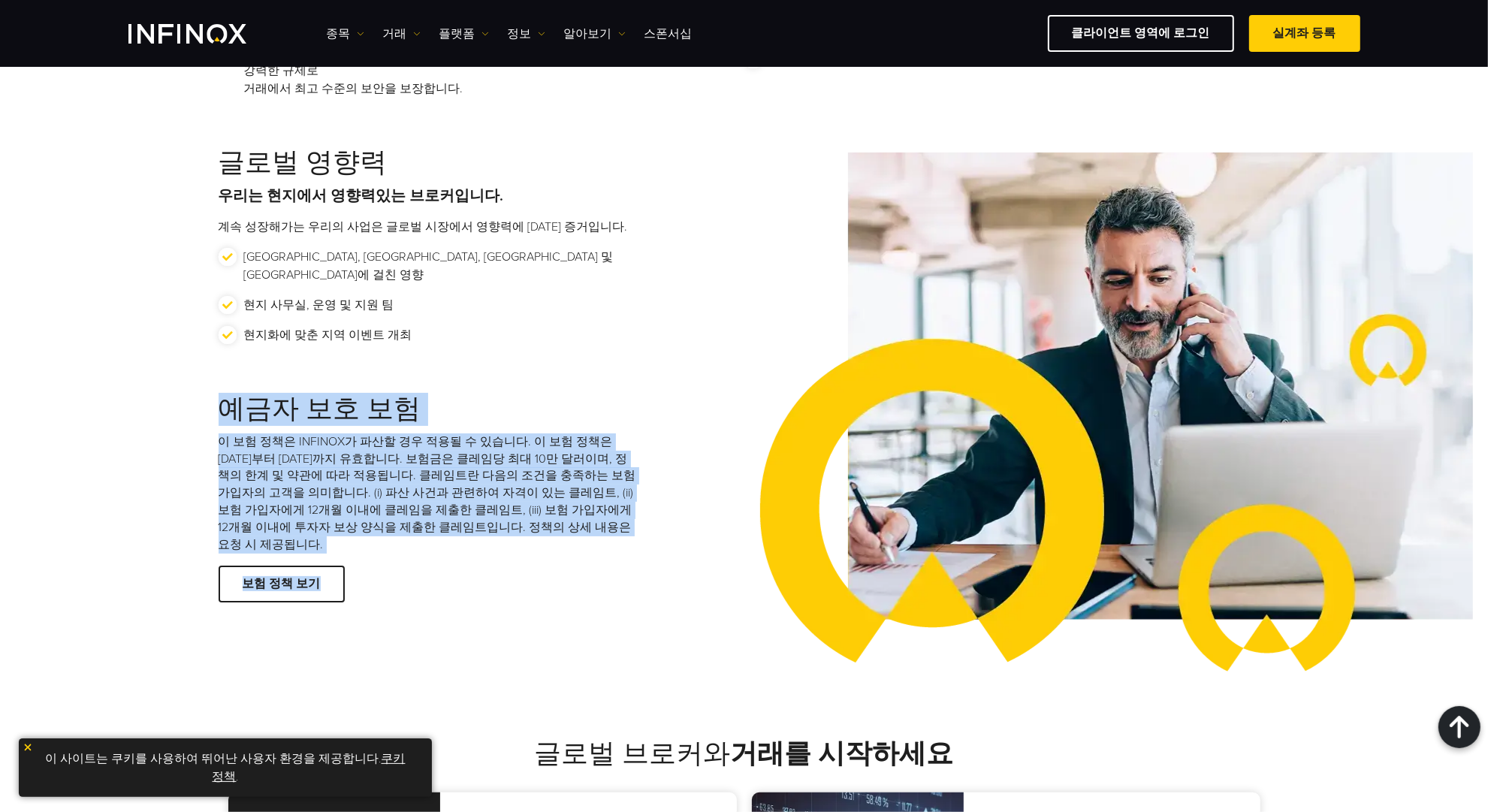
drag, startPoint x: 208, startPoint y: 362, endPoint x: 554, endPoint y: 520, distance: 380.4
click at [554, 520] on div "INFINOX의 약속을 알아보세요 최고의 고객 서비스 및 다양한 안전 기준으 세계적으로 인정받고 규제를 받는 FX 및 CFD 브로커로서 약속드…" at bounding box center [744, 157] width 1082 height 902
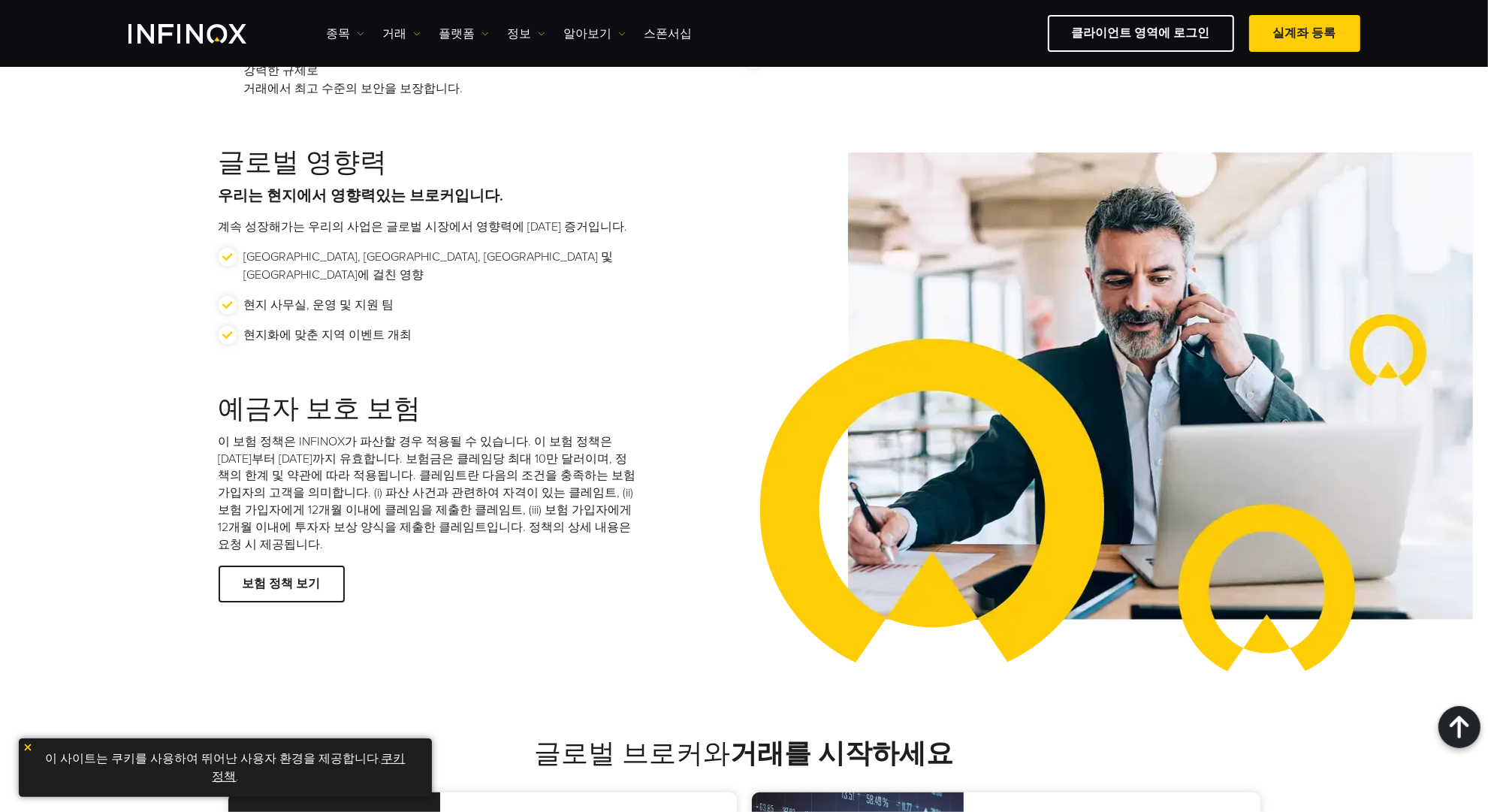
click at [554, 520] on div "예금자 보호 보험 이 보험 정책은 INFINOX가 파산할 경우 적용될 수 있습니다. 이 보험 정책은 2024년 6월 1일부터 2026년 5월 …" at bounding box center [481, 500] width 526 height 214
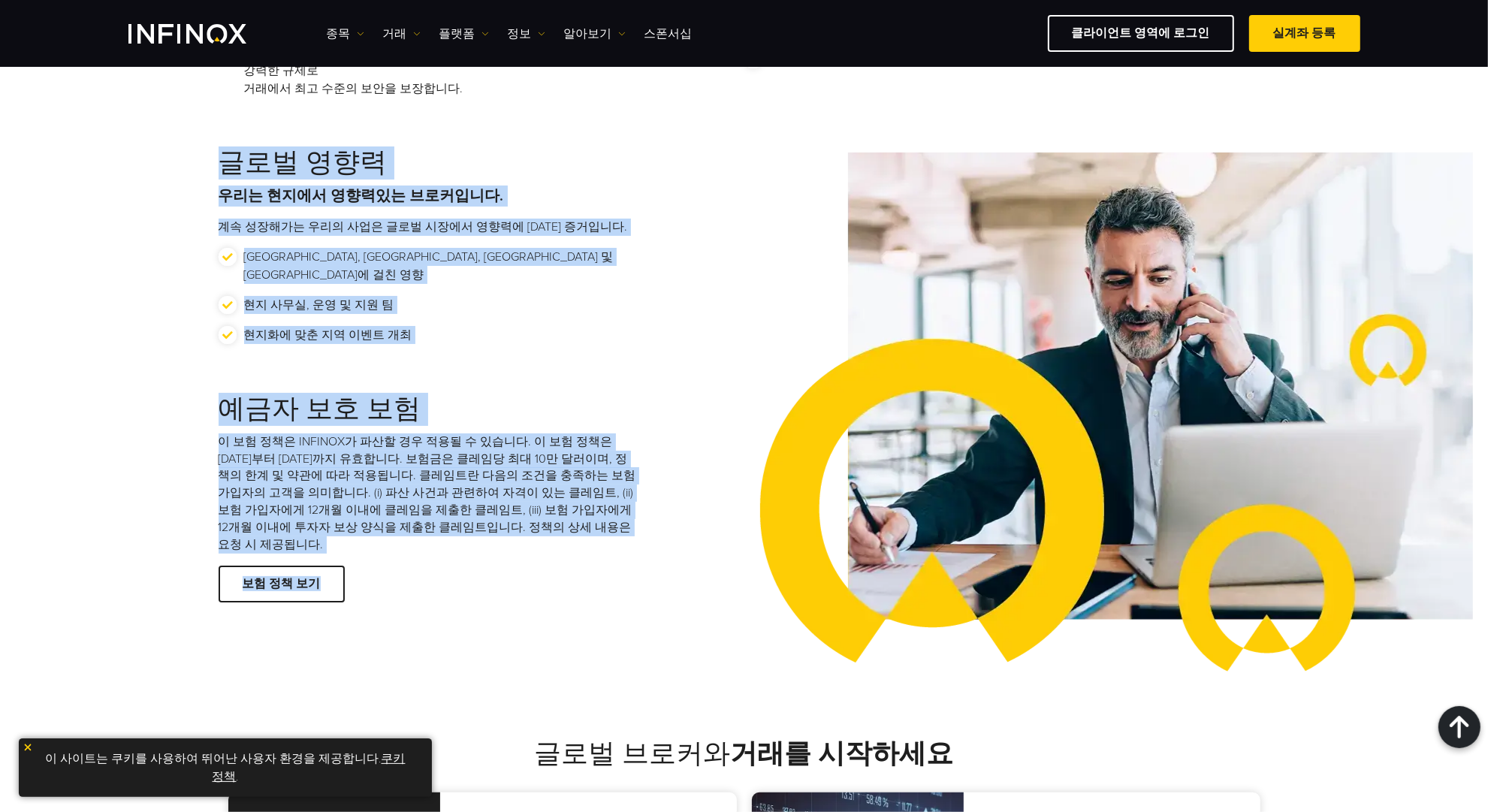
drag, startPoint x: 596, startPoint y: 532, endPoint x: 187, endPoint y: 132, distance: 572.1
click at [187, 132] on div "INFINOX의 약속을 알아보세요 최고의 고객 서비스 및 다양한 안전 기준으 세계적으로 인정받고 규제를 받는 FX 및 CFD 브로커로서 약속드…" at bounding box center [744, 175] width 1488 height 1076
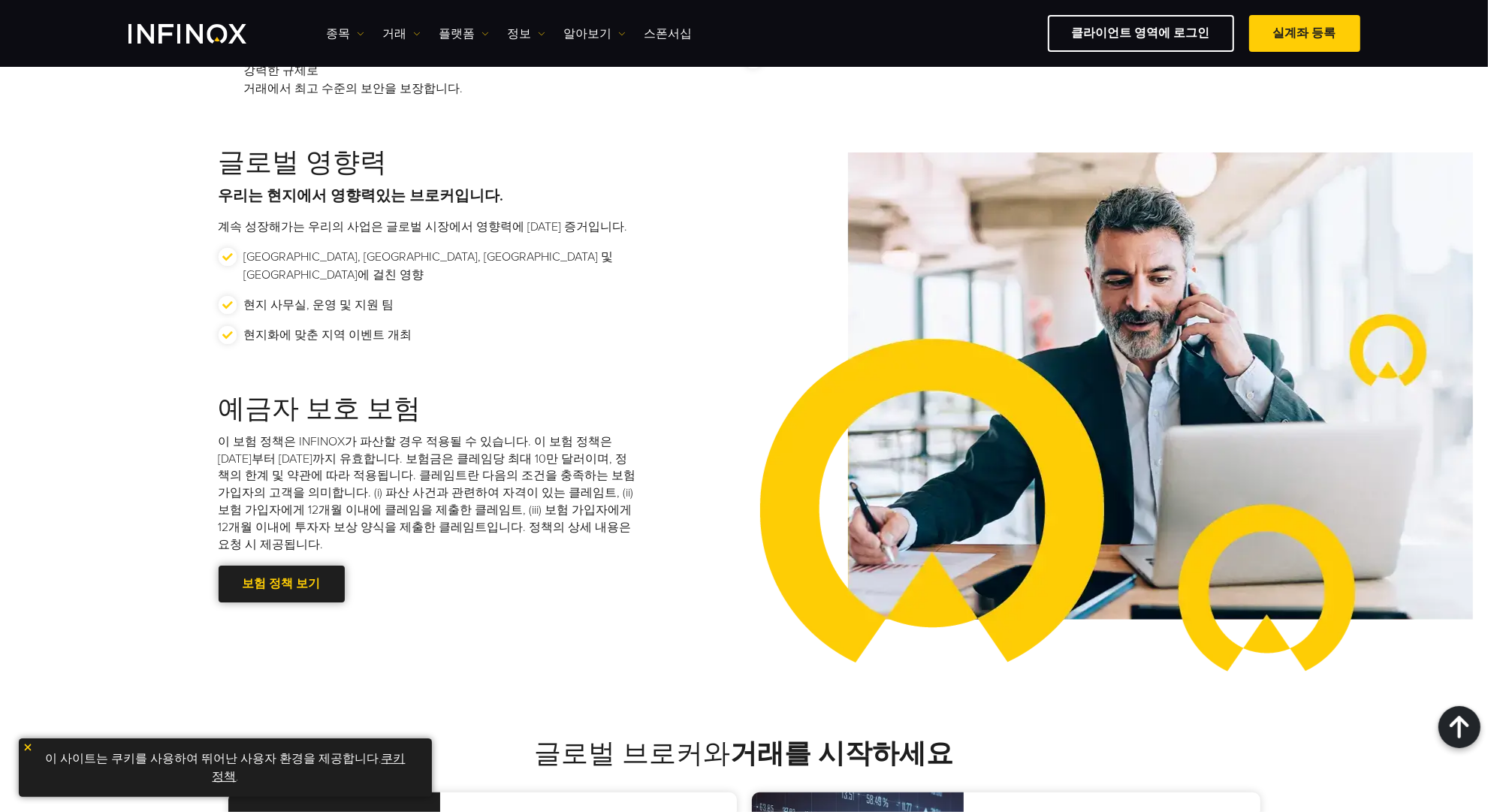
click at [290, 565] on link "보험 정책 보기" at bounding box center [281, 584] width 126 height 37
drag, startPoint x: 440, startPoint y: 68, endPoint x: 685, endPoint y: 310, distance: 344.4
click at [678, 305] on div "글로벌 영향력 우리는 현지에서 영향력있는 브로커입니다. 계속 성장해가는 우리의 사업은 글로벌 시장에서 영향력에 대한 증거입니다. 아메리카, 아…" at bounding box center [481, 271] width 526 height 247
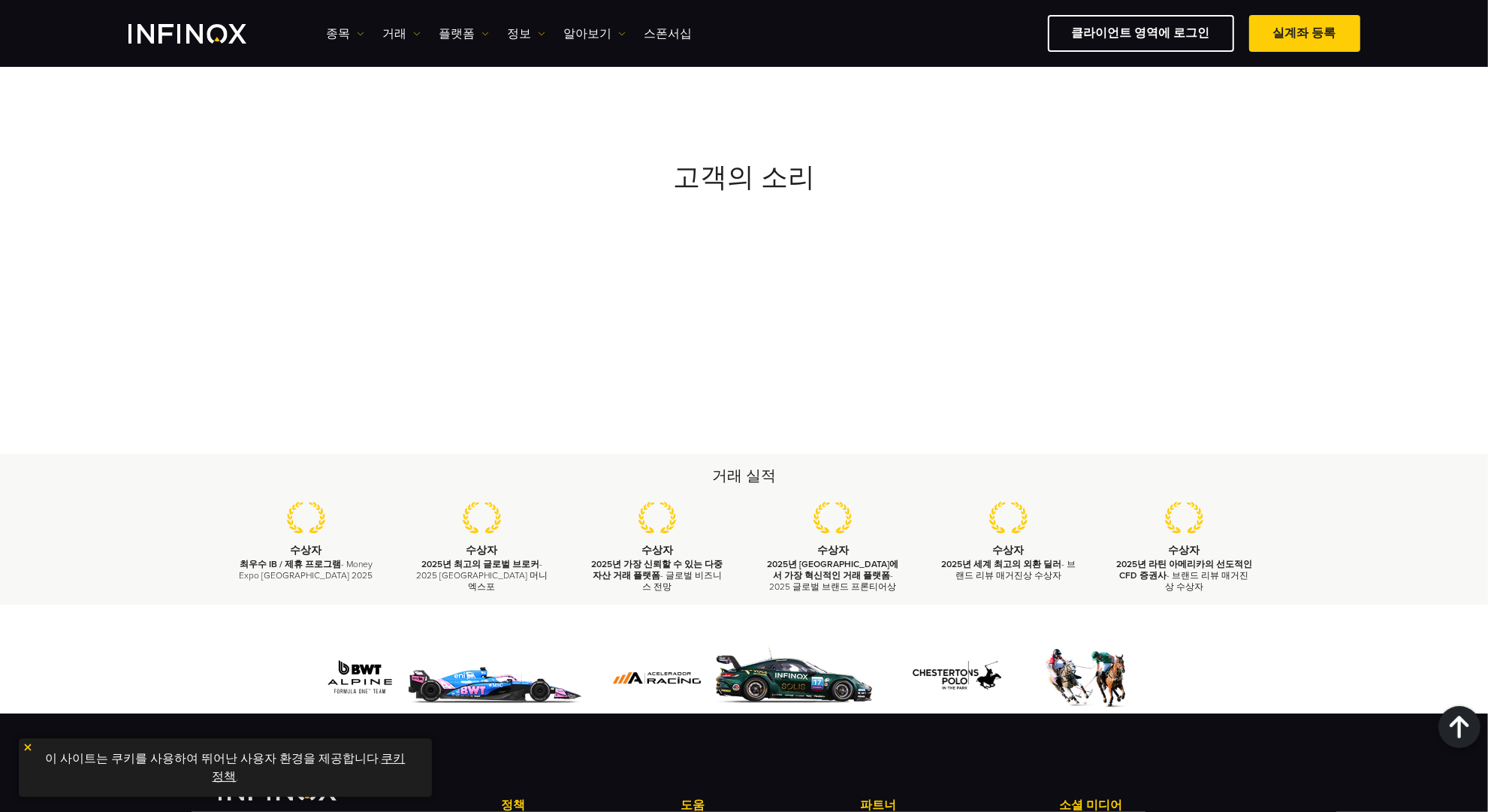
scroll to position [5135, 0]
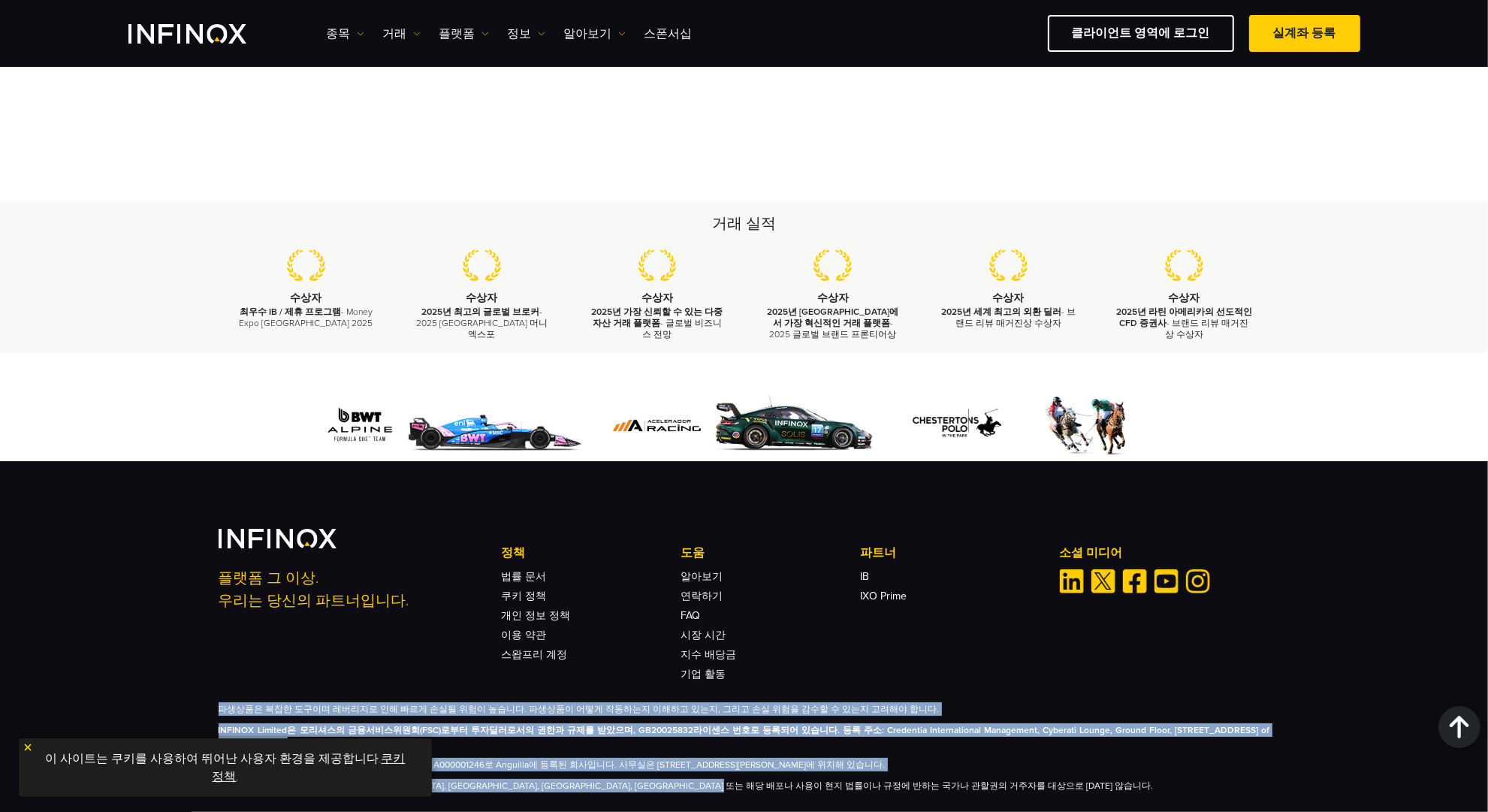
drag, startPoint x: 219, startPoint y: 663, endPoint x: 1157, endPoint y: 742, distance: 941.3
click at [1157, 742] on div "플랫폼 그 이상. 우리는 당신의 파트너입니다. 정책 법률 문서 쿠키 정책 개인 정보 정책 이용 약관 스왑프리 계정 도움" at bounding box center [744, 660] width 1082 height 264
click at [30, 746] on img at bounding box center [27, 747] width 10 height 10
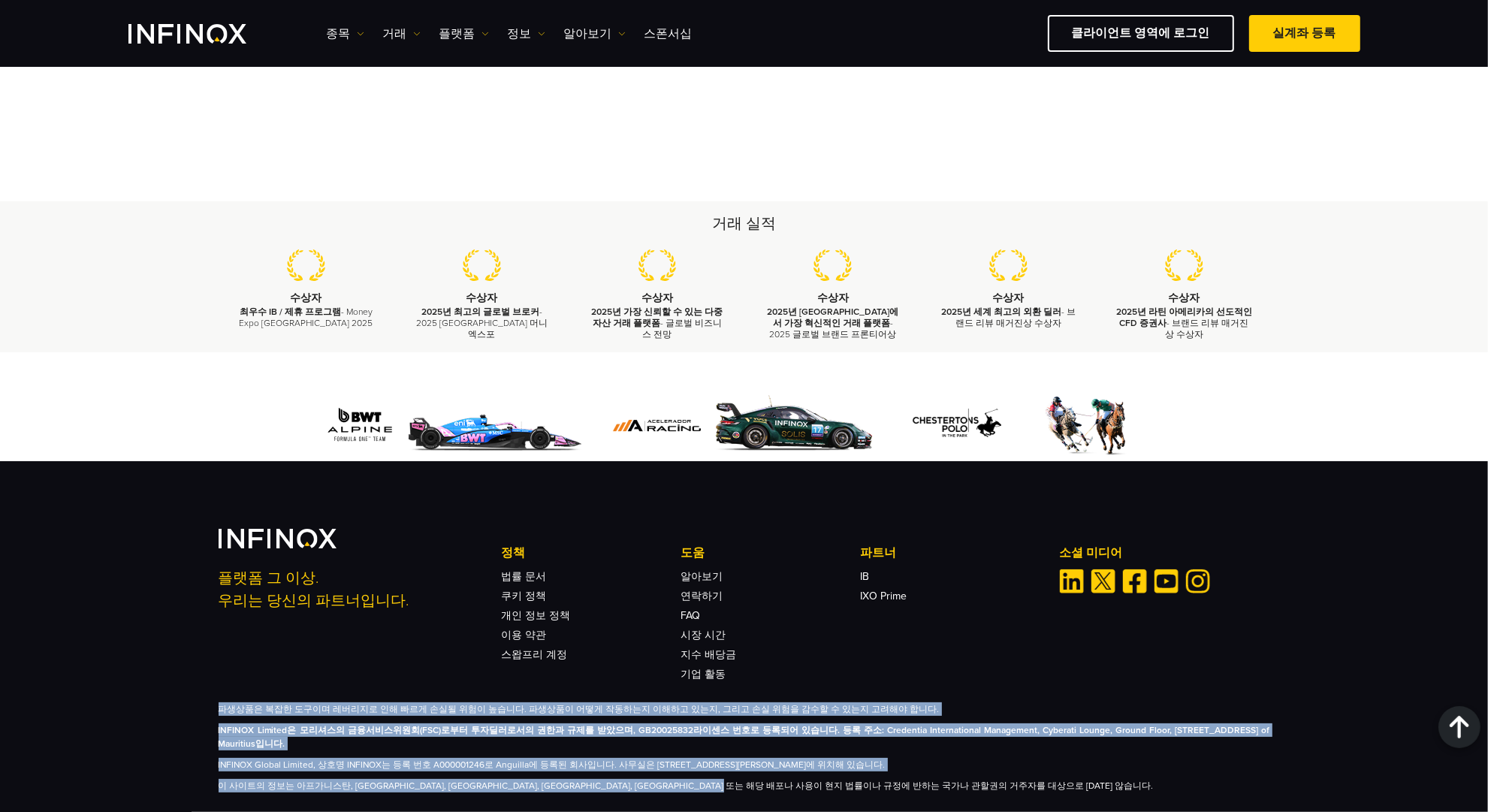
click at [365, 702] on p "파생상품은 복잡한 도구이며 레버리지로 인해 빠르게 손실될 위험이 높습니다. 파생상품이 어떻게 작동하는지 이해하고 있는지, 그리고 손실 위험을 …" at bounding box center [744, 709] width 1052 height 14
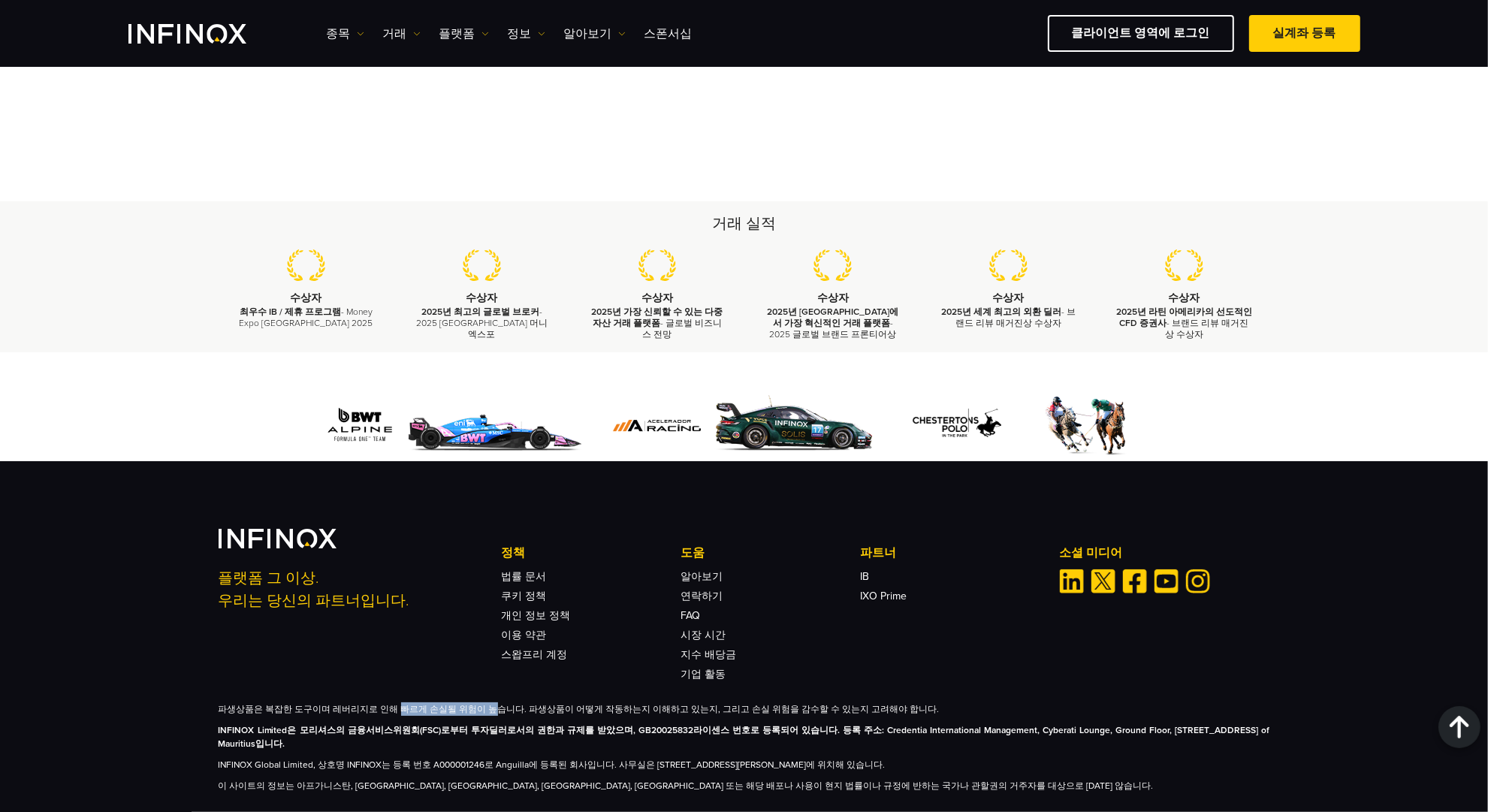
drag, startPoint x: 390, startPoint y: 673, endPoint x: 478, endPoint y: 673, distance: 88.0
click at [478, 702] on p "파생상품은 복잡한 도구이며 레버리지로 인해 빠르게 손실될 위험이 높습니다. 파생상품이 어떻게 작동하는지 이해하고 있는지, 그리고 손실 위험을 …" at bounding box center [744, 709] width 1052 height 14
click at [515, 702] on p "파생상품은 복잡한 도구이며 레버리지로 인해 빠르게 손실될 위험이 높습니다. 파생상품이 어떻게 작동하는지 이해하고 있는지, 그리고 손실 위험을 …" at bounding box center [744, 709] width 1052 height 14
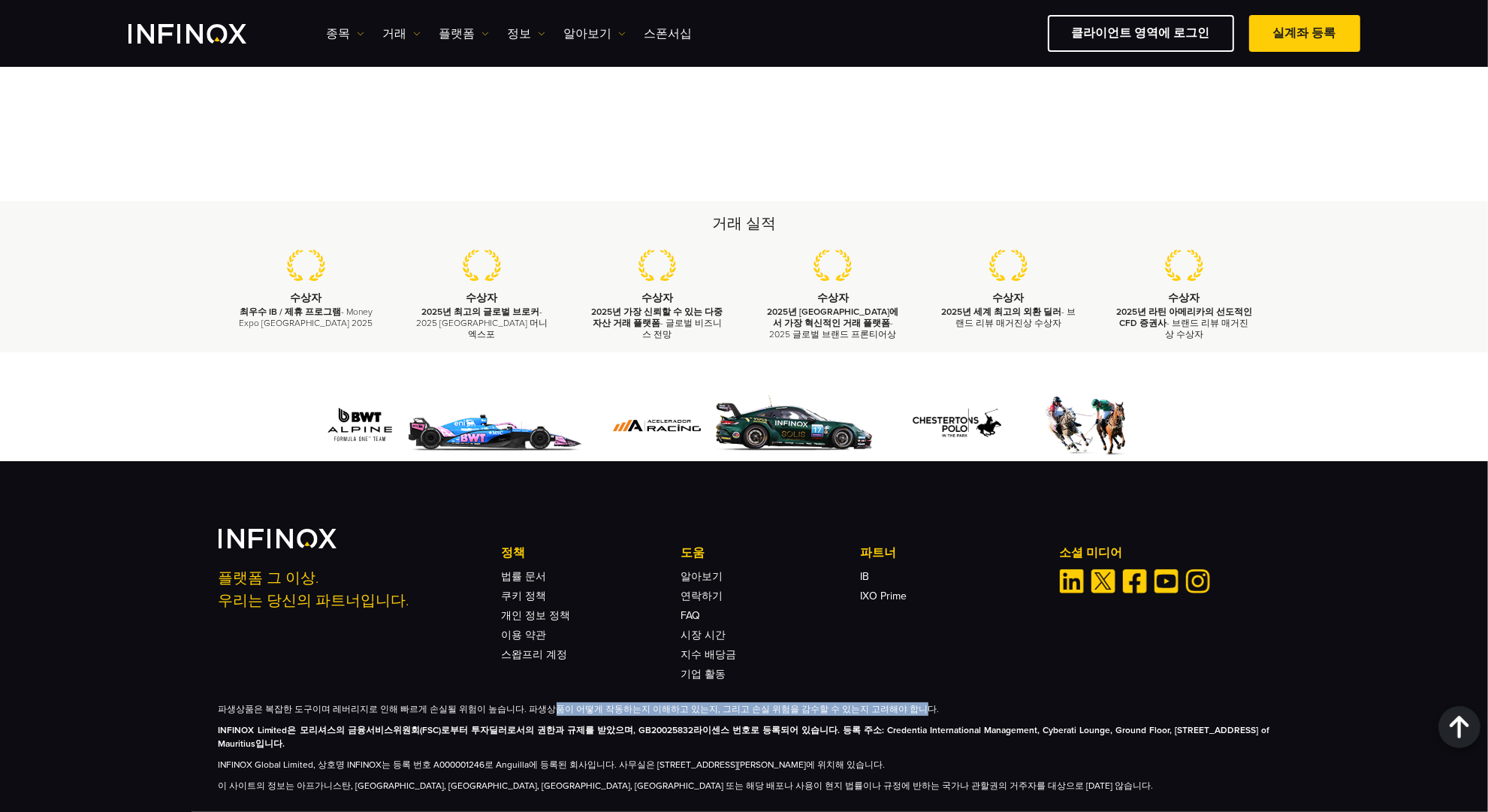
drag, startPoint x: 528, startPoint y: 672, endPoint x: 879, endPoint y: 676, distance: 351.0
click at [879, 702] on p "파생상품은 복잡한 도구이며 레버리지로 인해 빠르게 손실될 위험이 높습니다. 파생상품이 어떻게 작동하는지 이해하고 있는지, 그리고 손실 위험을 …" at bounding box center [744, 709] width 1052 height 14
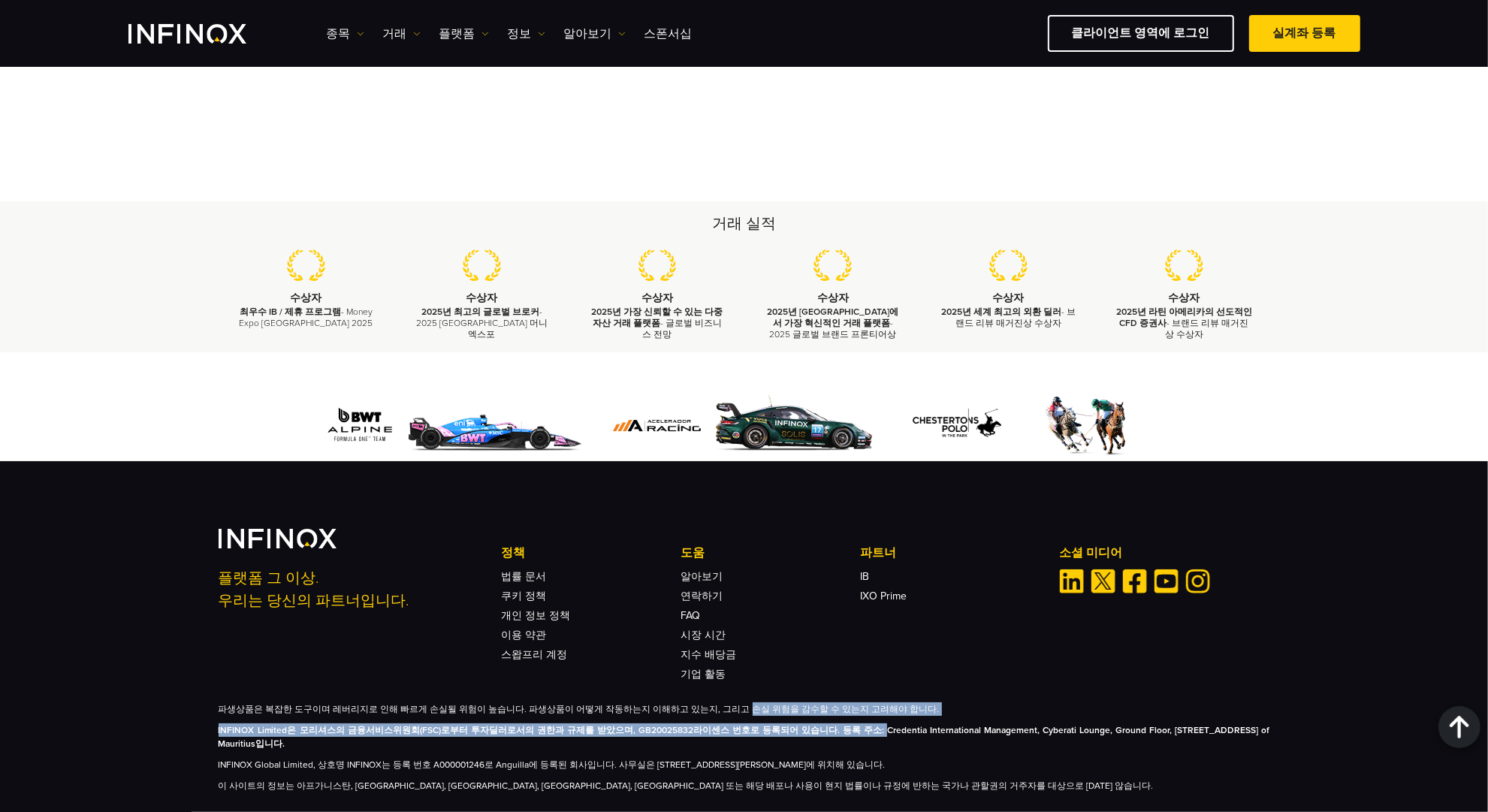
drag, startPoint x: 715, startPoint y: 674, endPoint x: 843, endPoint y: 680, distance: 128.1
click at [843, 702] on div "파생상품은 복잡한 도구이며 레버리지로 인해 빠르게 손실될 위험이 높습니다. 파생상품이 어떻게 작동하는지 이해하고 있는지, 그리고 손실 위험을 …" at bounding box center [744, 747] width 1052 height 90
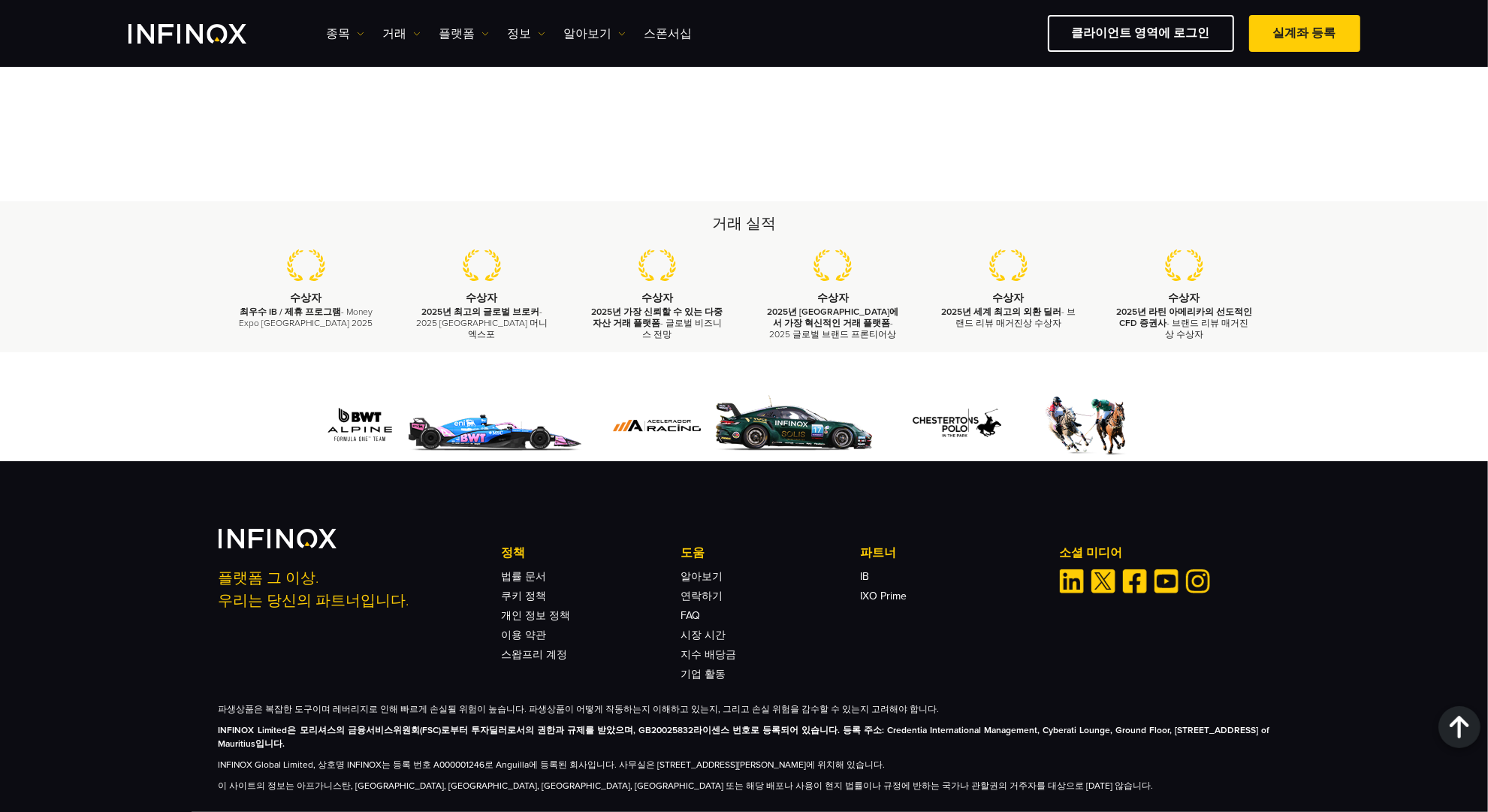
click at [828, 723] on p "INFINOX Limited은 모리셔스의 금융서비스위원회(FSC)로부터 투자딜러로서의 권한과 규제를 받았으며, GB20025832라이센스 번호…" at bounding box center [744, 737] width 1052 height 27
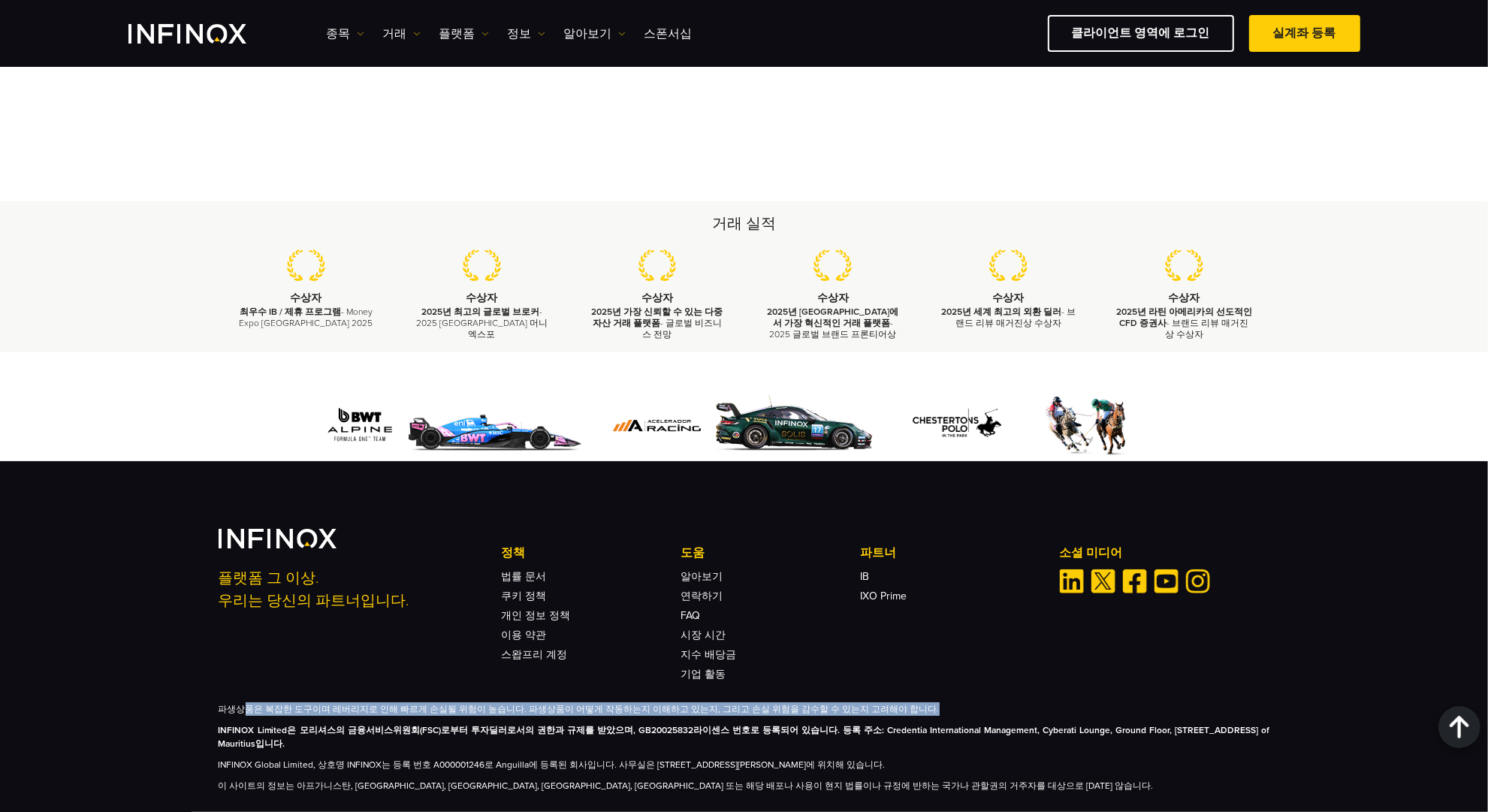
drag, startPoint x: 247, startPoint y: 668, endPoint x: 889, endPoint y: 670, distance: 642.0
click at [889, 702] on p "파생상품은 복잡한 도구이며 레버리지로 인해 빠르게 손실될 위험이 높습니다. 파생상품이 어떻게 작동하는지 이해하고 있는지, 그리고 손실 위험을 …" at bounding box center [744, 709] width 1052 height 14
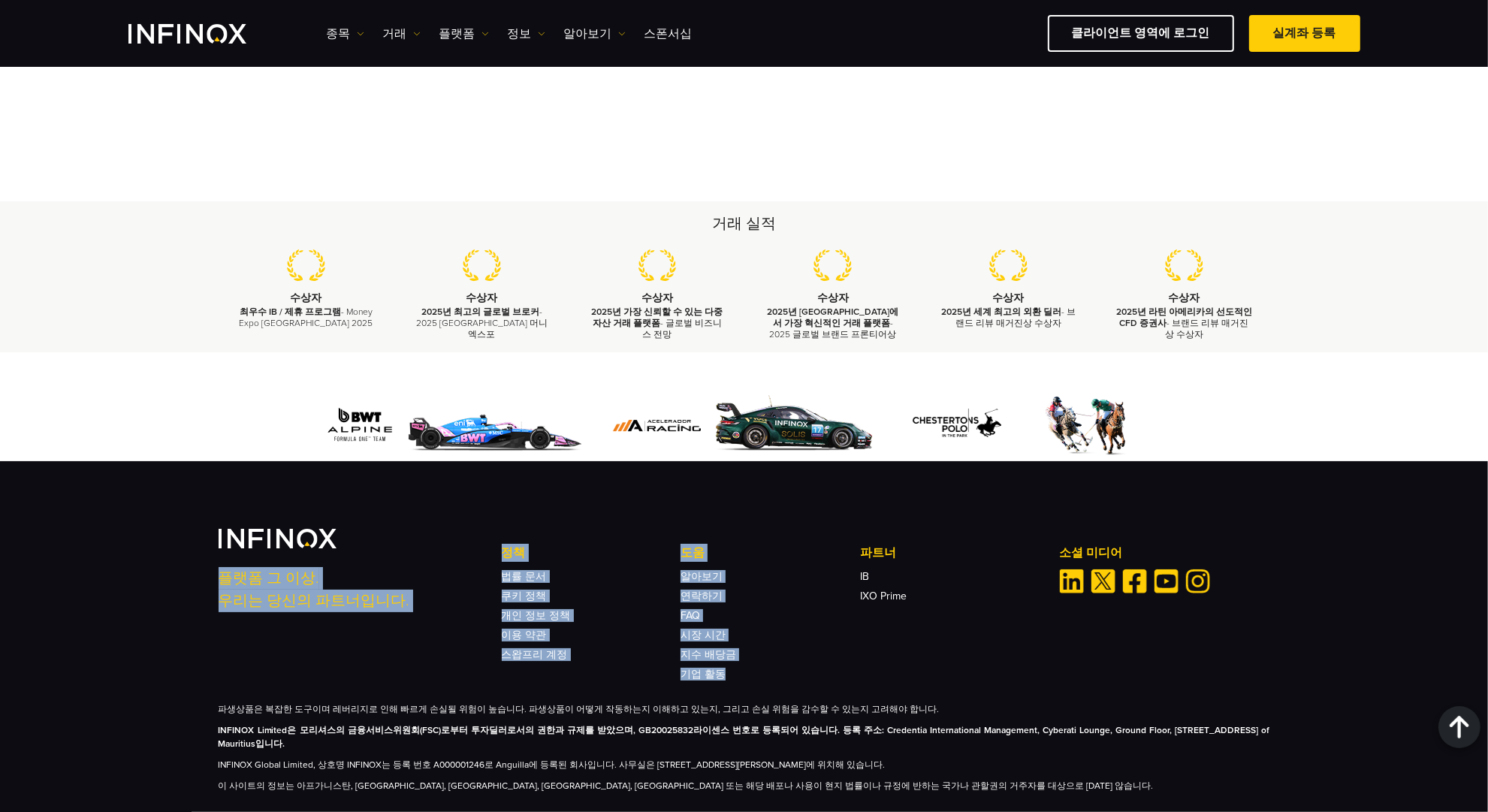
drag, startPoint x: 483, startPoint y: 517, endPoint x: 916, endPoint y: 626, distance: 446.5
click at [916, 626] on div "플랫폼 그 이상. 우리는 당신의 파트너입니다. 정책 법률 문서 쿠키 정책 개인 정보 정책 이용 약관" at bounding box center [744, 604] width 1052 height 151
click at [916, 626] on div "정책 법률 문서 쿠키 정책 개인 정보 정책 이용 약관 스왑프리 계정 도움 FAQ" at bounding box center [770, 611] width 538 height 136
drag, startPoint x: 859, startPoint y: 636, endPoint x: 472, endPoint y: 503, distance: 409.2
click at [472, 529] on div "플랫폼 그 이상. 우리는 당신의 파트너입니다. 정책 법률 문서 쿠키 정책 개인 정보 정책 이용 약관" at bounding box center [744, 604] width 1052 height 151
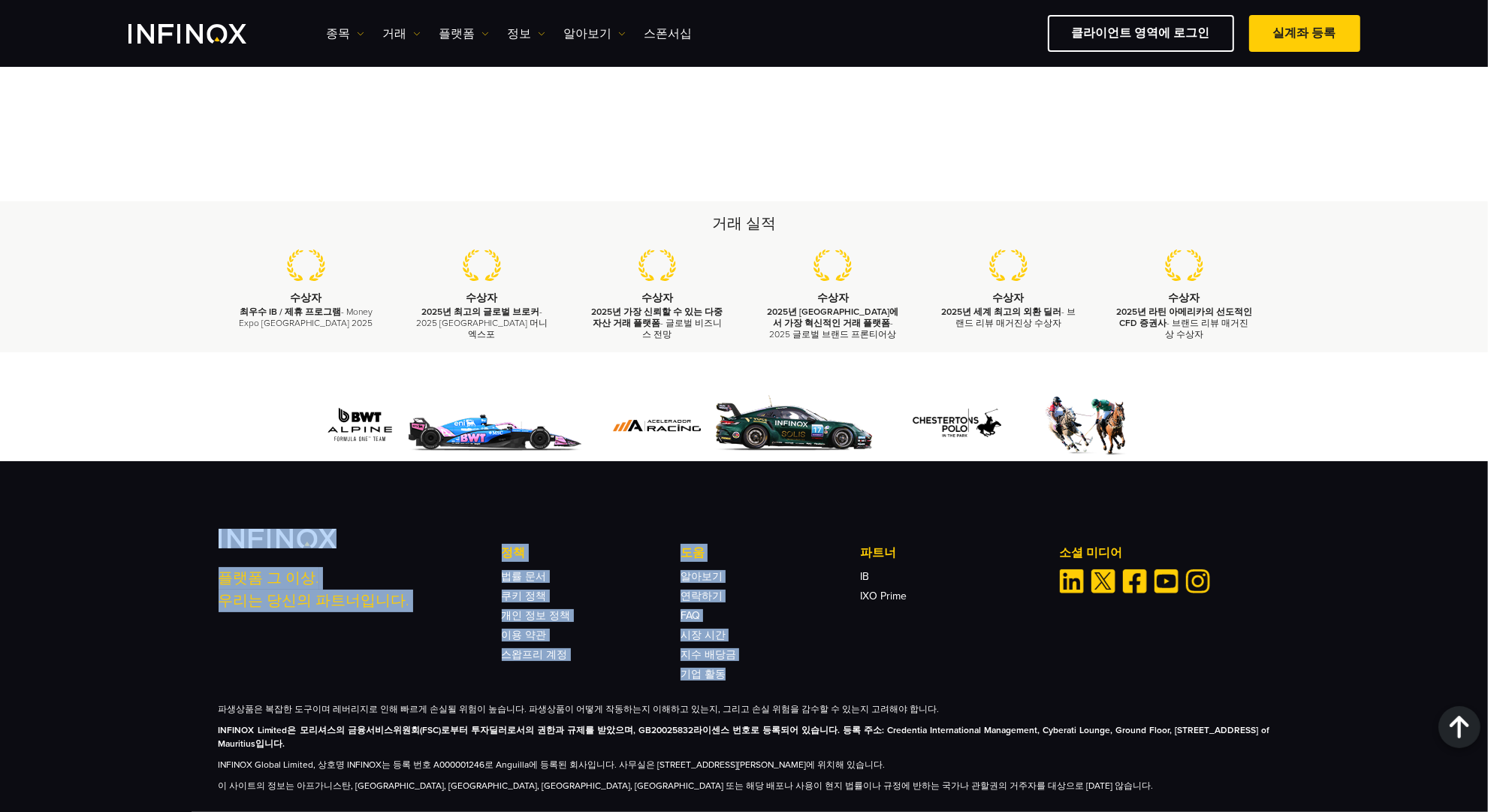
click at [472, 529] on div "플랫폼 그 이상. 우리는 당신의 파트너입니다." at bounding box center [350, 577] width 263 height 95
drag, startPoint x: 202, startPoint y: 542, endPoint x: 814, endPoint y: 605, distance: 615.2
click at [813, 604] on div "플랫폼 그 이상. 우리는 당신의 파트너입니다. 정책 법률 문서 쿠키 정책 개인 정보 정책 이용 약관 도움 FAQ IB IB" at bounding box center [744, 642] width 1488 height 361
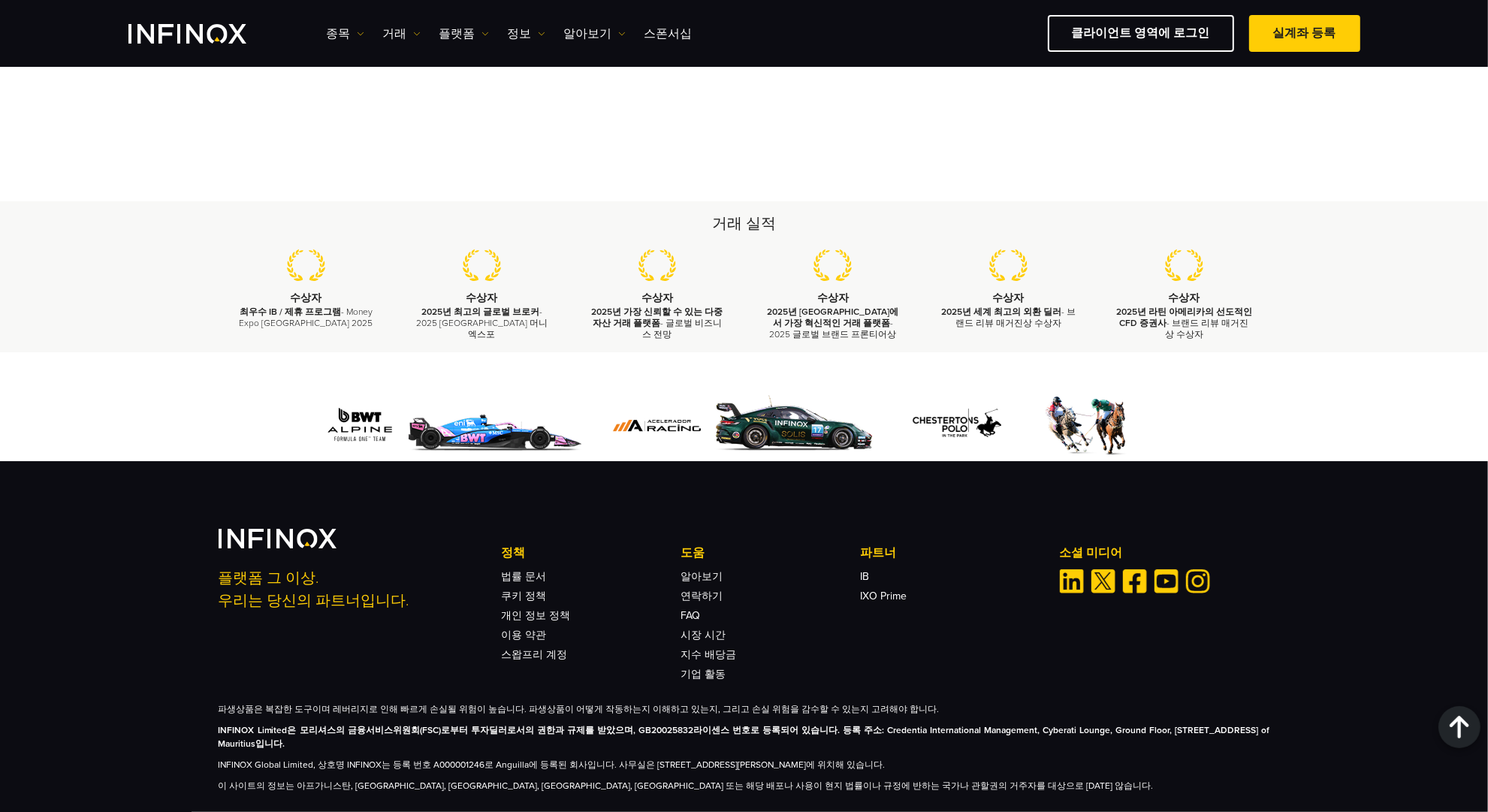
click at [814, 641] on li "지수 배당금" at bounding box center [770, 651] width 179 height 19
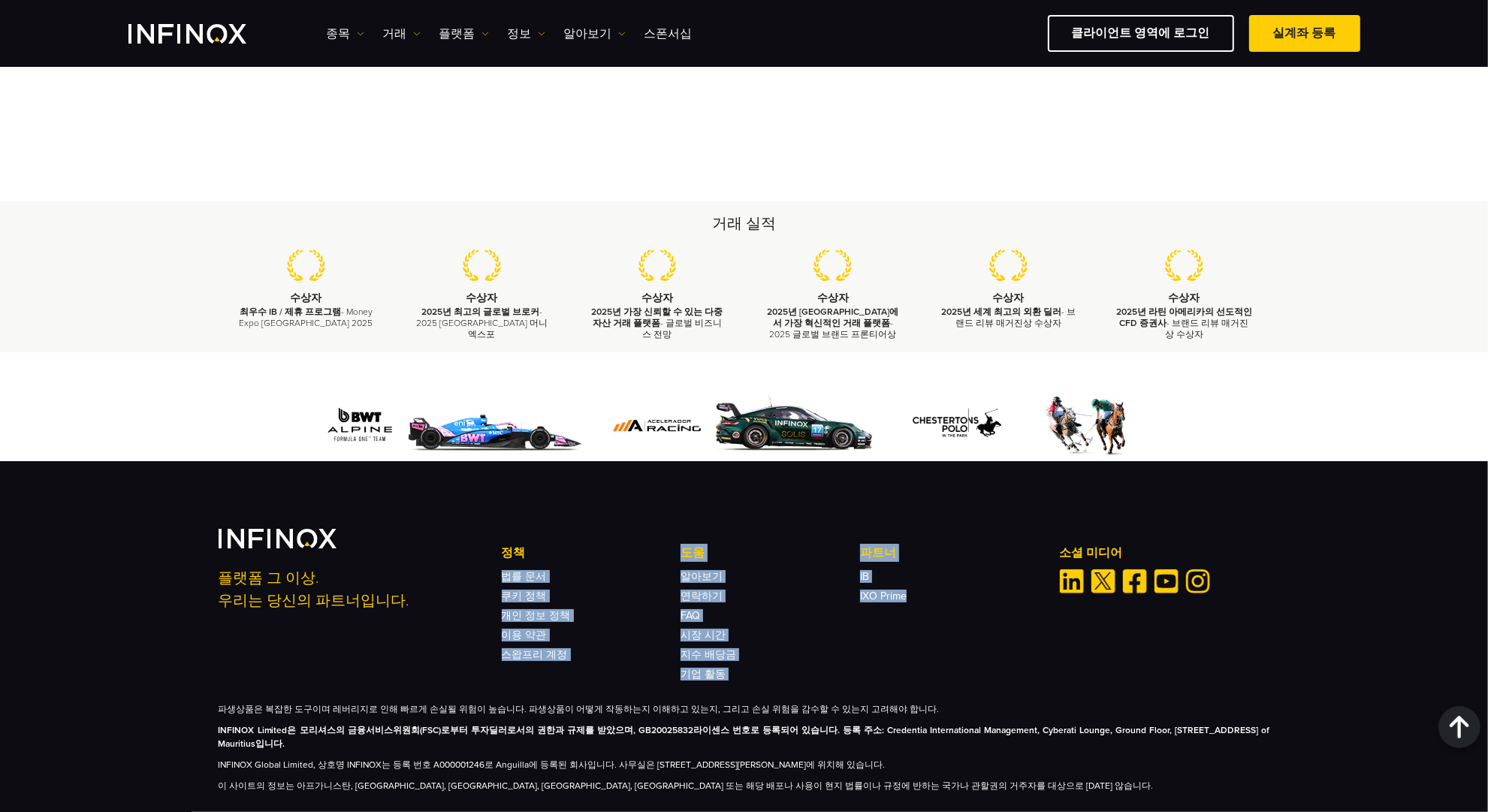
drag, startPoint x: 985, startPoint y: 624, endPoint x: 639, endPoint y: 504, distance: 366.2
click at [639, 529] on div "플랫폼 그 이상. 우리는 당신의 파트너입니다. 정책 법률 문서 쿠키 정책 개인 정보 정책 이용 약관" at bounding box center [744, 604] width 1052 height 151
drag, startPoint x: 487, startPoint y: 504, endPoint x: 940, endPoint y: 629, distance: 469.9
click at [940, 629] on div "플랫폼 그 이상. 우리는 당신의 파트너입니다. 정책 법률 문서 쿠키 정책 개인 정보 정책 이용 약관" at bounding box center [744, 604] width 1052 height 151
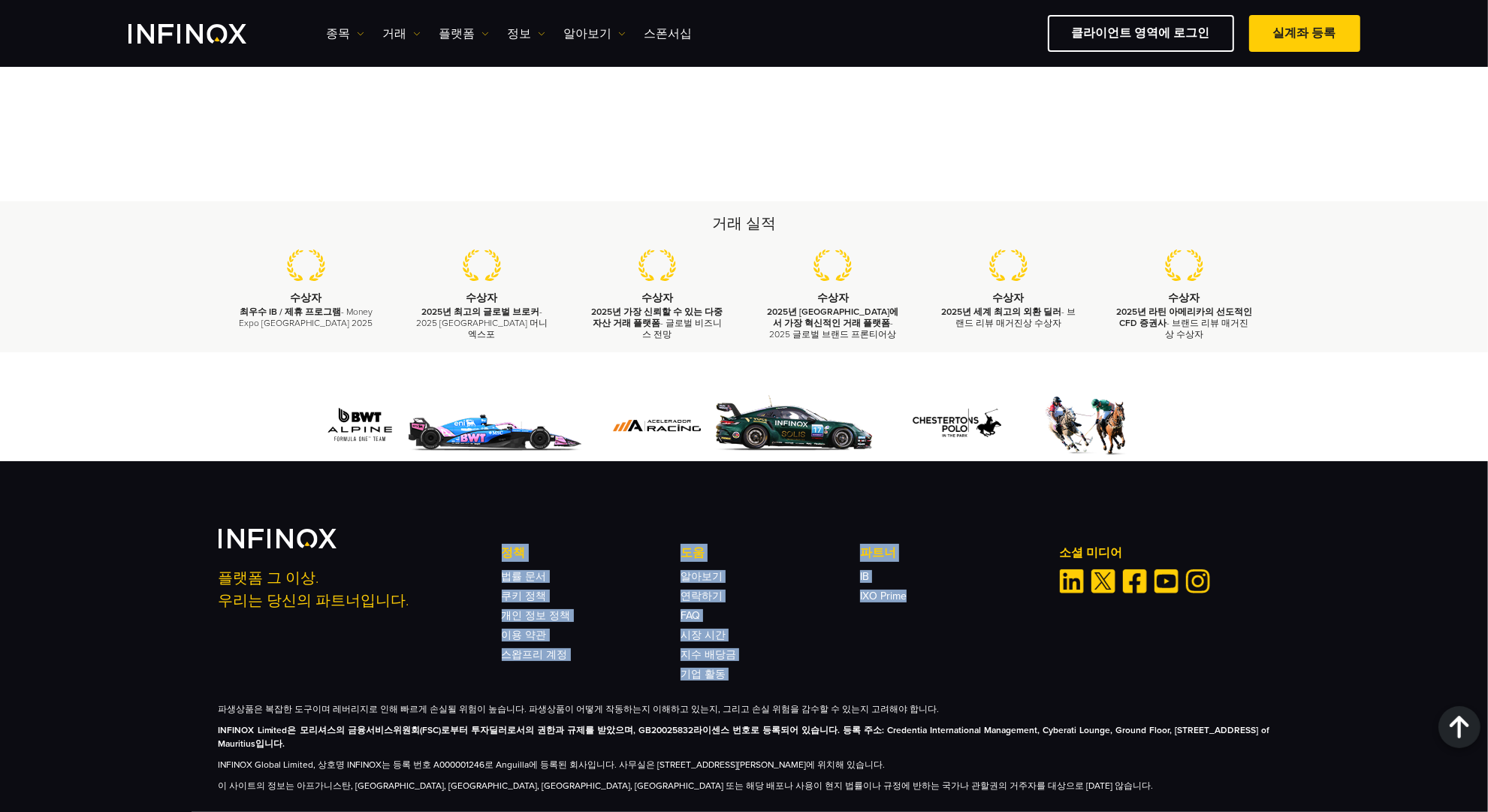
click at [940, 629] on div "정책 법률 문서 쿠키 정책 개인 정보 정책 이용 약관 스왑프리 계정 도움 FAQ" at bounding box center [770, 611] width 538 height 136
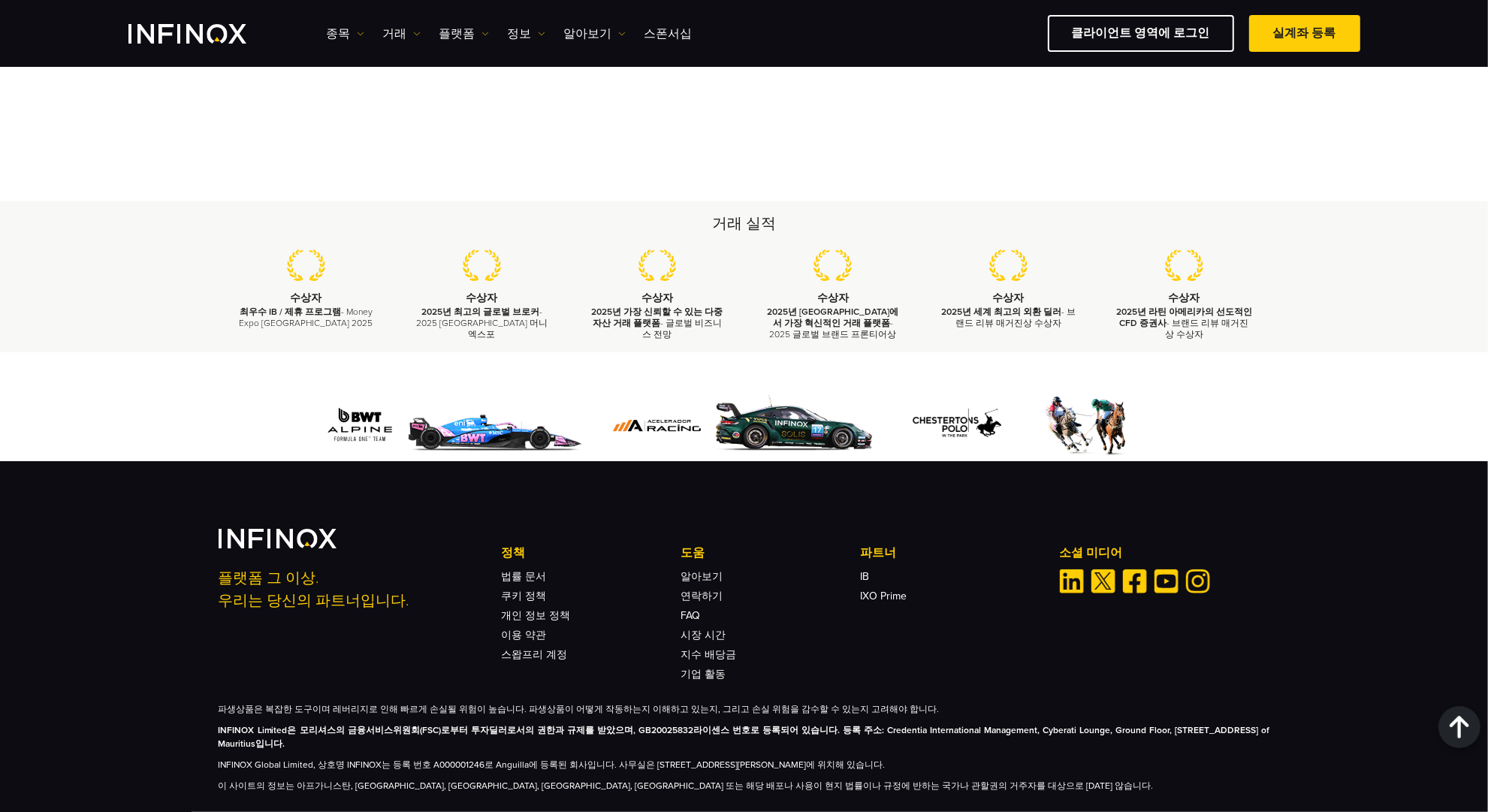
click at [989, 623] on div "정책 법률 문서 쿠키 정책 개인 정보 정책 이용 약관 스왑프리 계정 도움 FAQ" at bounding box center [770, 611] width 538 height 136
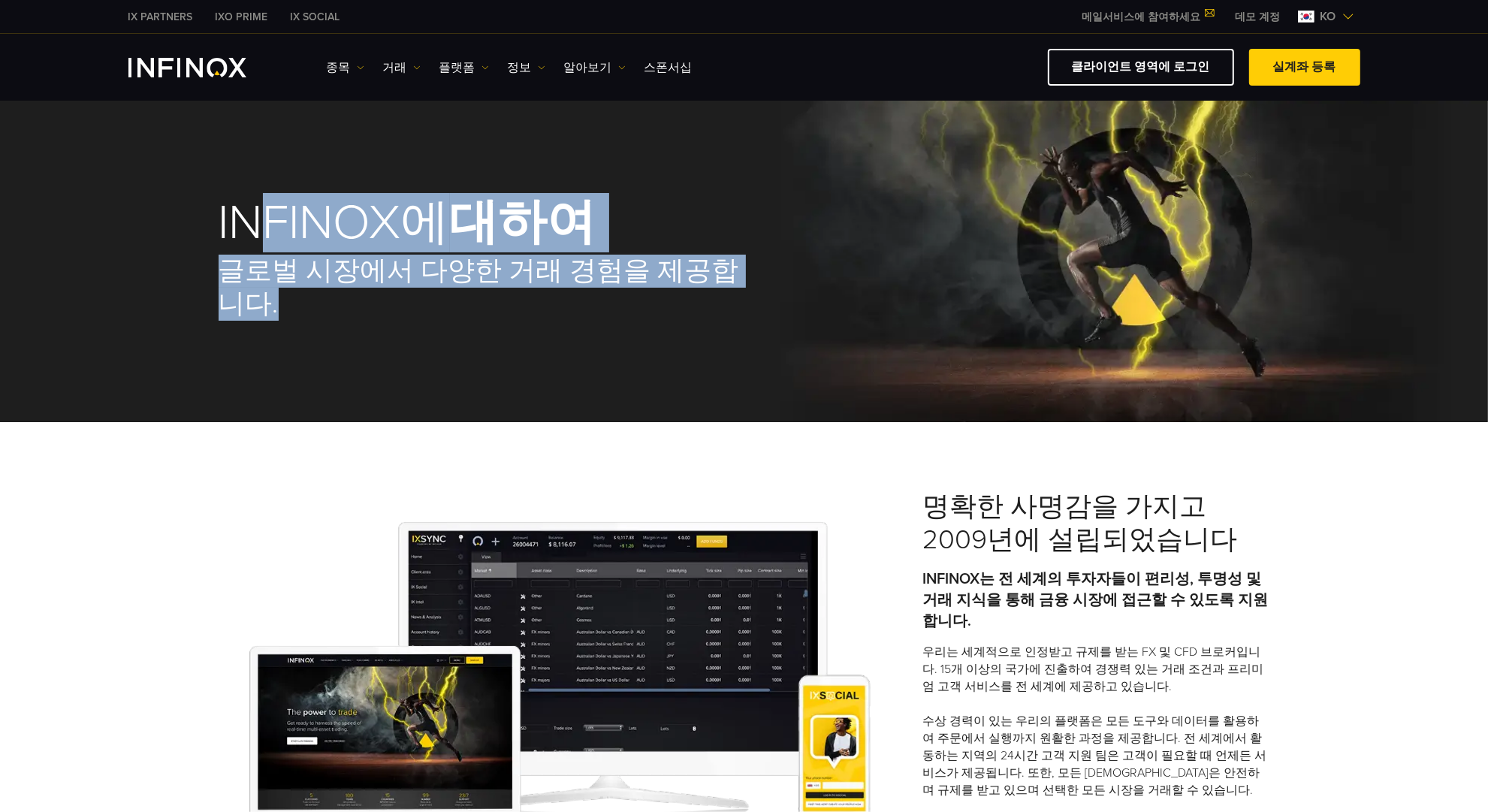
drag, startPoint x: 251, startPoint y: 190, endPoint x: 740, endPoint y: 368, distance: 520.4
click at [740, 368] on div "INFINOX에 대하여 글로벌 시장에서 다양한 거래 경험을 제공합니다." at bounding box center [744, 259] width 1082 height 325
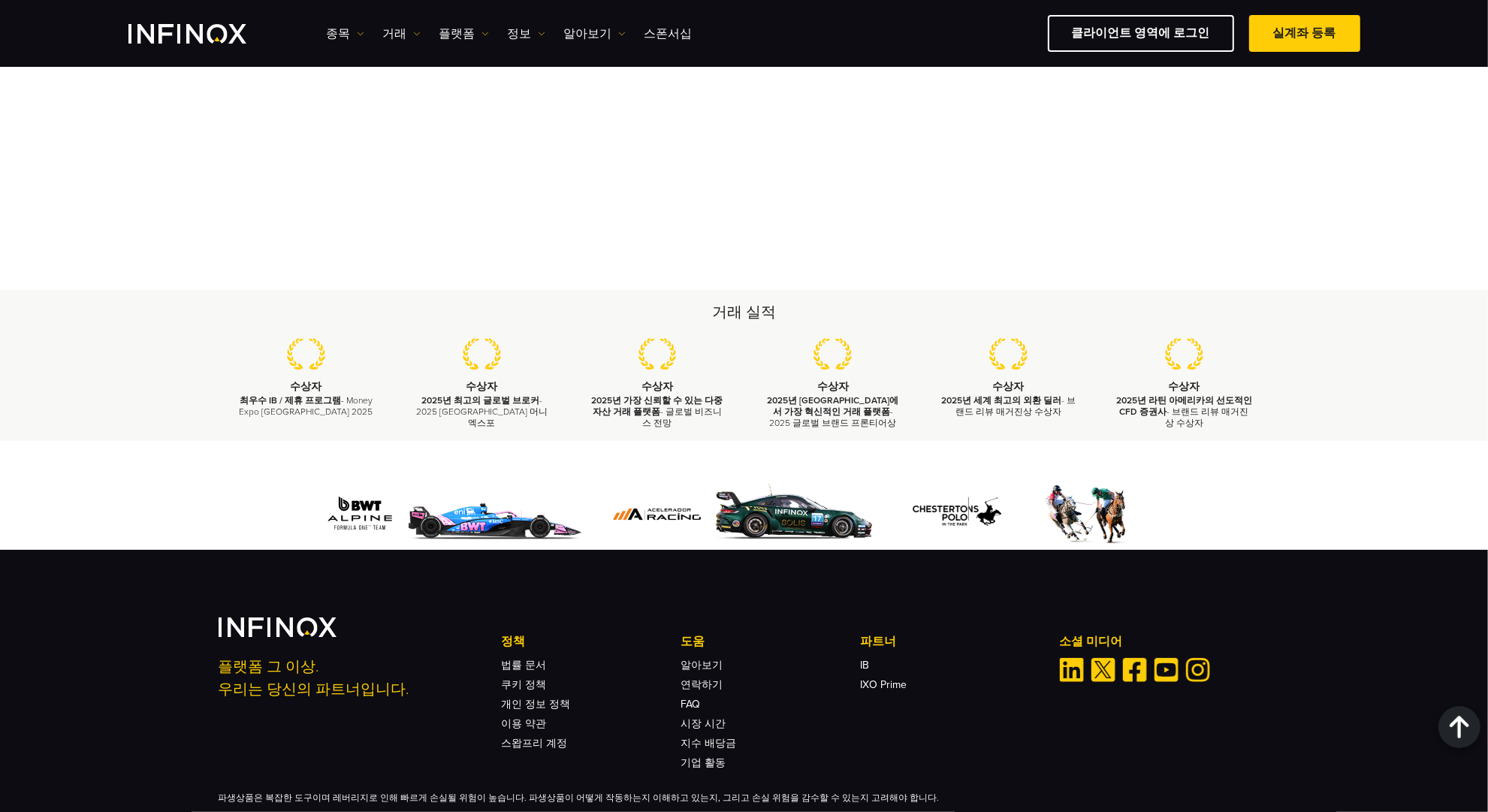
scroll to position [5135, 0]
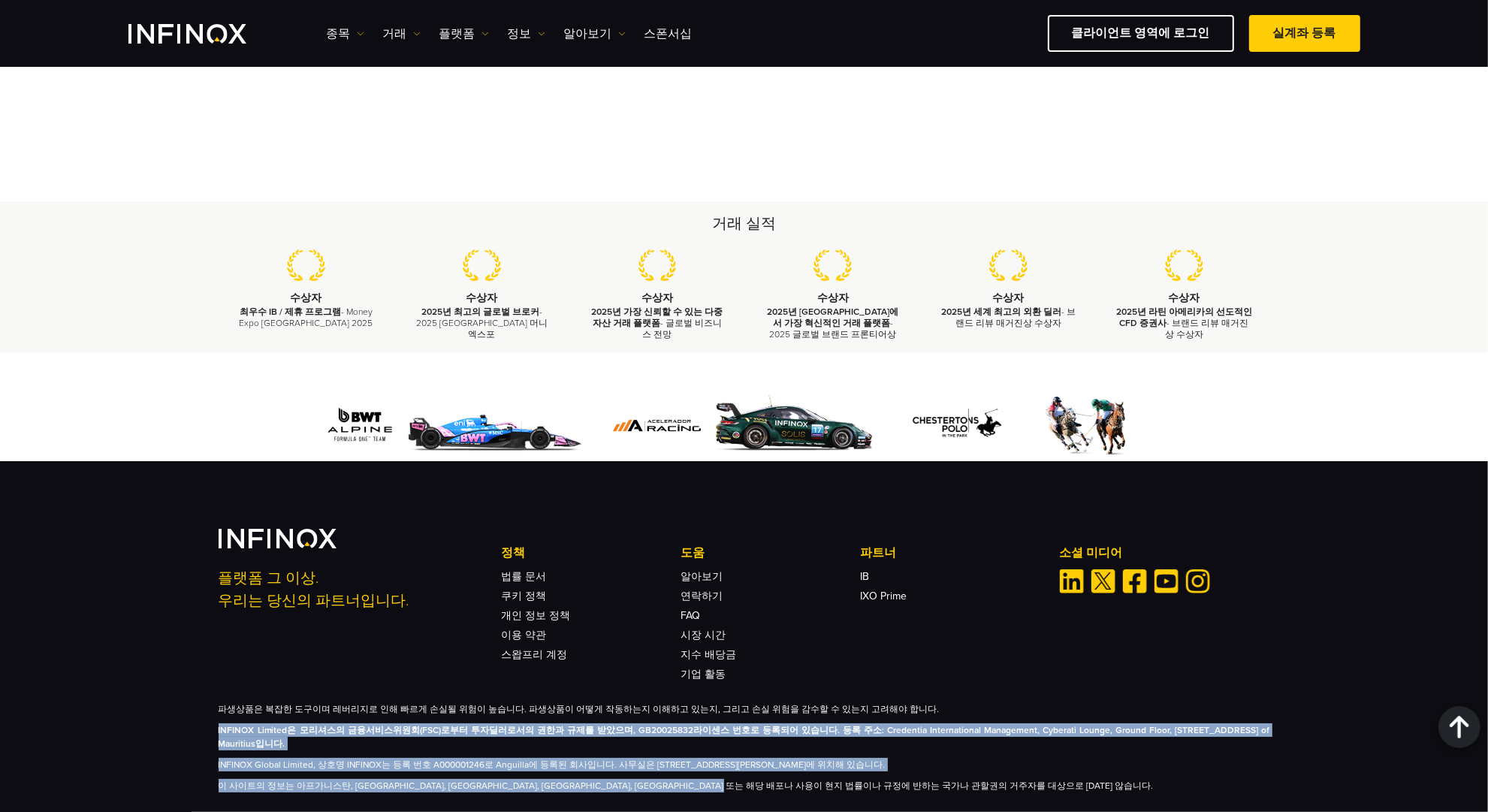
drag, startPoint x: 218, startPoint y: 689, endPoint x: 851, endPoint y: 760, distance: 637.0
click at [851, 760] on div "플랫폼 그 이상. 우리는 당신의 파트너입니다. 정책 법률 문서 쿠키 정책 개인 정보 정책 이용 약관 도움 FAQ IB IB" at bounding box center [744, 642] width 1488 height 361
click at [855, 760] on div "플랫폼 그 이상. 우리는 당신의 파트너입니다. 정책 법률 문서 쿠키 정책 개인 정보 정책 이용 약관 도움 FAQ IB IB" at bounding box center [744, 642] width 1488 height 361
drag, startPoint x: 210, startPoint y: 686, endPoint x: 845, endPoint y: 755, distance: 638.7
click at [845, 755] on div "플랫폼 그 이상. 우리는 당신의 파트너입니다. 정책 법률 문서 쿠키 정책 개인 정보 정책 이용 약관 스왑프리 계정 도움" at bounding box center [744, 660] width 1082 height 264
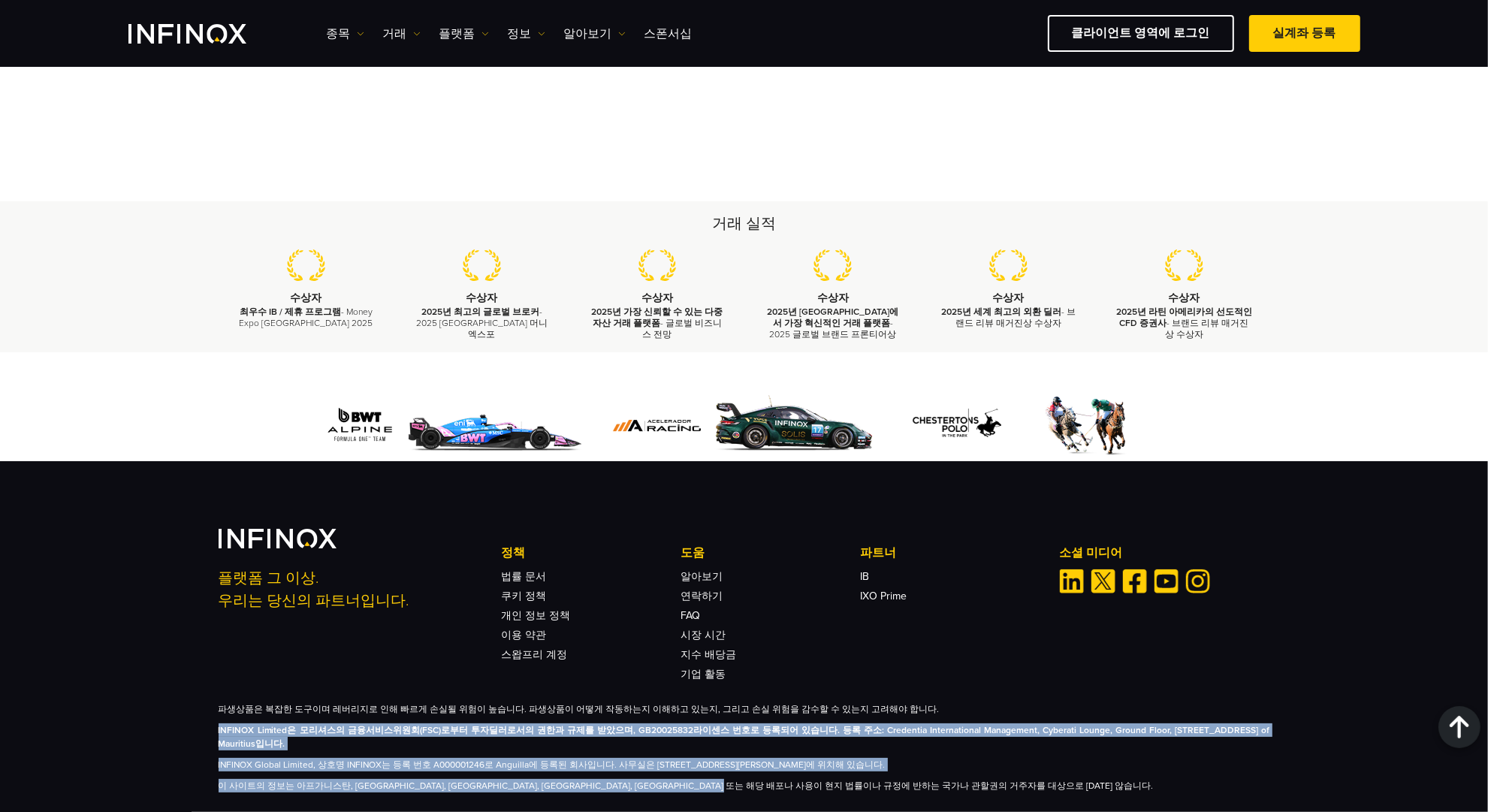
click at [872, 779] on p "이 사이트의 정보는 아프가니스탄, [GEOGRAPHIC_DATA], [GEOGRAPHIC_DATA], [GEOGRAPHIC_DATA], [GE…" at bounding box center [744, 785] width 1052 height 14
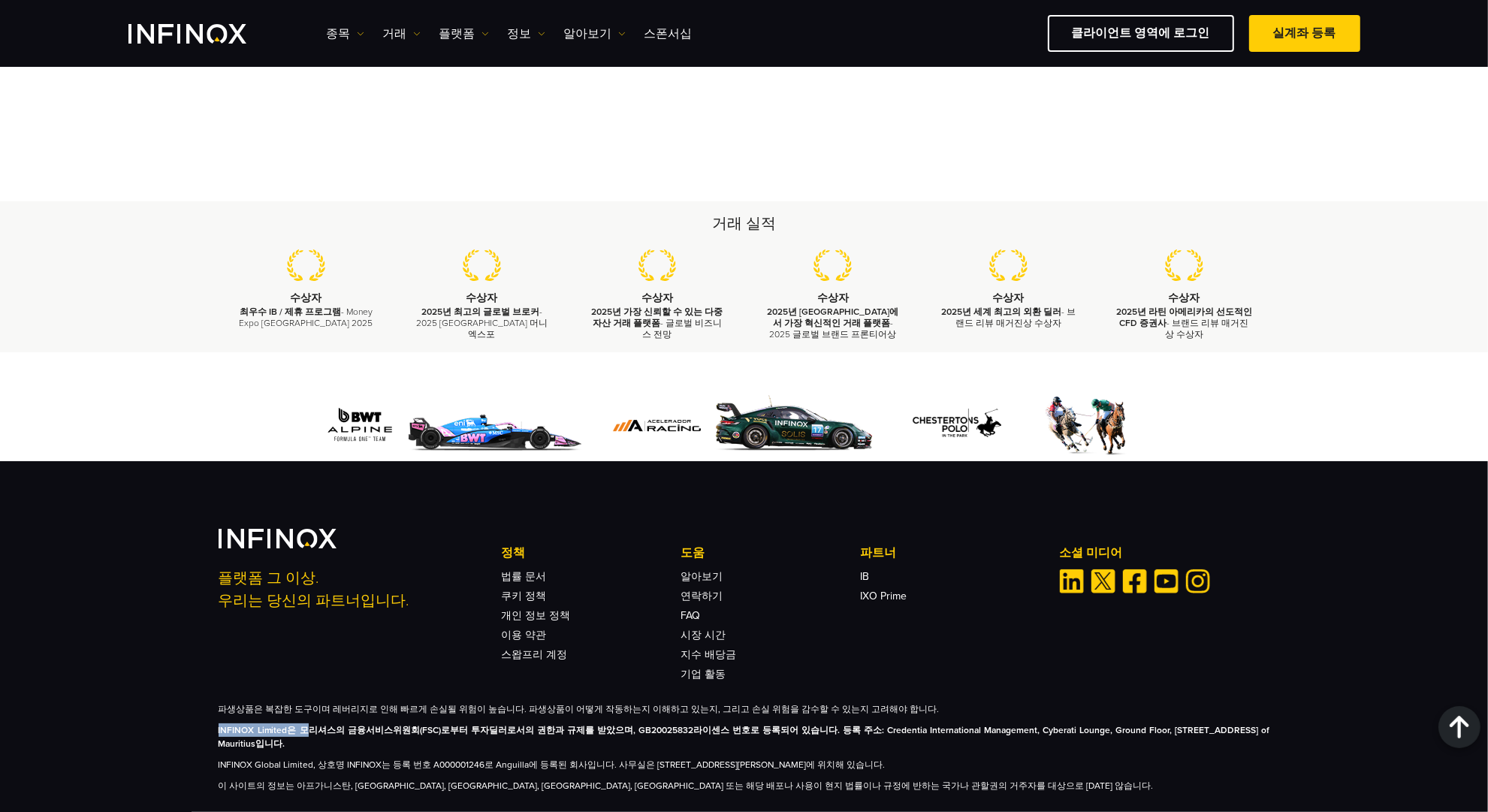
drag, startPoint x: 218, startPoint y: 688, endPoint x: 308, endPoint y: 693, distance: 90.1
click at [307, 725] on strong "INFINOX Limited은 모리셔스의 금융서비스위원회(FSC)로부터 투자딜러로서의 권한과 규제를 받았으며, GB20025832라이센스 번호…" at bounding box center [744, 737] width 1052 height 24
click at [311, 725] on strong "INFINOX Limited은 모리셔스의 금융서비스위원회(FSC)로부터 투자딜러로서의 권한과 규제를 받았으며, GB20025832라이센스 번호…" at bounding box center [744, 737] width 1052 height 24
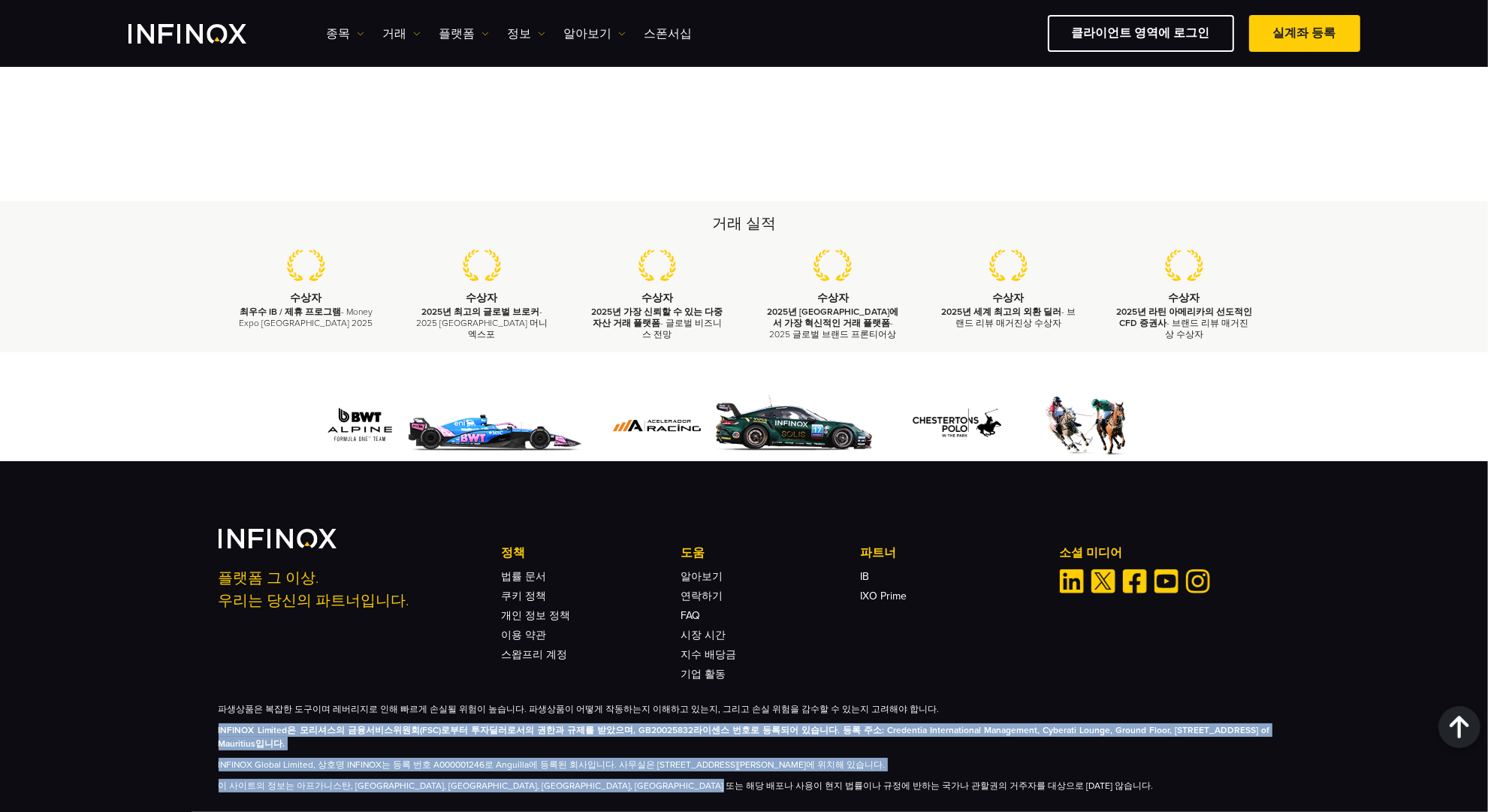
drag, startPoint x: 244, startPoint y: 697, endPoint x: 861, endPoint y: 760, distance: 620.2
click at [861, 760] on div "플랫폼 그 이상. 우리는 당신의 파트너입니다. 정책 법률 문서 쿠키 정책 개인 정보 정책 이용 약관 도움 FAQ IB IB" at bounding box center [744, 642] width 1488 height 361
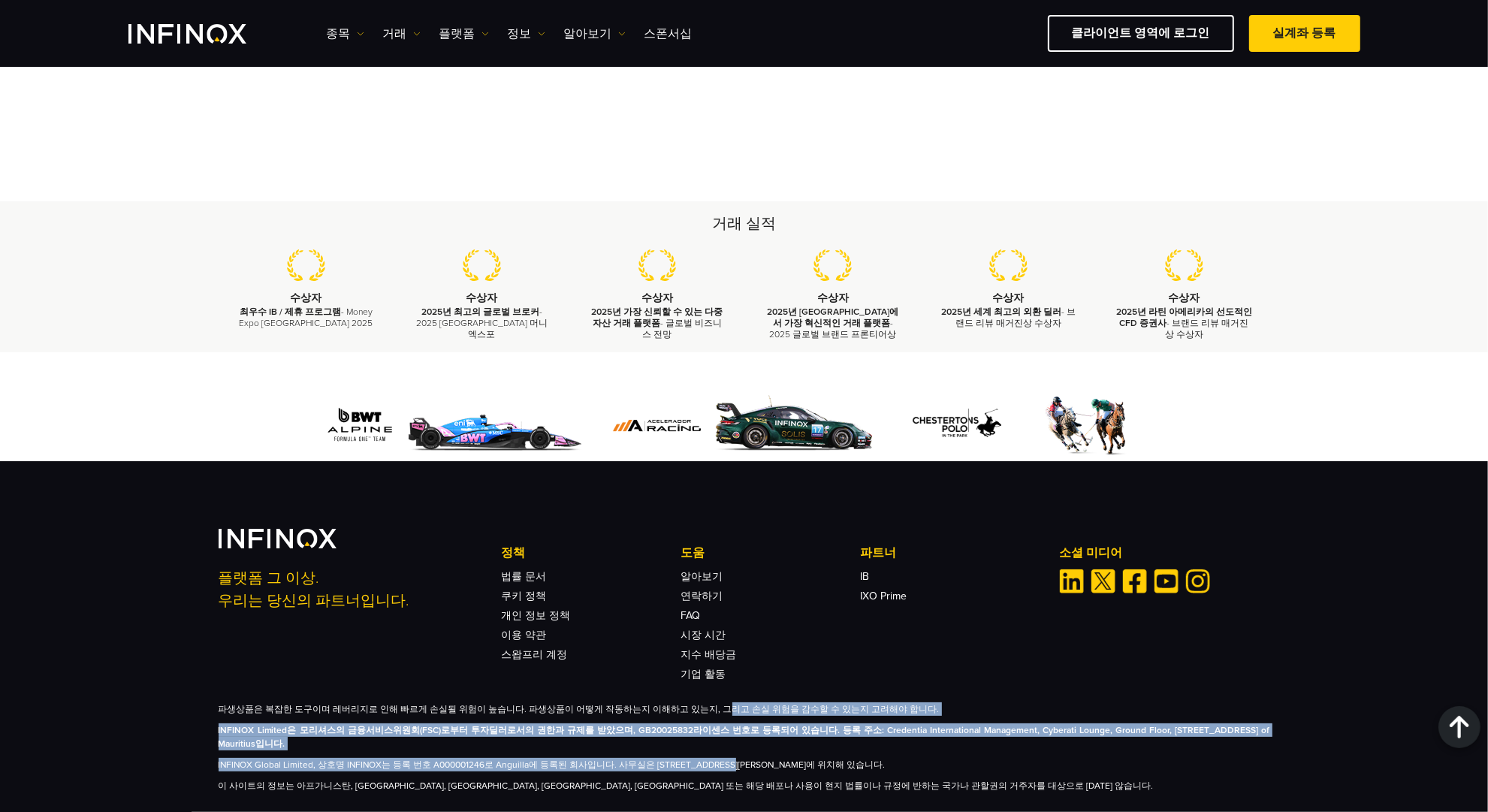
drag, startPoint x: 694, startPoint y: 675, endPoint x: 705, endPoint y: 733, distance: 59.0
click at [705, 733] on div "파생상품은 복잡한 도구이며 레버리지로 인해 빠르게 손실될 위험이 높습니다. 파생상품이 어떻게 작동하는지 이해하고 있는지, 그리고 손실 위험을 …" at bounding box center [744, 747] width 1052 height 90
click at [705, 758] on p "INFINOX Global Limited, 상호명 INFINOX는 등록 번호 A000001246로 Anguilla에 등록된 회사입니다. 사무실…" at bounding box center [744, 764] width 1052 height 14
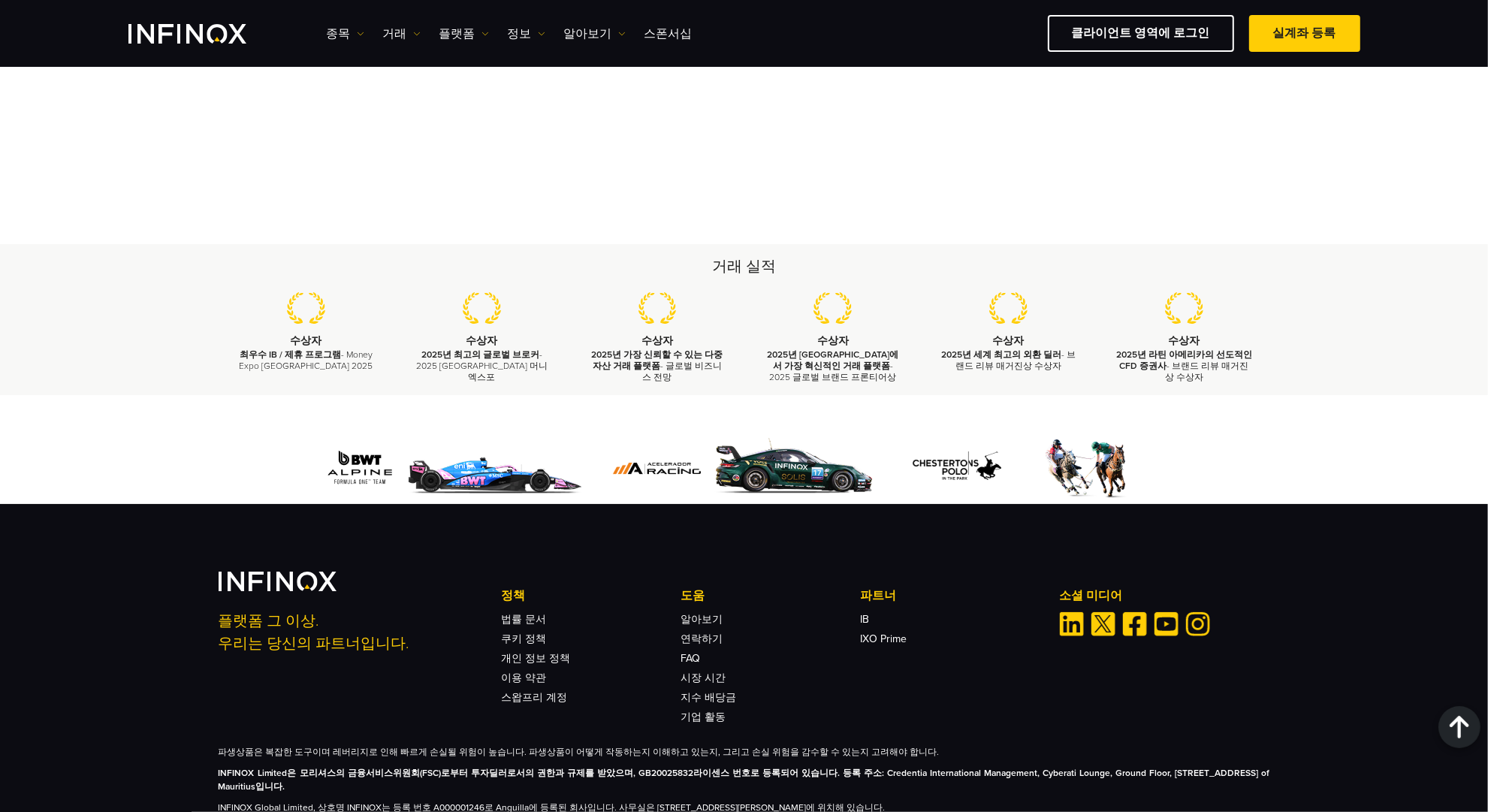
scroll to position [5041, 0]
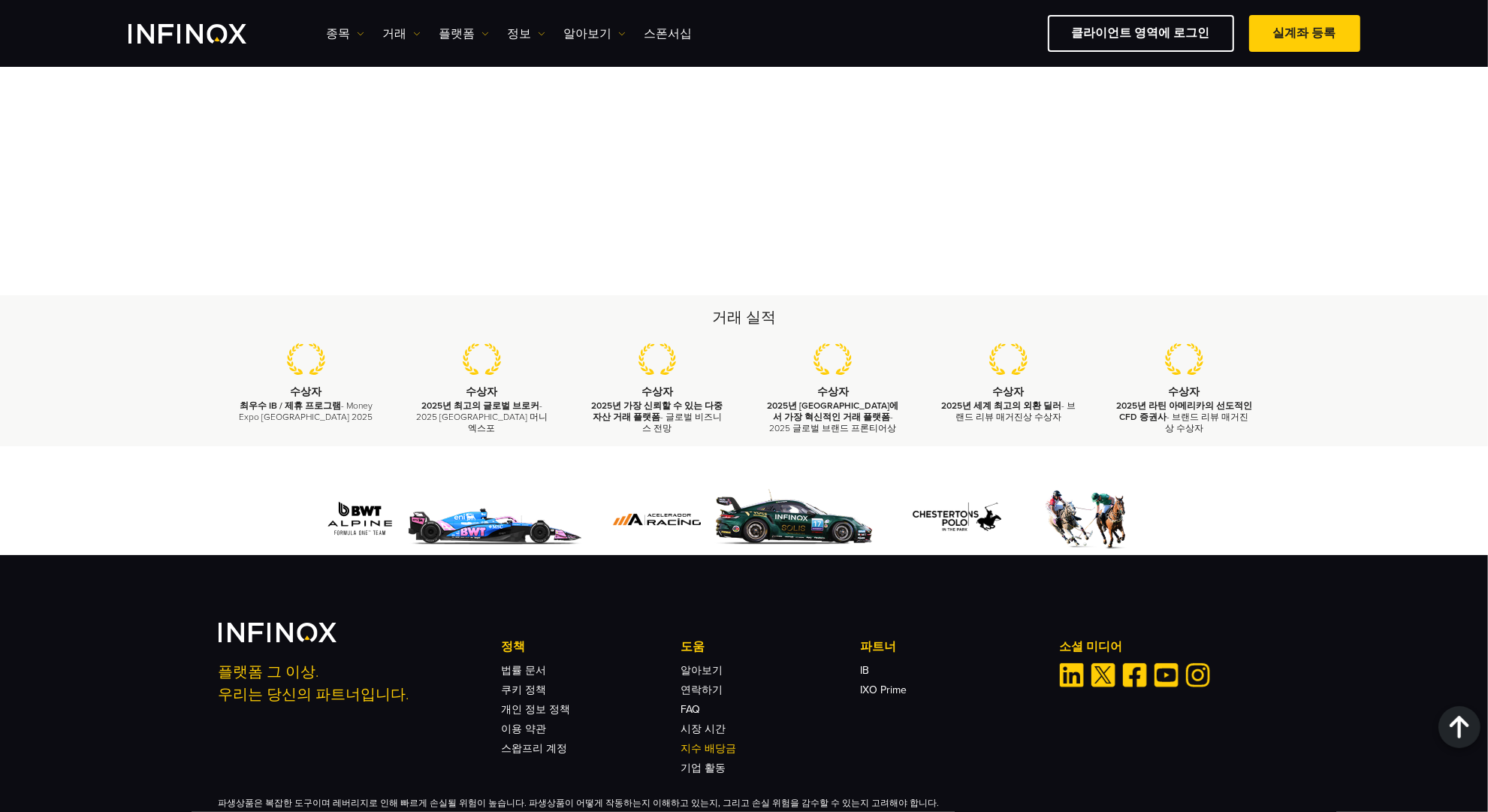
click at [716, 742] on link "지수 배당금" at bounding box center [708, 748] width 56 height 13
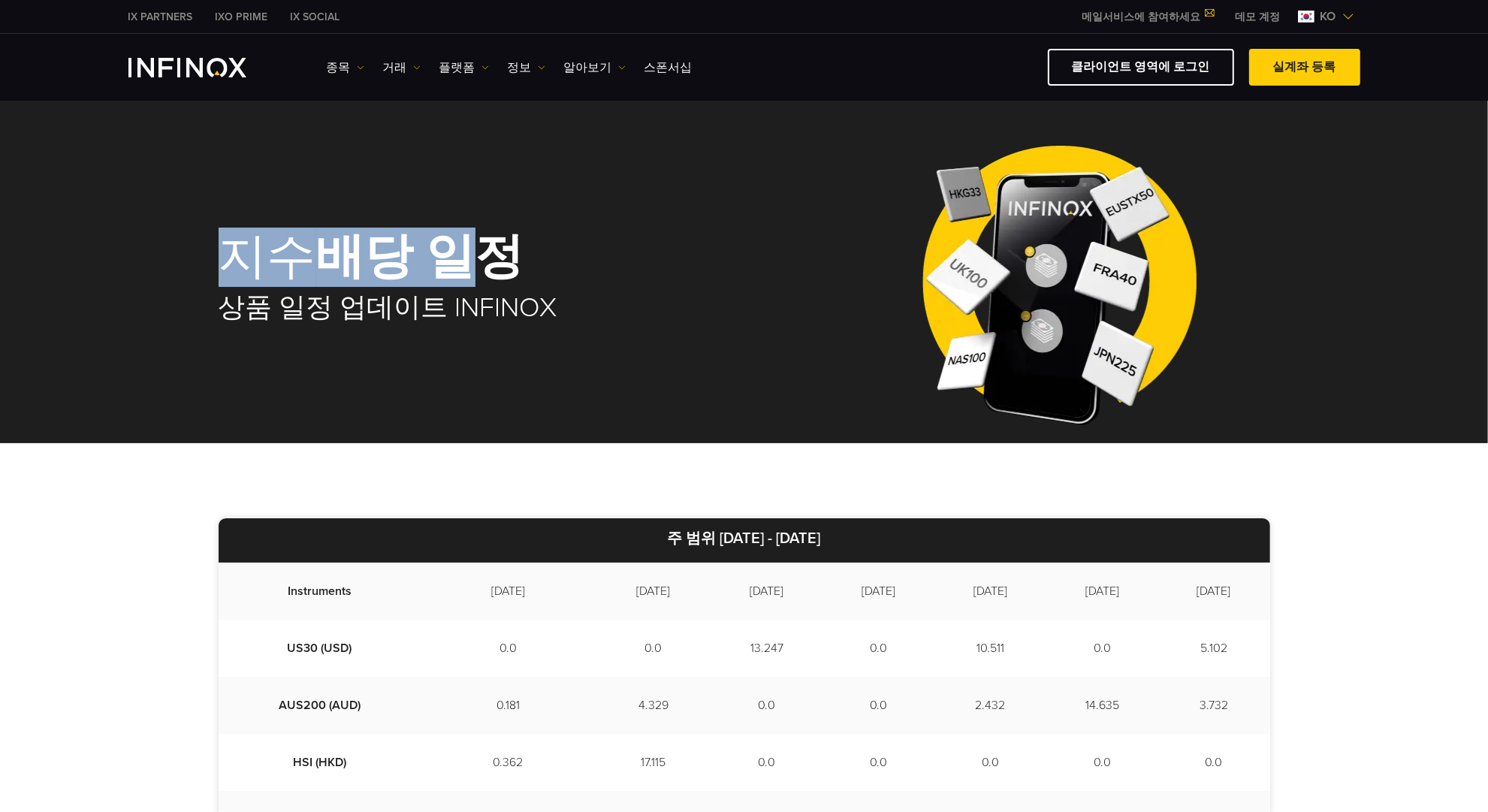
drag, startPoint x: 243, startPoint y: 255, endPoint x: 474, endPoint y: 279, distance: 232.2
click at [474, 279] on h1 "지수 배당 일정" at bounding box center [507, 257] width 578 height 51
click at [474, 279] on strong "배당 일정" at bounding box center [420, 257] width 208 height 60
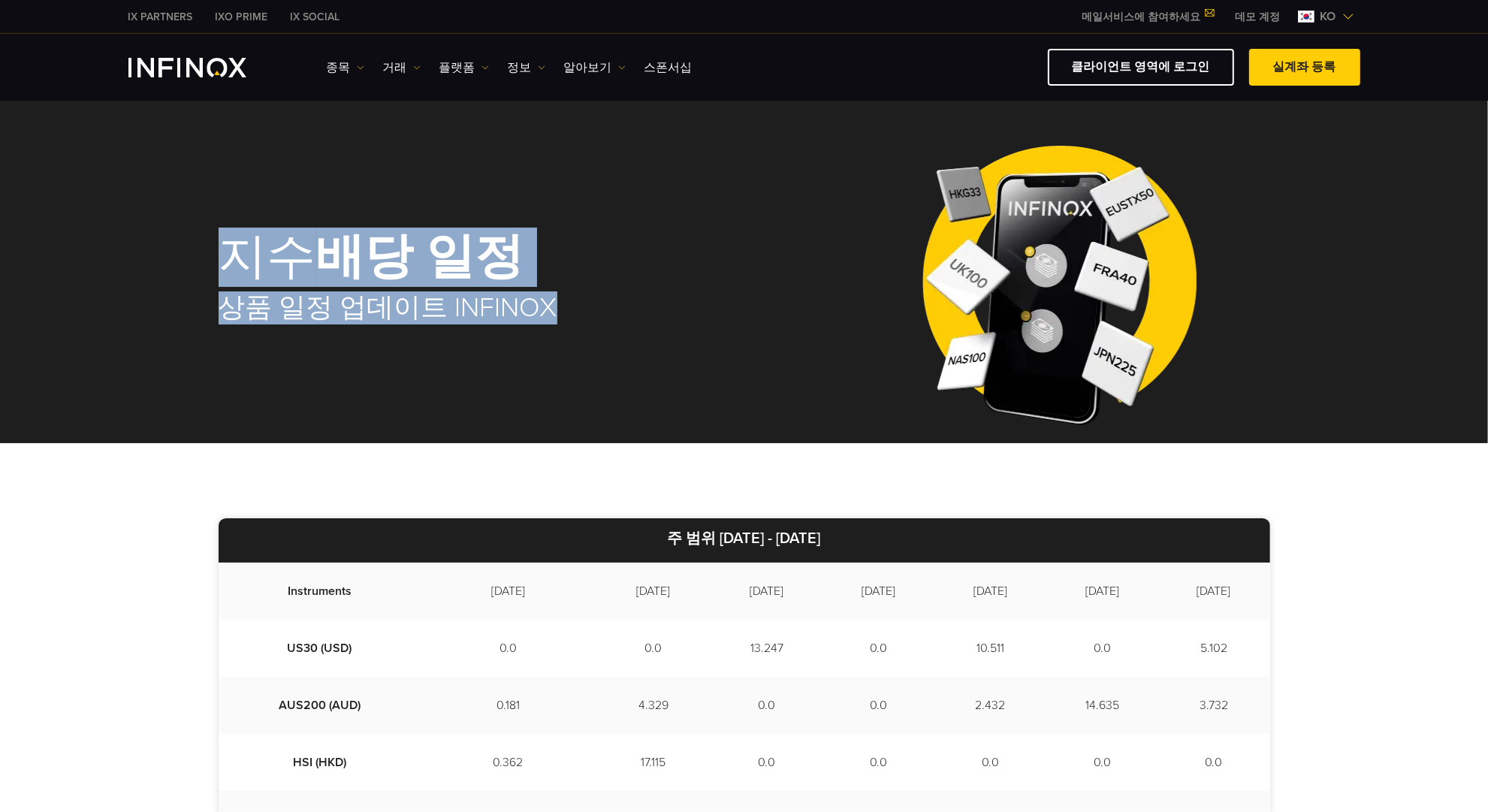
drag, startPoint x: 533, startPoint y: 310, endPoint x: 92, endPoint y: 235, distance: 447.3
click at [92, 235] on div "지수 배당 일정 상품 일정 업데이트 INFINOX" at bounding box center [744, 272] width 1488 height 343
click at [284, 290] on div "지수 배당 일정 상품 일정 업데이트 INFINOX" at bounding box center [507, 278] width 578 height 152
drag, startPoint x: 231, startPoint y: 252, endPoint x: 541, endPoint y: 310, distance: 315.4
click at [541, 310] on div "지수 배당 일정 상품 일정 업데이트 INFINOX" at bounding box center [507, 278] width 578 height 152
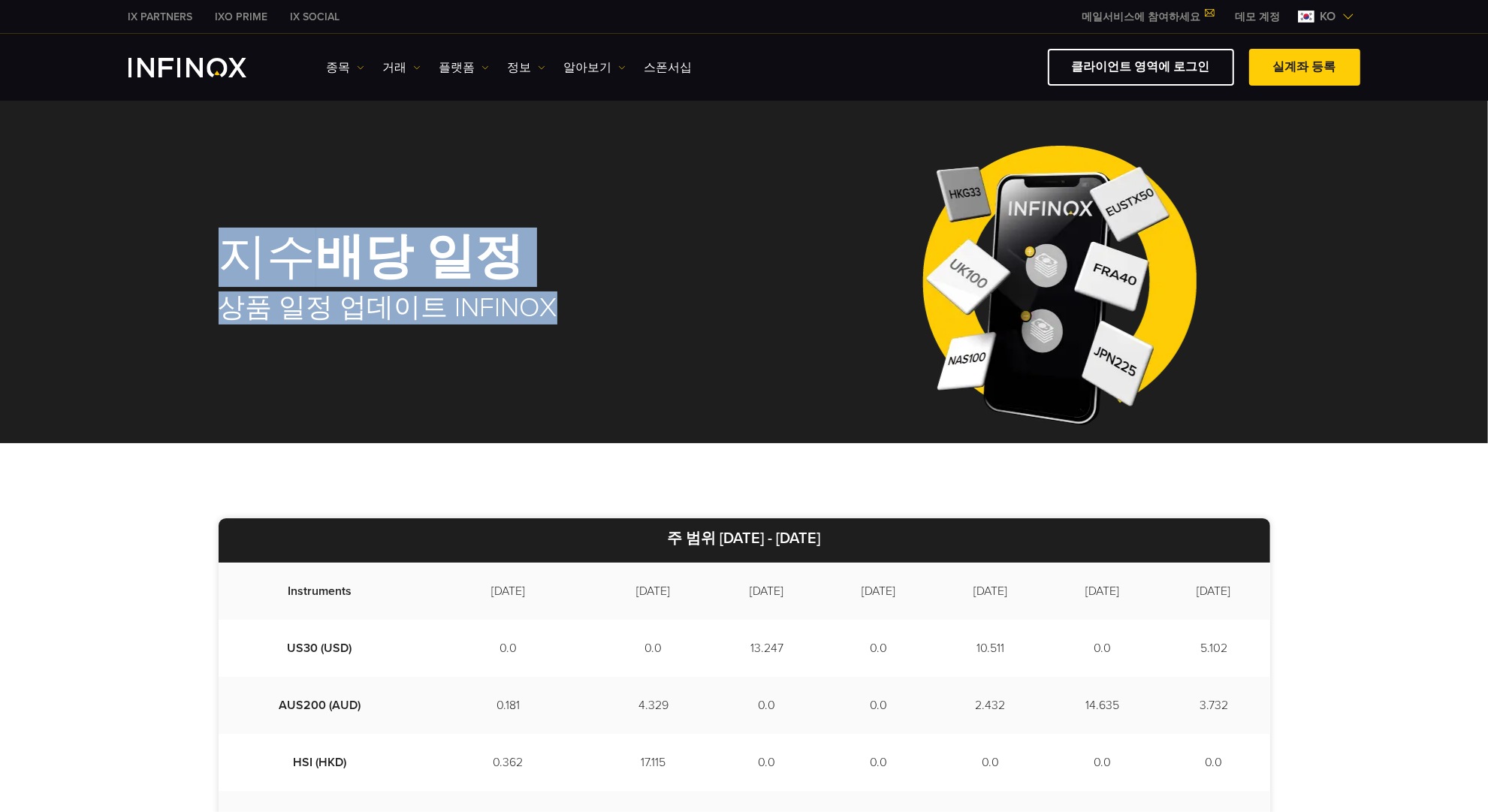
click at [541, 310] on h2 "상품 일정 업데이트 INFINOX" at bounding box center [507, 307] width 578 height 33
drag, startPoint x: 557, startPoint y: 316, endPoint x: 180, endPoint y: 279, distance: 378.8
click at [180, 279] on div "지수 배당 일정 상품 일정 업데이트 INFINOX" at bounding box center [744, 272] width 1488 height 343
drag, startPoint x: 219, startPoint y: 258, endPoint x: 490, endPoint y: 322, distance: 278.5
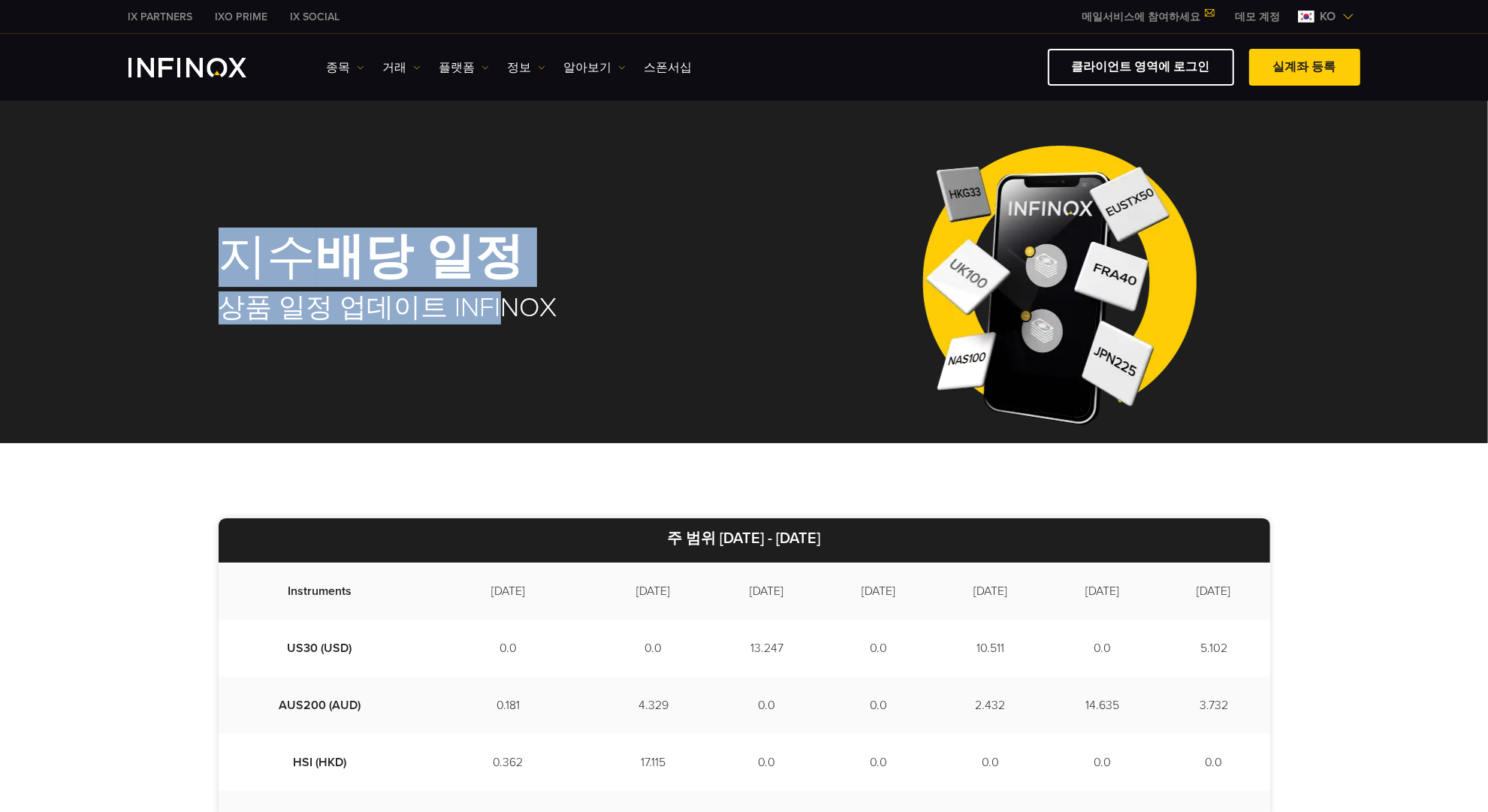
click at [490, 322] on div "지수 배당 일정 상품 일정 업데이트 INFINOX" at bounding box center [507, 278] width 578 height 152
click at [490, 322] on h2 "상품 일정 업데이트 INFINOX" at bounding box center [507, 307] width 578 height 33
drag, startPoint x: 519, startPoint y: 317, endPoint x: 165, endPoint y: 268, distance: 357.4
click at [165, 268] on div "지수 배당 일정 상품 일정 업데이트 INFINOX" at bounding box center [744, 272] width 1488 height 343
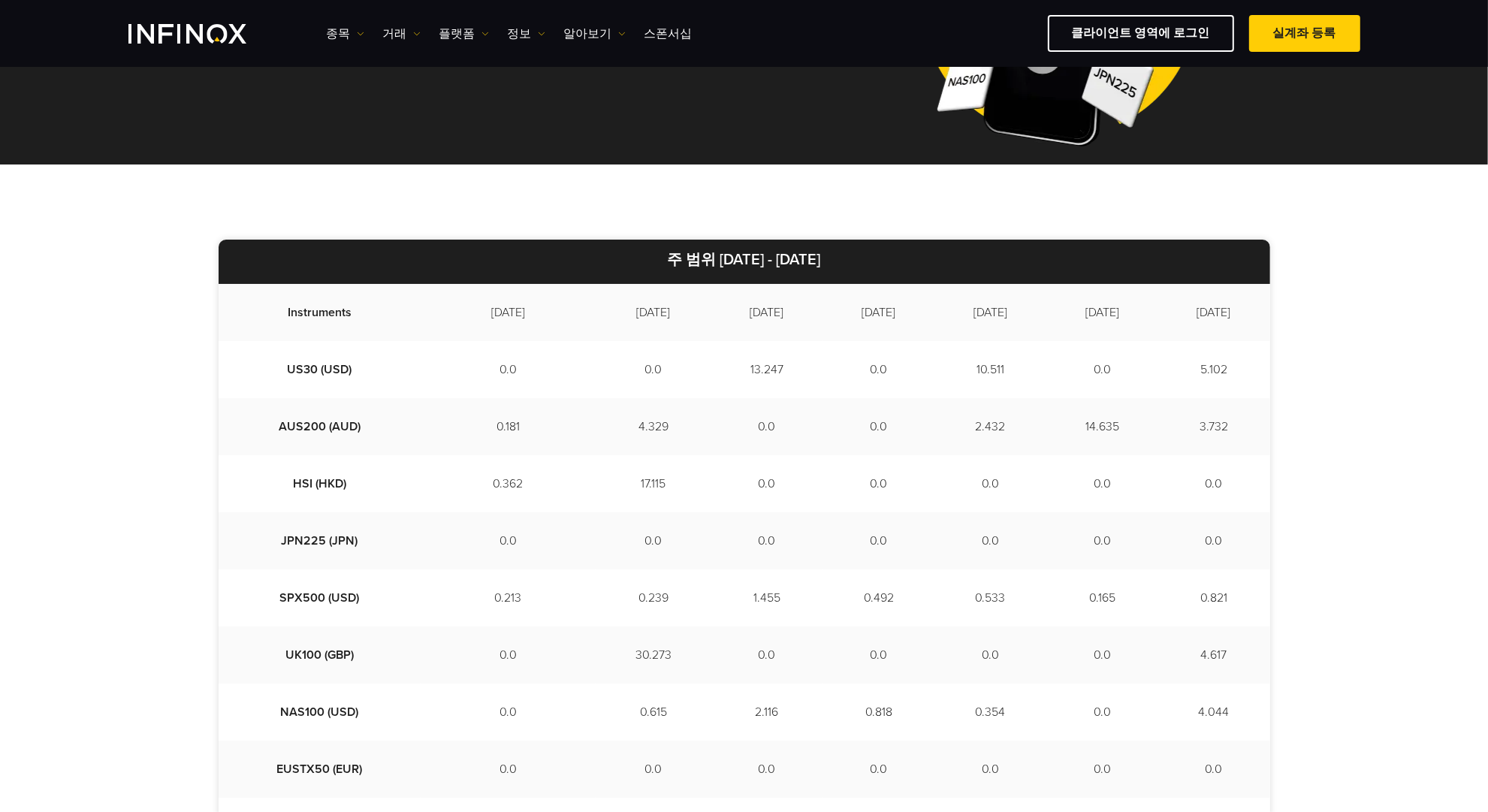
scroll to position [281, 0]
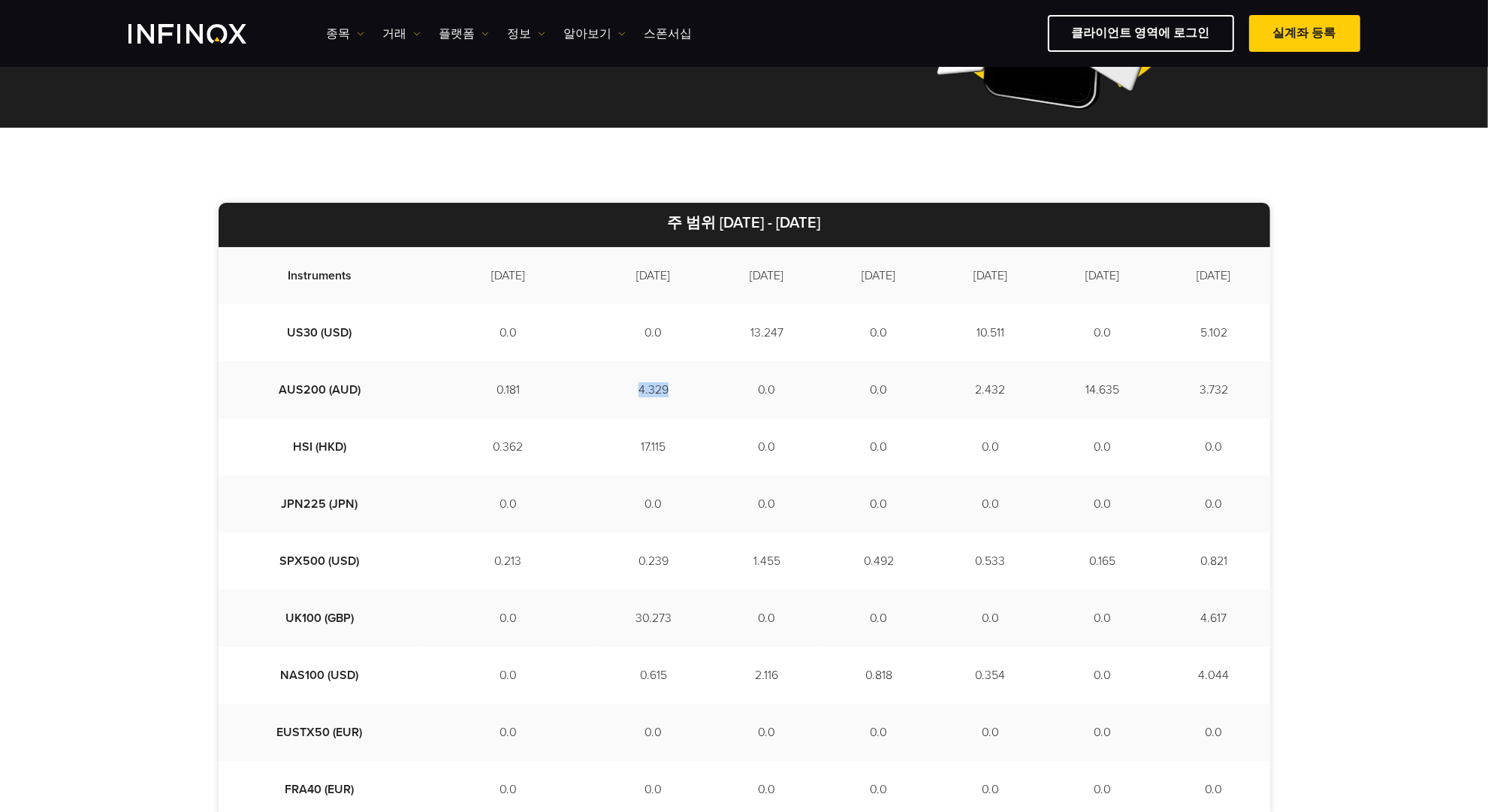
drag, startPoint x: 551, startPoint y: 393, endPoint x: 603, endPoint y: 407, distance: 53.9
click at [602, 406] on td "4.329" at bounding box center [653, 389] width 115 height 57
click at [604, 407] on td "4.329" at bounding box center [653, 389] width 115 height 57
drag, startPoint x: 547, startPoint y: 442, endPoint x: 612, endPoint y: 448, distance: 65.3
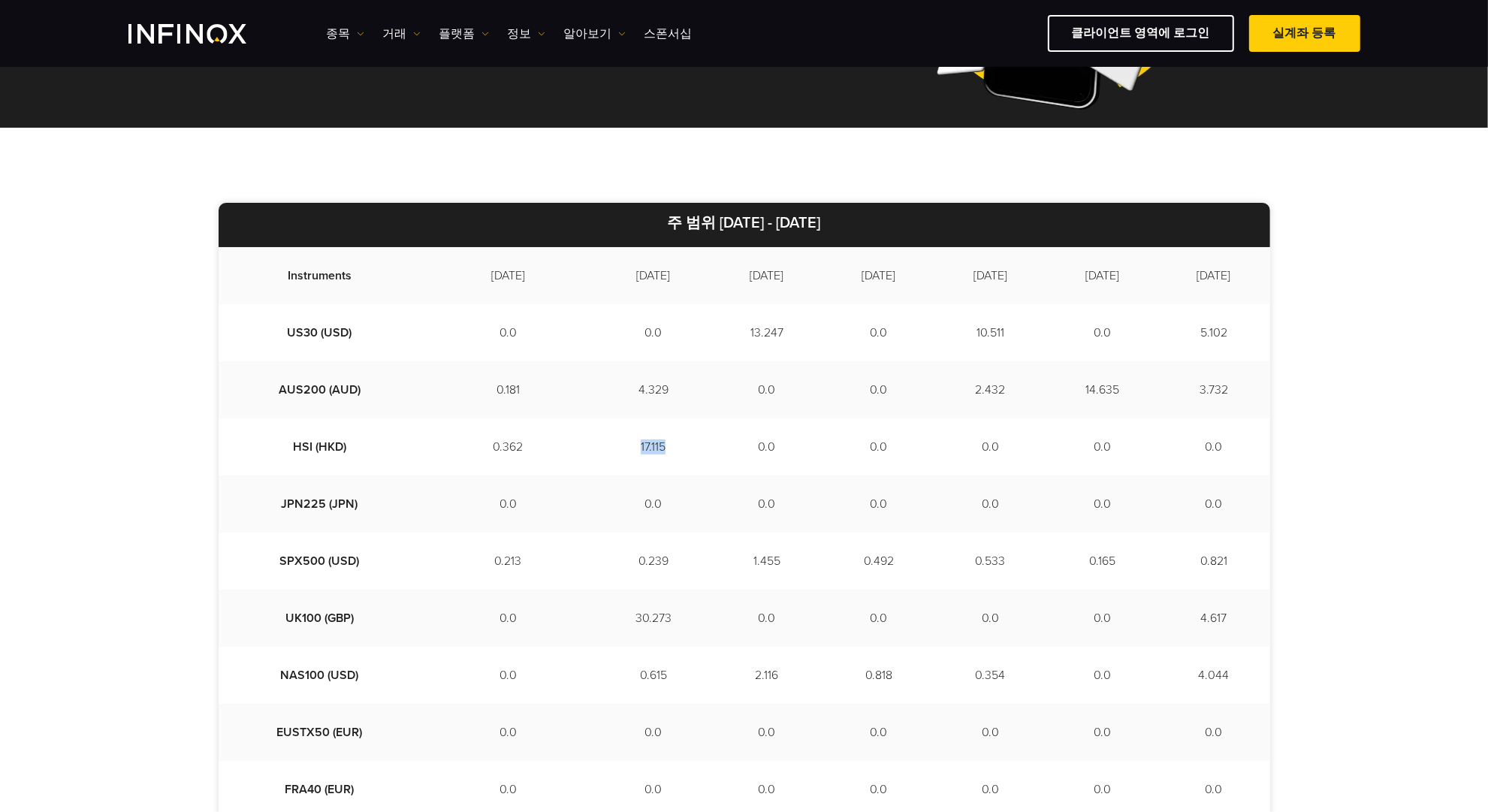
click at [612, 448] on td "17.115" at bounding box center [653, 447] width 115 height 57
click at [612, 448] on td "17.115" at bounding box center [653, 447] width 115 height 57
drag, startPoint x: 539, startPoint y: 552, endPoint x: 598, endPoint y: 563, distance: 60.0
click at [597, 563] on td "0.239" at bounding box center [653, 560] width 115 height 57
click at [598, 563] on td "0.239" at bounding box center [653, 560] width 115 height 57
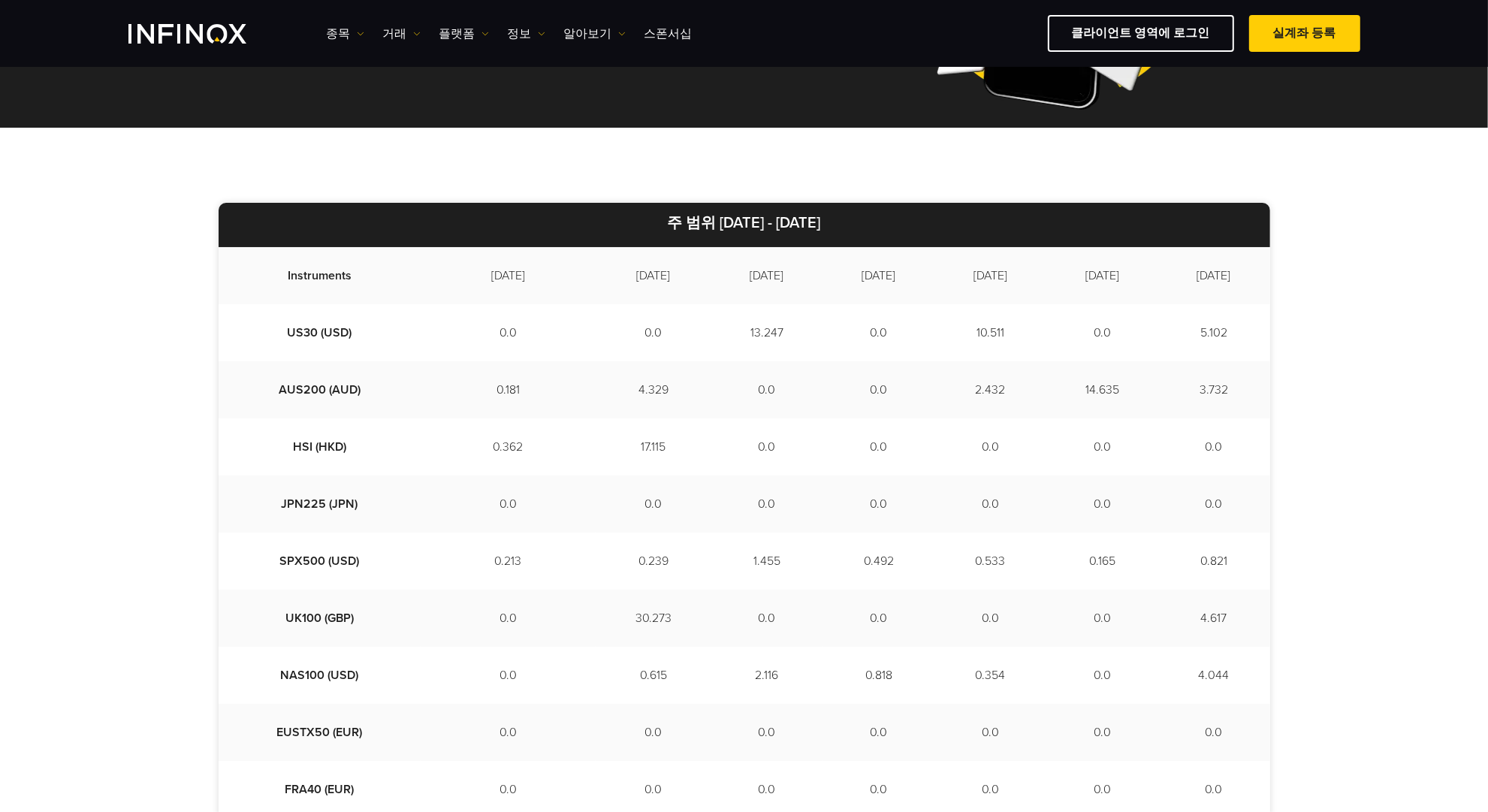
click at [598, 606] on td "30.273" at bounding box center [653, 618] width 115 height 57
drag, startPoint x: 545, startPoint y: 616, endPoint x: 619, endPoint y: 623, distance: 74.3
click at [619, 623] on td "30.273" at bounding box center [653, 618] width 115 height 57
drag, startPoint x: 556, startPoint y: 669, endPoint x: 627, endPoint y: 697, distance: 76.3
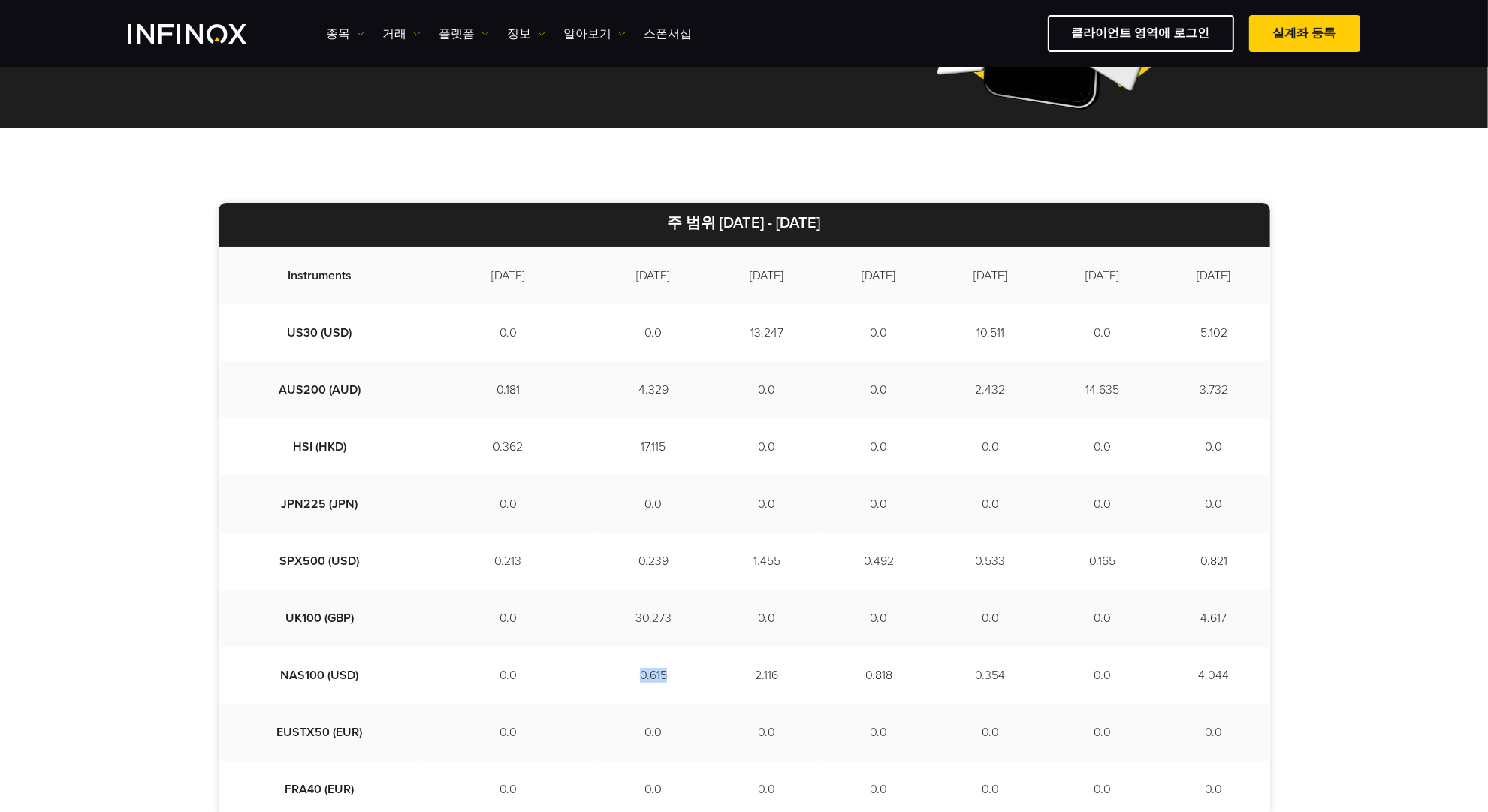
click at [627, 697] on td "0.615" at bounding box center [653, 675] width 115 height 57
drag, startPoint x: 561, startPoint y: 778, endPoint x: 624, endPoint y: 789, distance: 64.0
click at [623, 789] on td "0.0" at bounding box center [653, 789] width 115 height 57
click at [624, 789] on td "0.0" at bounding box center [653, 789] width 115 height 57
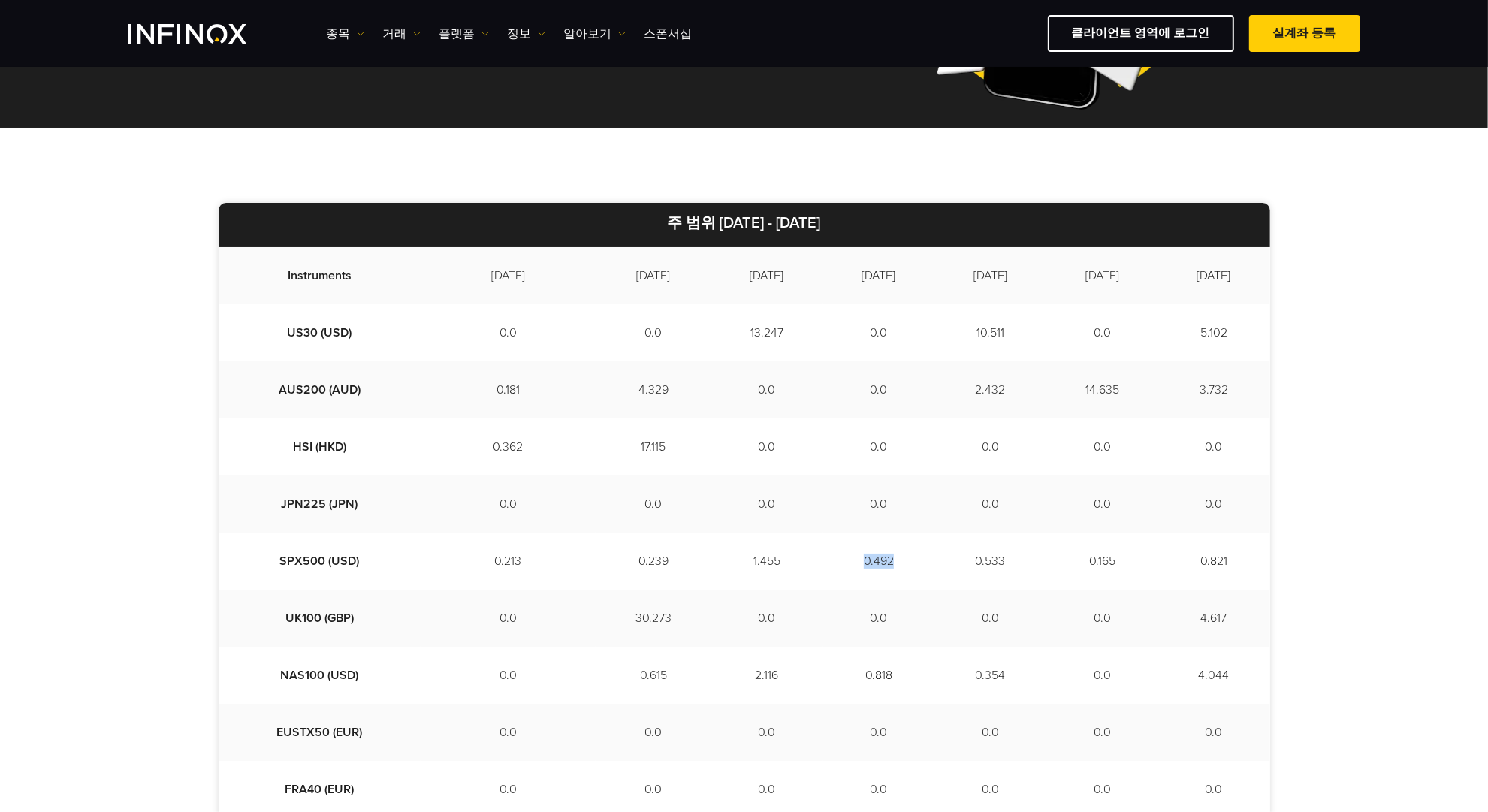
drag, startPoint x: 763, startPoint y: 562, endPoint x: 926, endPoint y: 581, distance: 164.1
click at [921, 581] on tr "SPX500 (USD) 0.213 0.239 1.455 0.492 0.533 0.165 0.821" at bounding box center [744, 560] width 1052 height 57
click at [1047, 576] on td "0.165" at bounding box center [1102, 560] width 112 height 57
drag, startPoint x: 1026, startPoint y: 567, endPoint x: 864, endPoint y: 565, distance: 162.0
click at [869, 565] on tr "SPX500 (USD) 0.213 0.239 1.455 0.492 0.533 0.165 0.821" at bounding box center [744, 560] width 1052 height 57
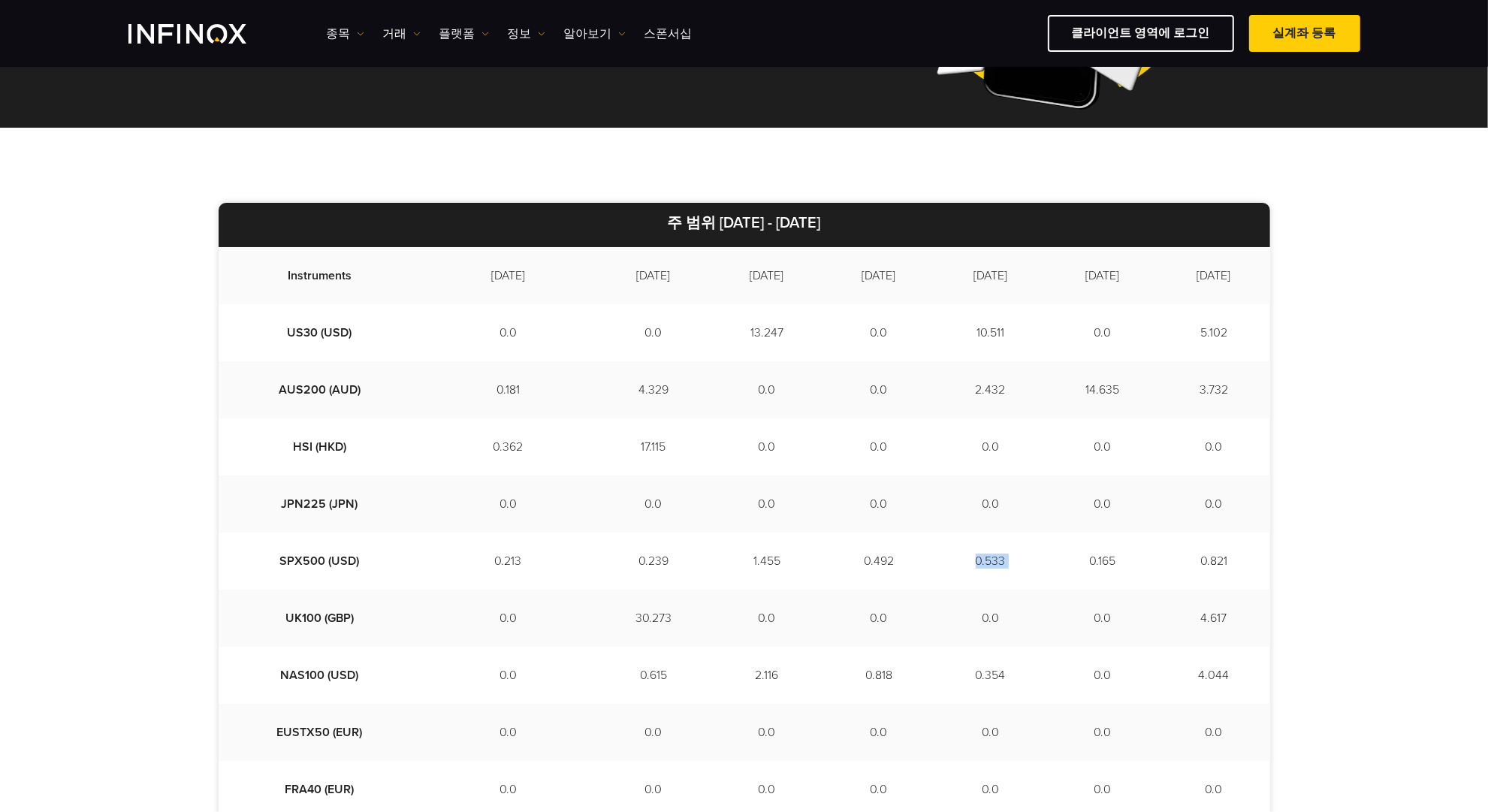
click at [845, 578] on td "0.492" at bounding box center [879, 560] width 112 height 57
click at [711, 415] on td "0.0" at bounding box center [767, 389] width 112 height 57
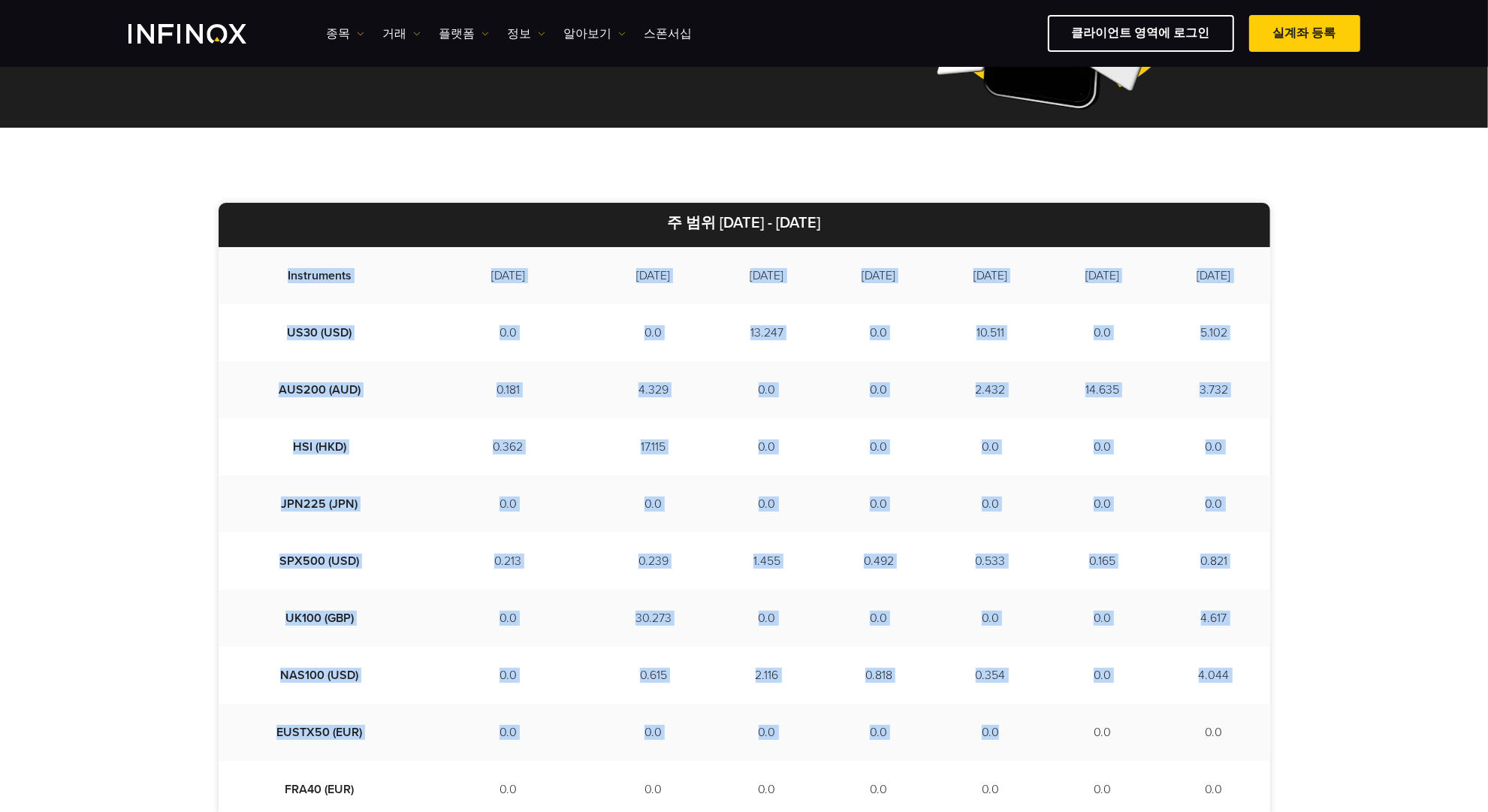
drag, startPoint x: 251, startPoint y: 258, endPoint x: 1014, endPoint y: 752, distance: 909.0
click at [1013, 751] on tbody "Instruments 2025-08-13 2025-08-14 2025-08-15 2025-08-18 2025-08-19 2025-08-20 2…" at bounding box center [744, 675] width 1052 height 856
click at [1014, 752] on td "0.0" at bounding box center [990, 732] width 112 height 57
drag, startPoint x: 1232, startPoint y: 796, endPoint x: 259, endPoint y: 264, distance: 1108.9
click at [259, 264] on tbody "Instruments 2025-08-13 2025-08-14 2025-08-15 2025-08-18 2025-08-19 2025-08-20 2…" at bounding box center [744, 675] width 1052 height 856
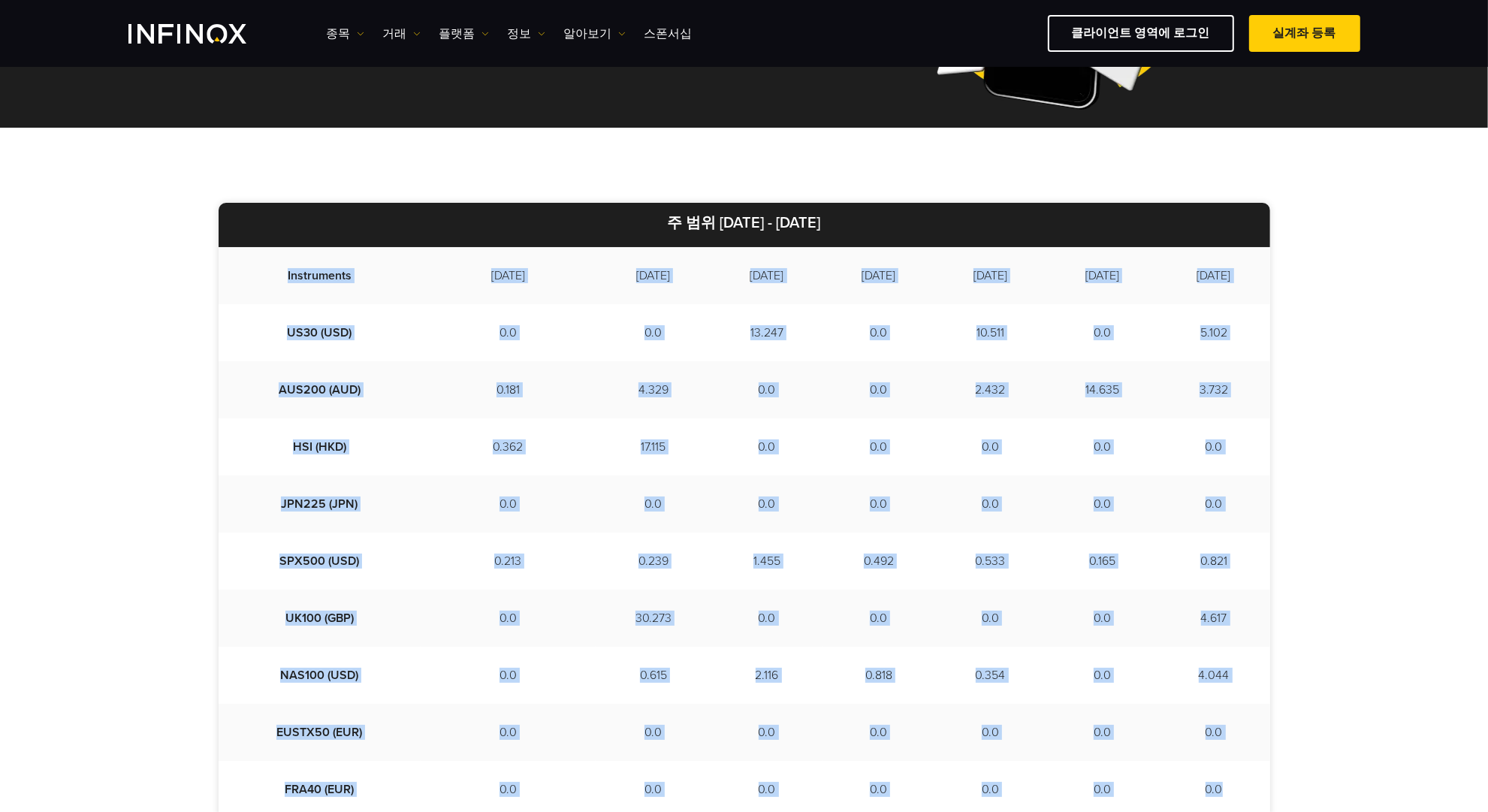
click at [258, 264] on td "Instruments" at bounding box center [320, 275] width 203 height 57
drag, startPoint x: 261, startPoint y: 214, endPoint x: 984, endPoint y: 753, distance: 901.8
click at [984, 753] on div "주 범위 2025/08/13 - 2025/08/21 Instruments 2025-08-13 2025-08-14 2025-08-15 2025-…" at bounding box center [744, 668] width 1488 height 1081
click at [984, 753] on td "0.0" at bounding box center [990, 732] width 112 height 57
drag, startPoint x: 1212, startPoint y: 802, endPoint x: 127, endPoint y: 330, distance: 1183.2
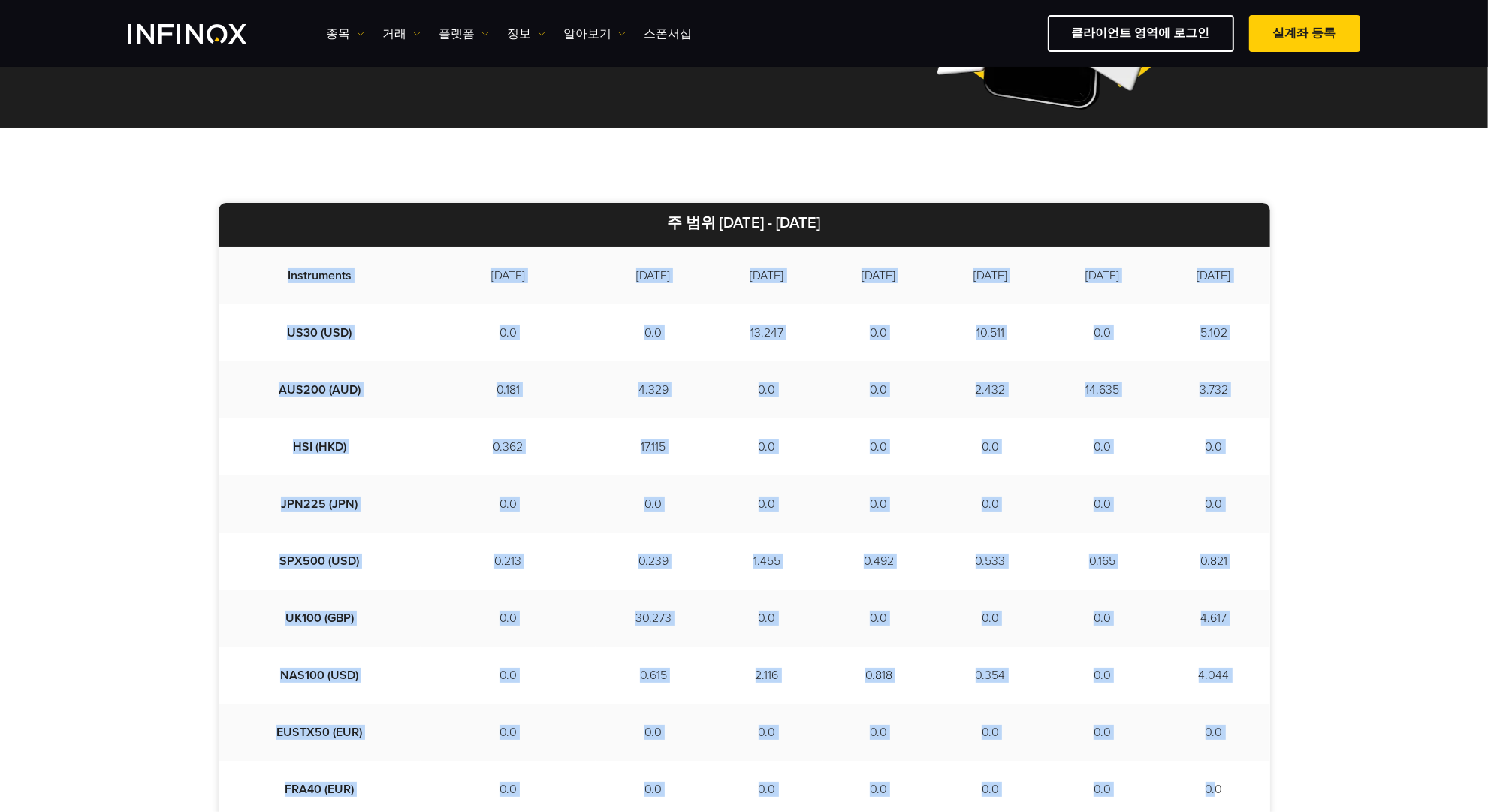
click at [127, 330] on div "주 범위 2025/08/13 - 2025/08/21 Instruments 2025-08-13 2025-08-14 2025-08-15 2025-…" at bounding box center [744, 668] width 1488 height 1081
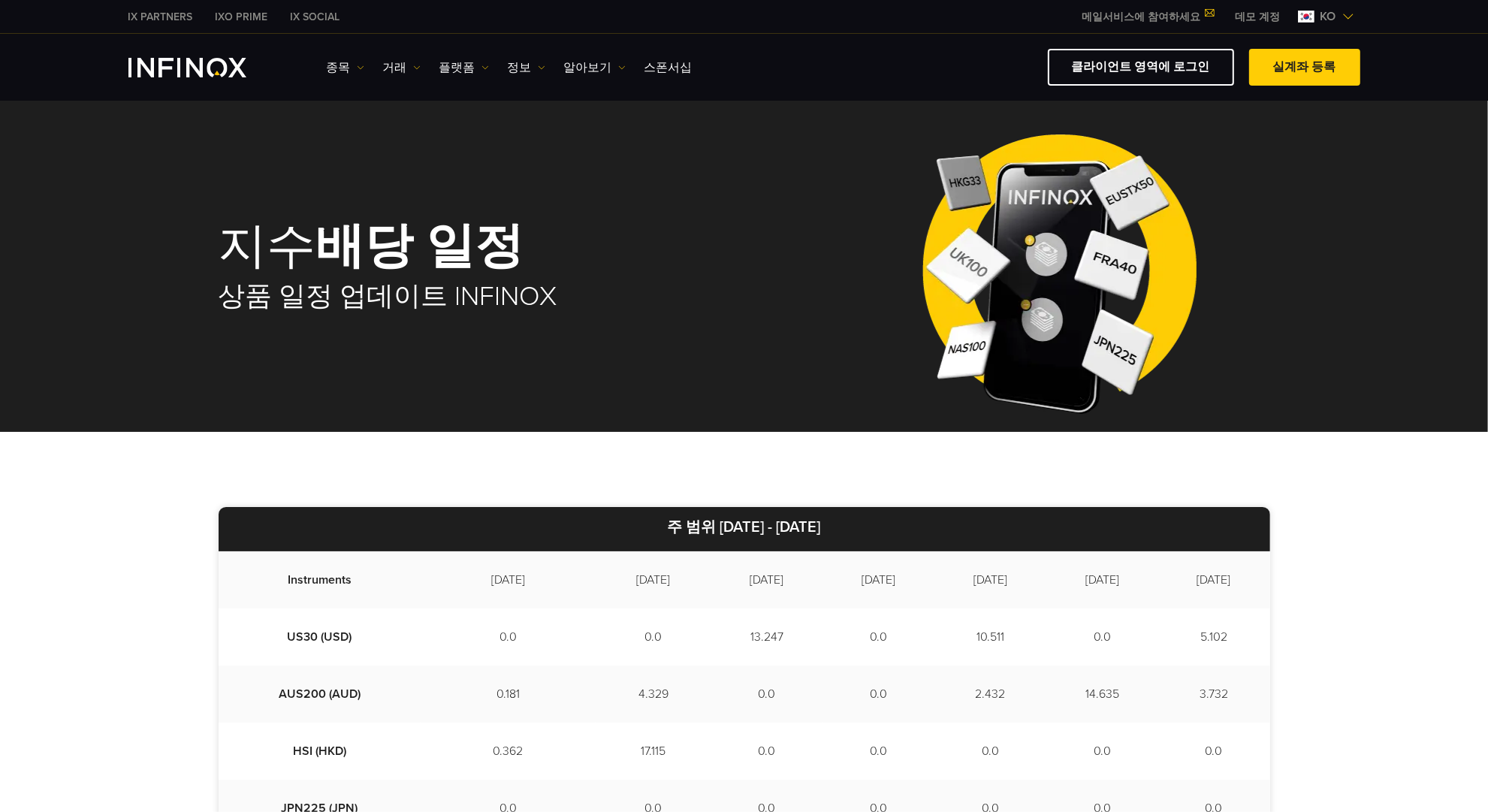
drag, startPoint x: 350, startPoint y: 564, endPoint x: 418, endPoint y: 444, distance: 137.9
click at [350, 559] on td "Instruments" at bounding box center [320, 580] width 203 height 57
click at [577, 65] on link "알아보기" at bounding box center [595, 68] width 61 height 18
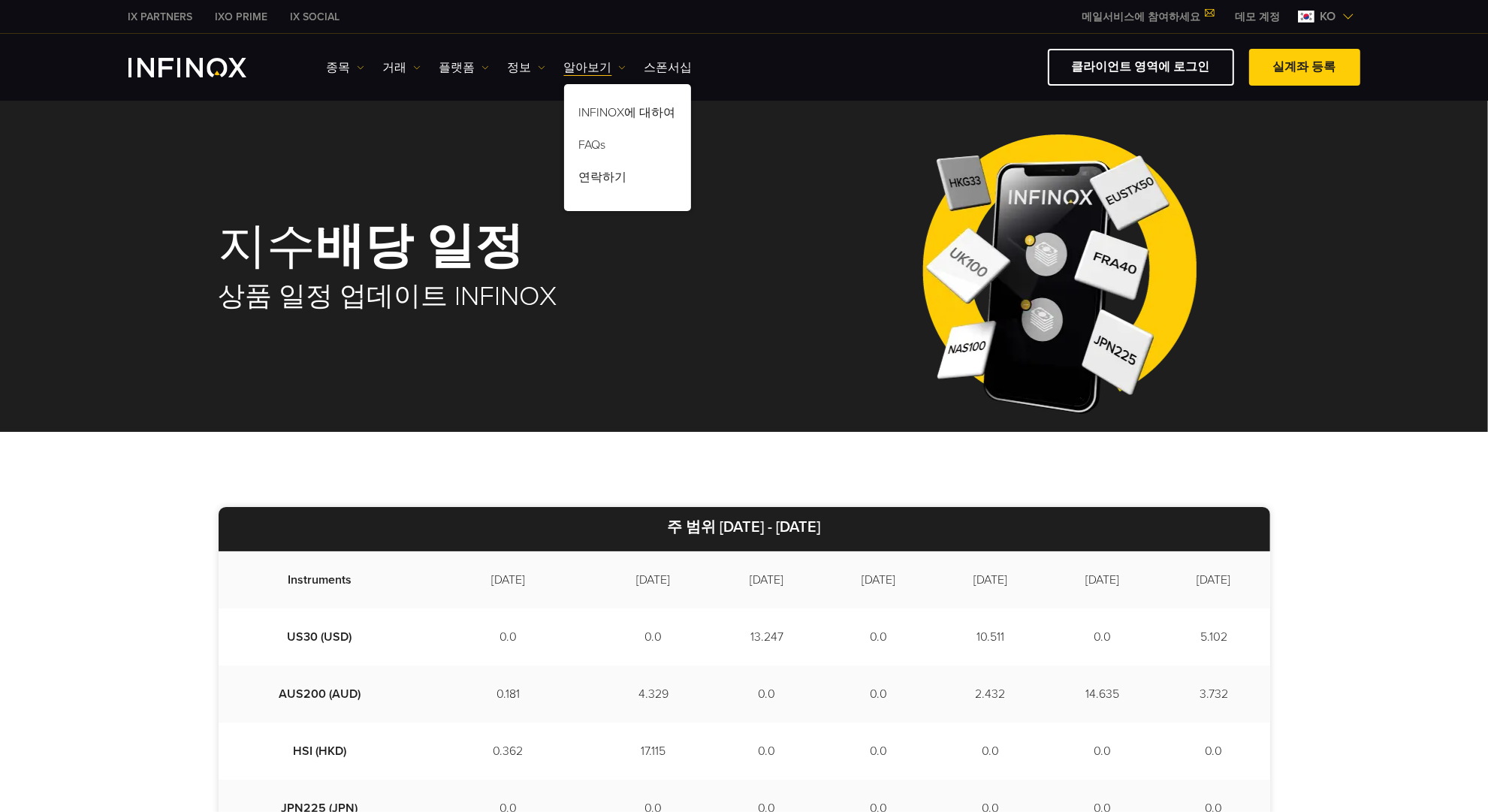
click at [752, 421] on div "지수 배당 일정 상품 일정 업데이트 INFINOX" at bounding box center [744, 268] width 1052 height 329
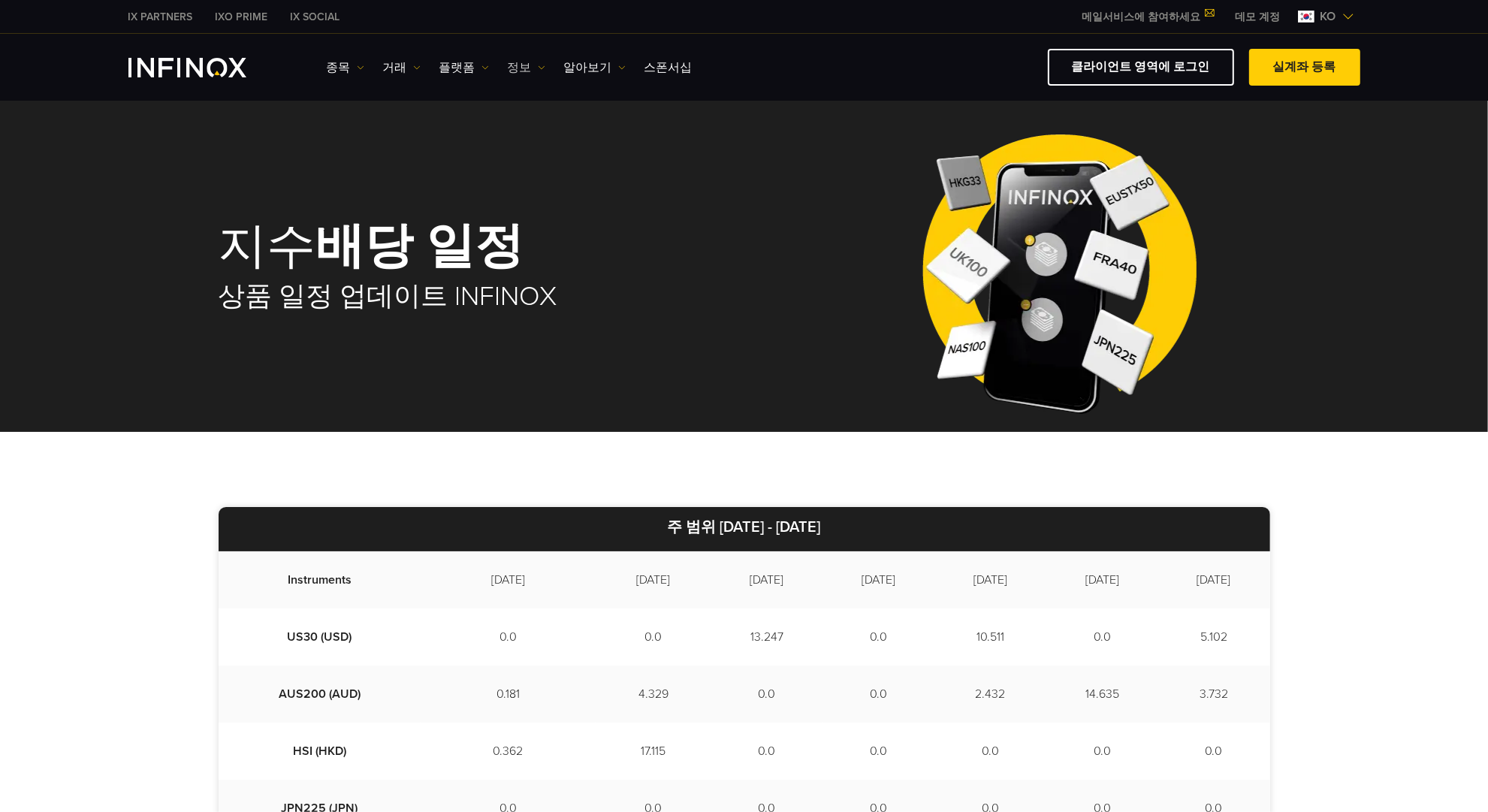
click at [515, 65] on link "정보" at bounding box center [527, 68] width 38 height 18
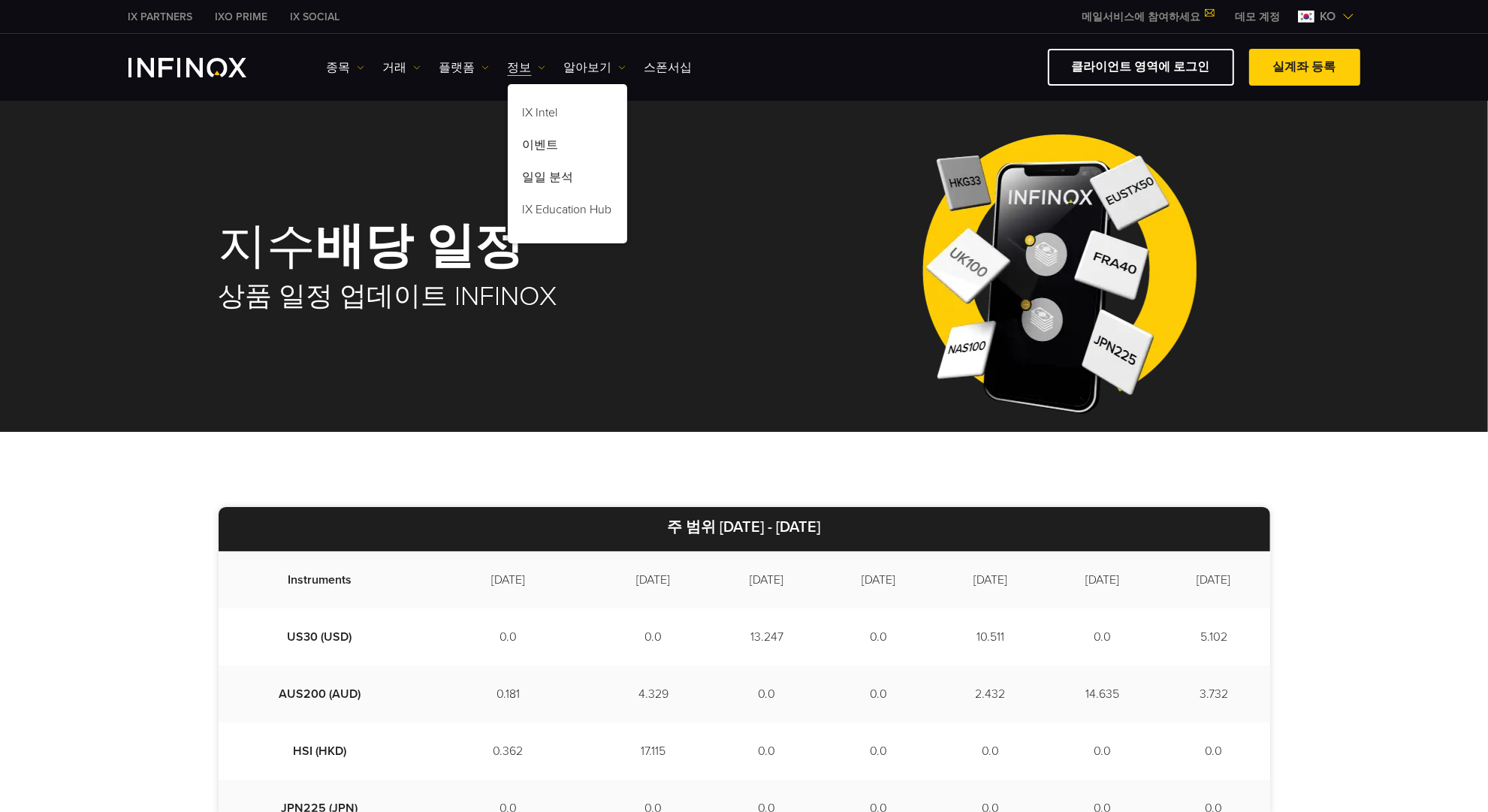
click at [673, 273] on div "지수 배당 일정 상품 일정 업데이트 INFINOX" at bounding box center [507, 268] width 578 height 152
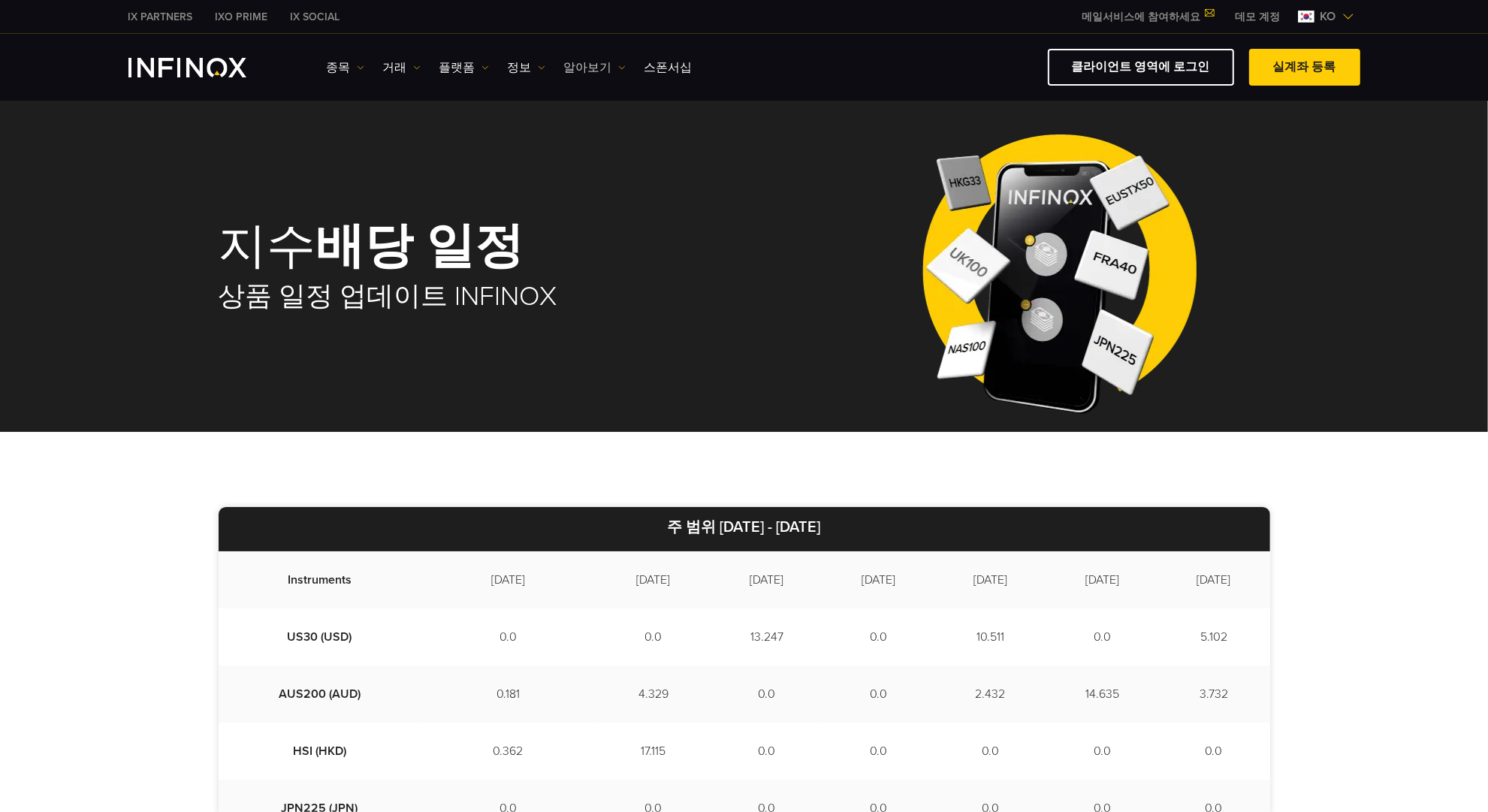
click at [619, 68] on img at bounding box center [622, 67] width 7 height 7
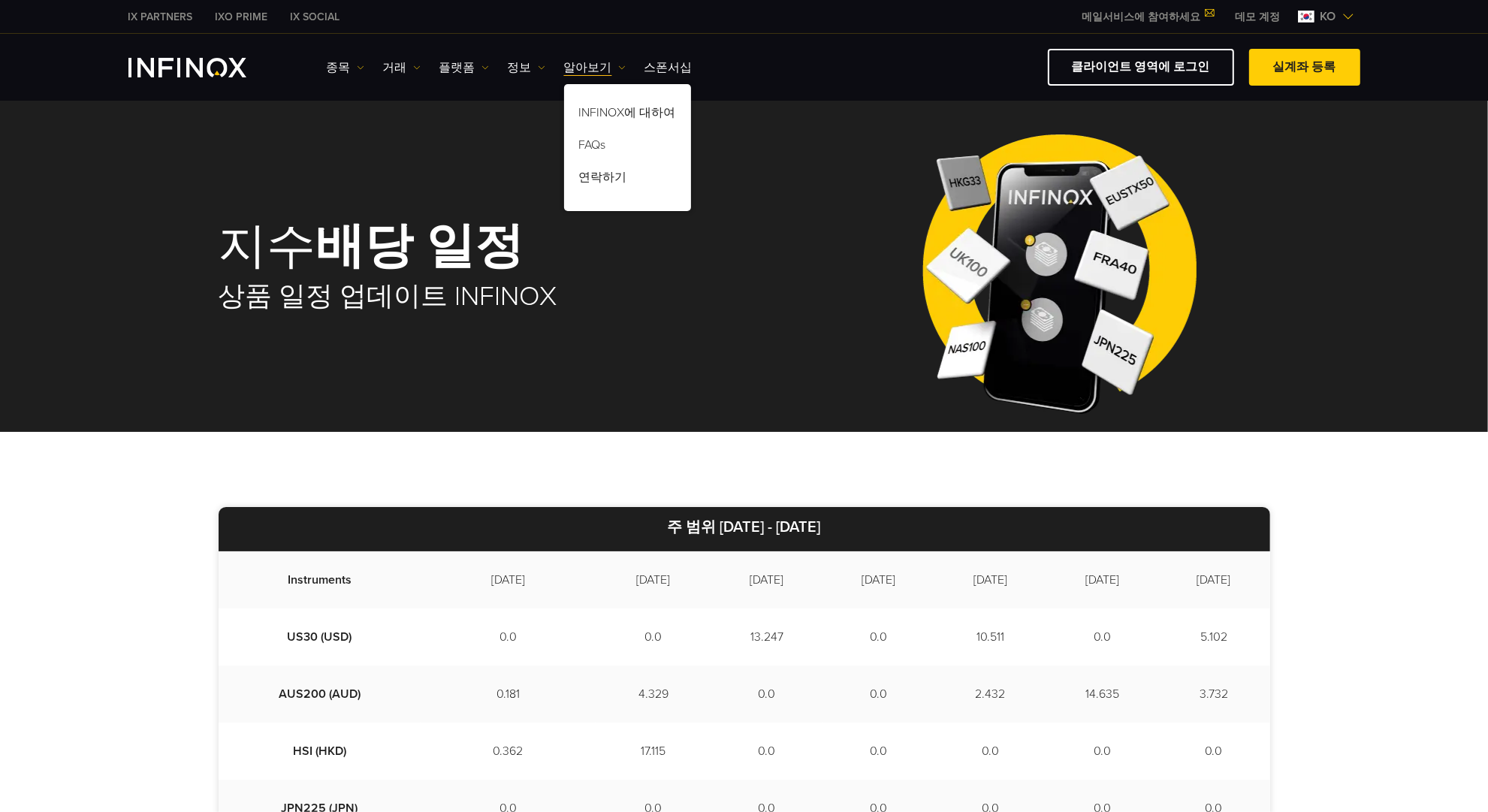
click at [812, 154] on div "지수 배당 일정 상품 일정 업데이트 INFINOX" at bounding box center [744, 268] width 1052 height 329
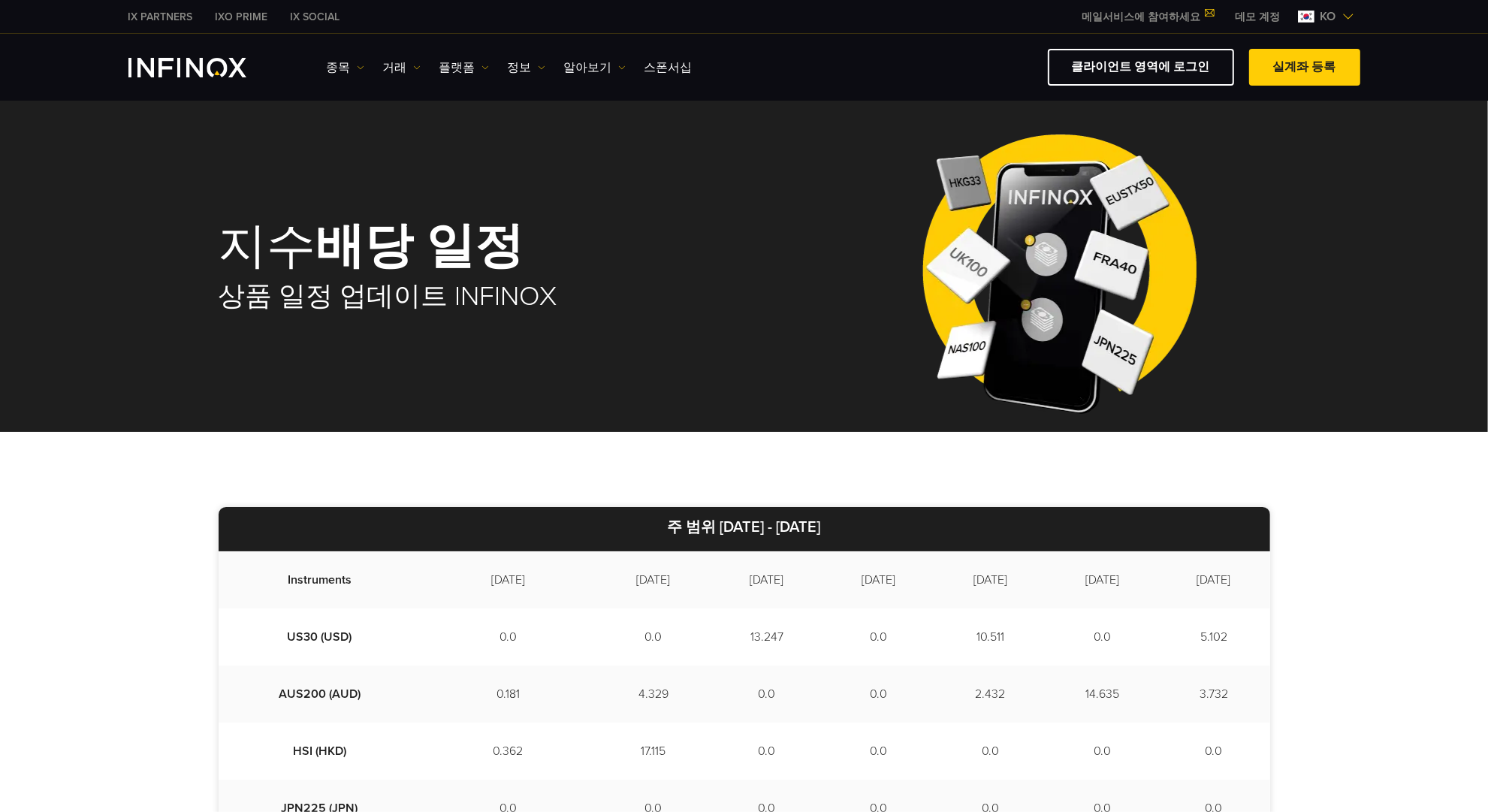
click at [583, 152] on div "지수 배당 일정 상품 일정 업데이트 INFINOX" at bounding box center [744, 268] width 1052 height 329
click at [343, 64] on link "종목" at bounding box center [345, 68] width 38 height 18
click at [340, 105] on link "종목" at bounding box center [367, 115] width 81 height 32
